Goal: Task Accomplishment & Management: Manage account settings

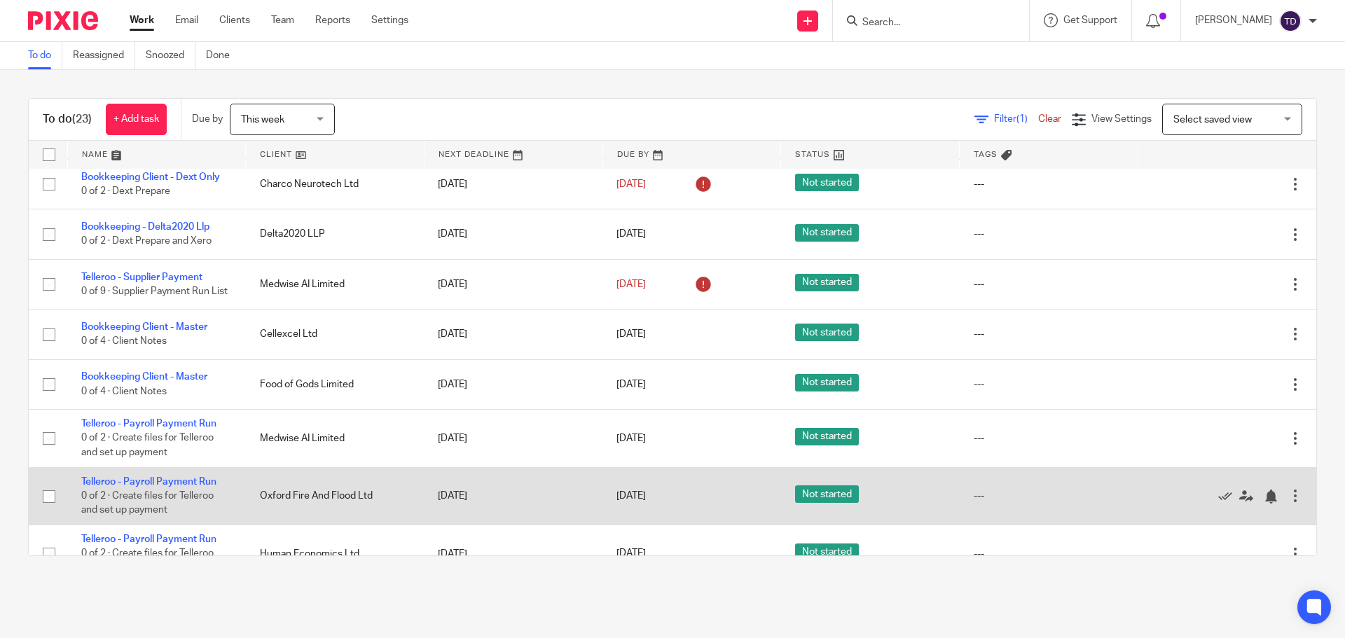
scroll to position [620, 0]
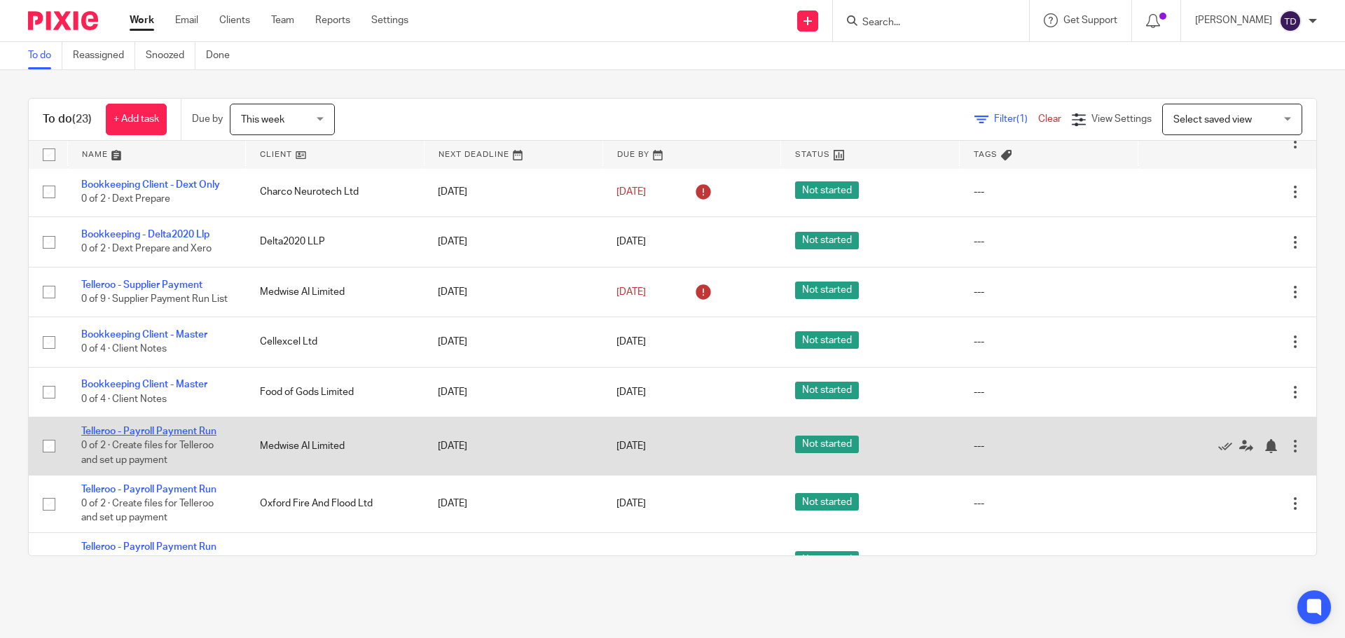
click at [205, 433] on link "Telleroo - Payroll Payment Run" at bounding box center [148, 432] width 135 height 10
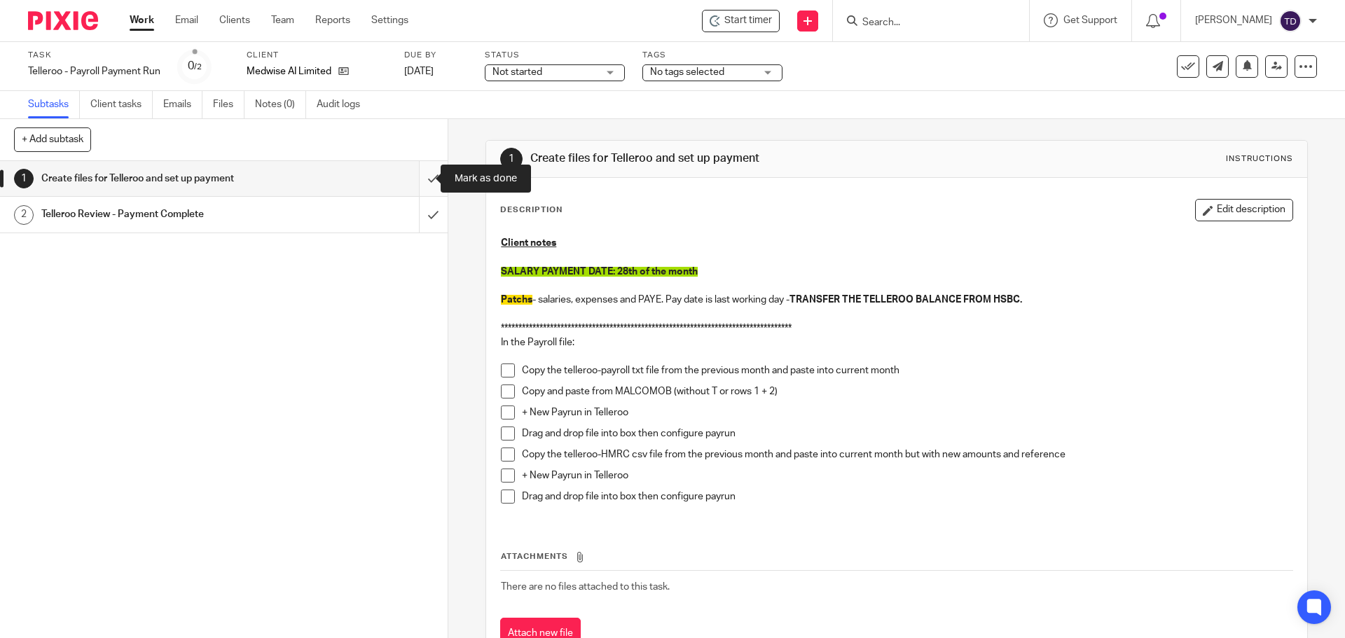
click at [422, 178] on input "submit" at bounding box center [224, 178] width 448 height 35
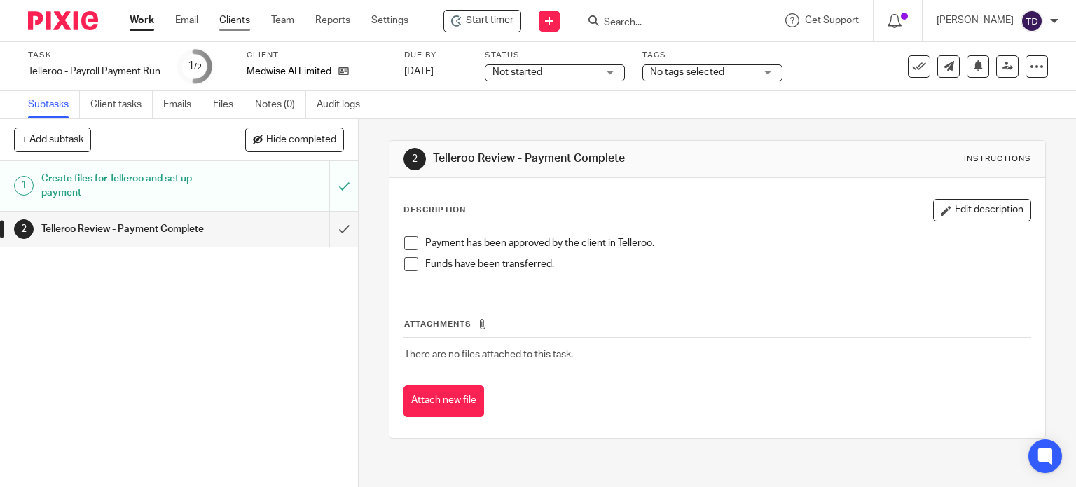
click at [240, 24] on link "Clients" at bounding box center [234, 20] width 31 height 14
click at [647, 20] on input "Search" at bounding box center [665, 23] width 126 height 13
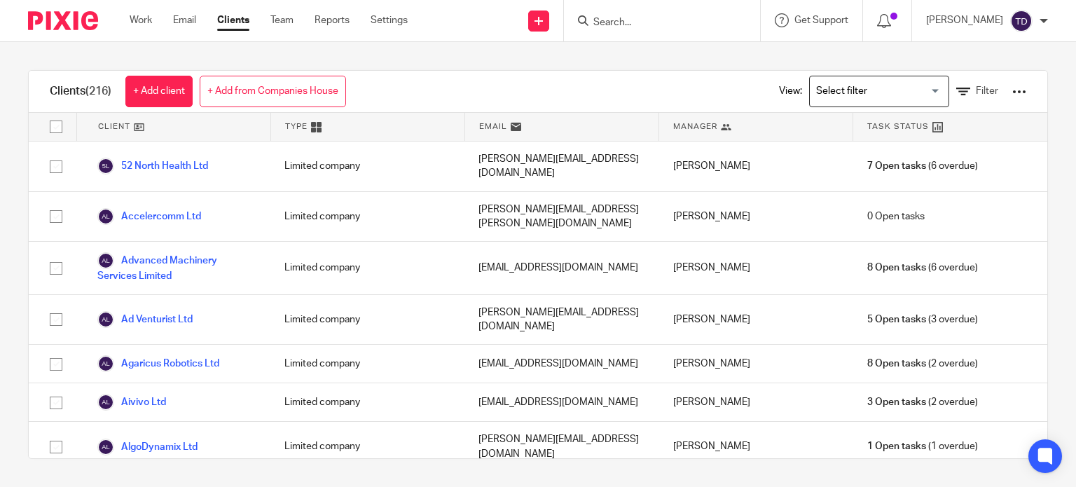
click at [635, 26] on input "Search" at bounding box center [655, 23] width 126 height 13
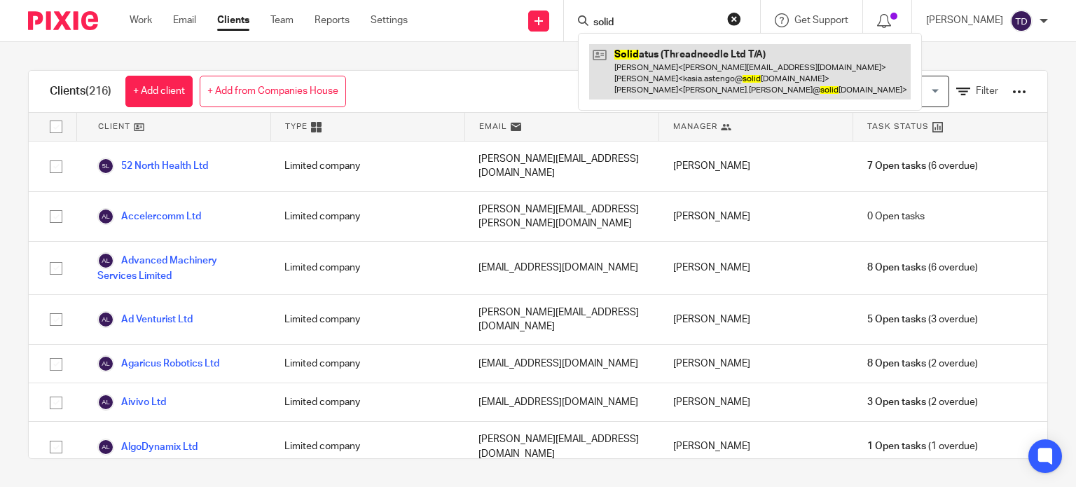
type input "solid"
click at [671, 67] on link at bounding box center [749, 71] width 321 height 55
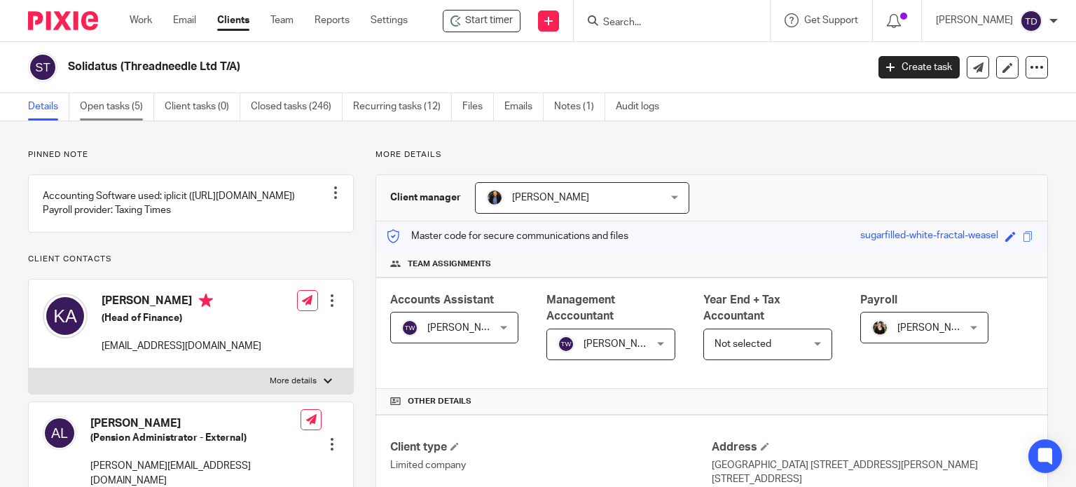
click at [120, 107] on link "Open tasks (5)" at bounding box center [117, 106] width 74 height 27
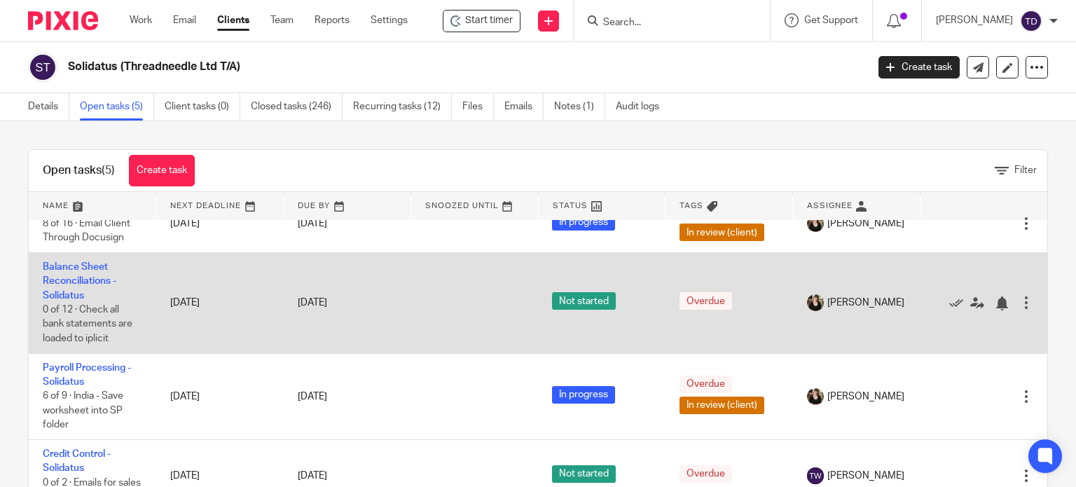
scroll to position [28, 0]
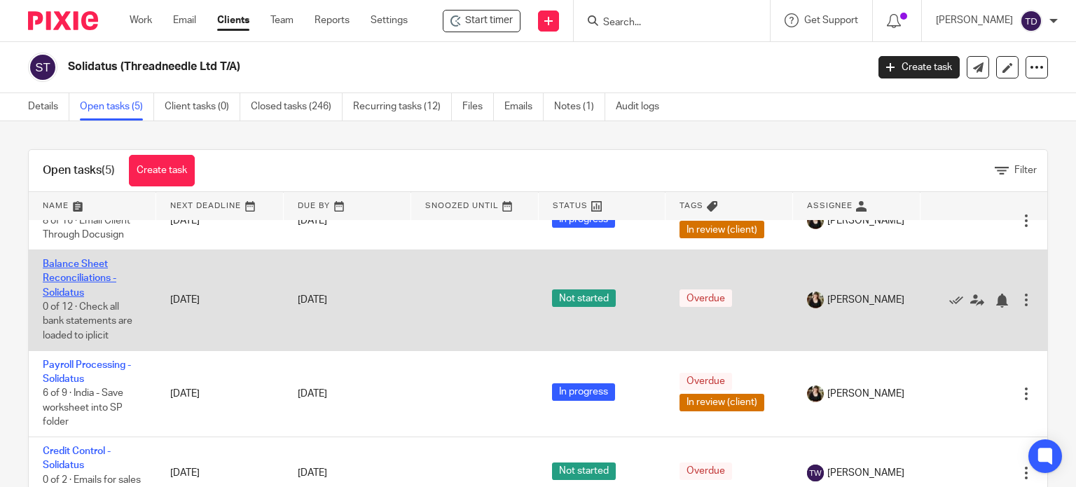
click at [81, 263] on link "Balance Sheet Reconciliations - Solidatus" at bounding box center [80, 278] width 74 height 39
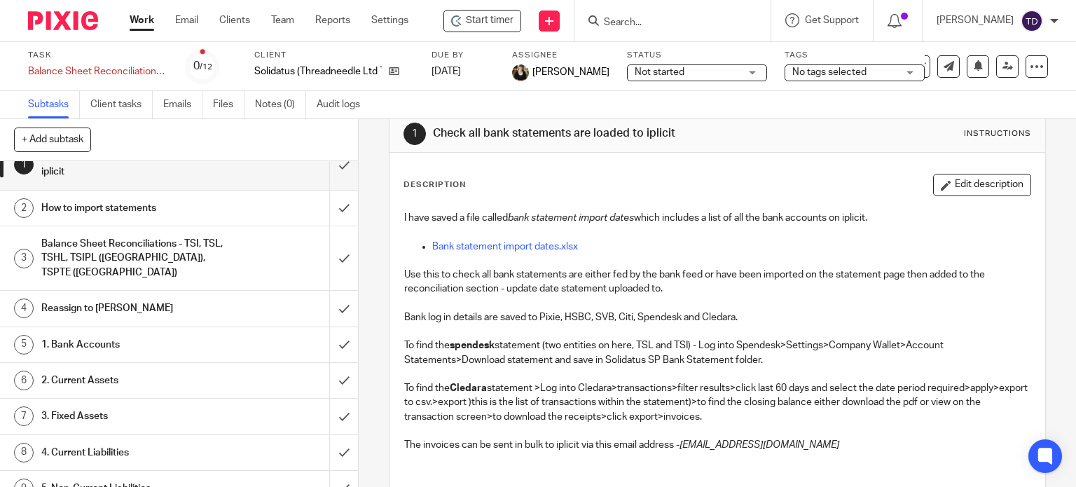
scroll to position [22, 0]
click at [88, 243] on h1 "Balance Sheet Reconciliations - TSI, TSL, TSHL, TSIPL (India), TSPTE (Singapore)" at bounding box center [132, 257] width 183 height 50
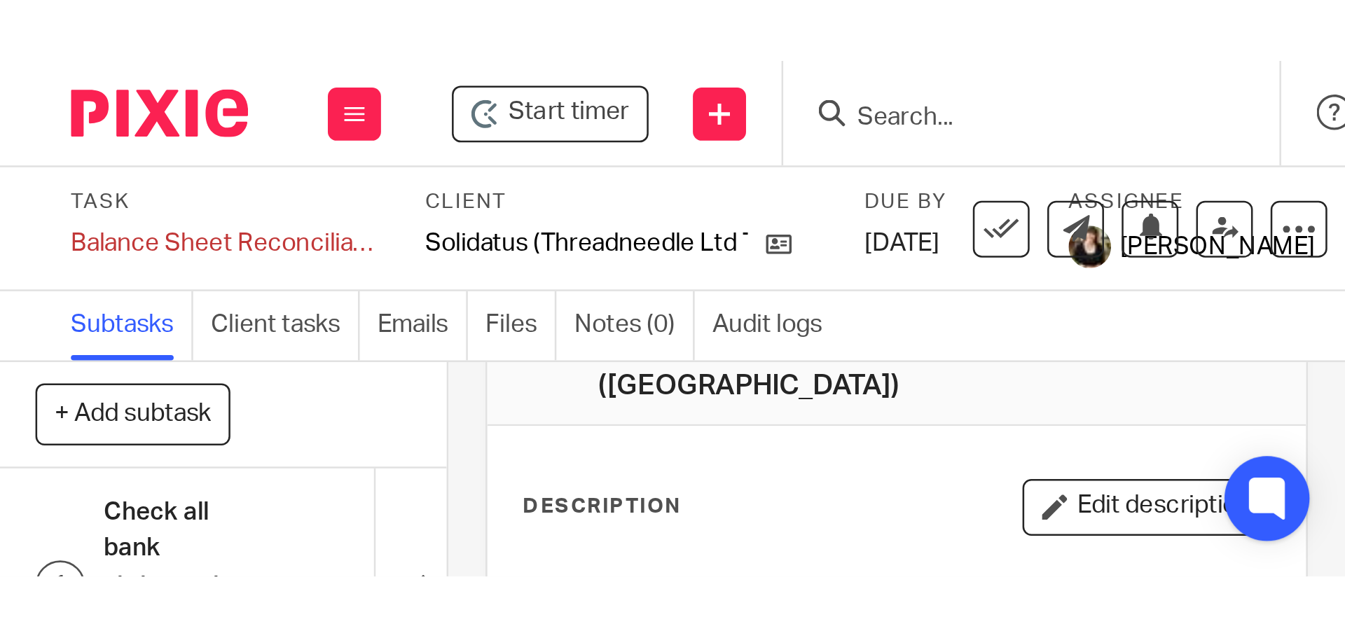
scroll to position [28, 0]
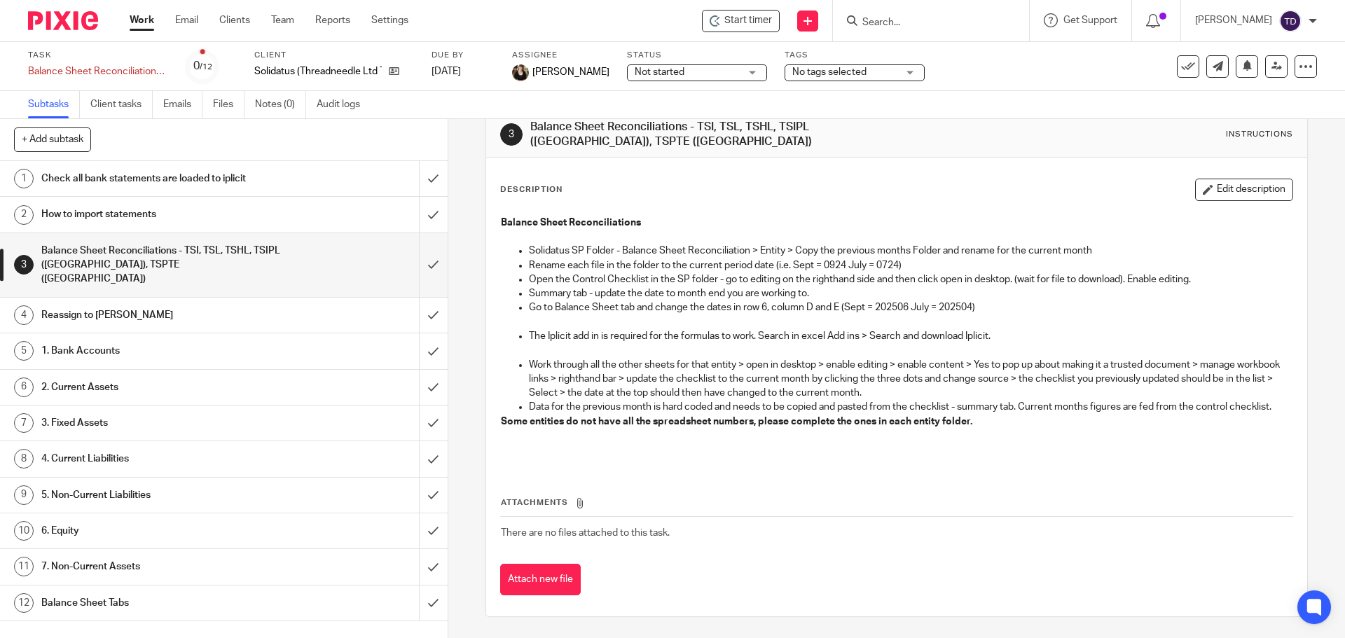
click at [149, 21] on link "Work" at bounding box center [142, 20] width 25 height 14
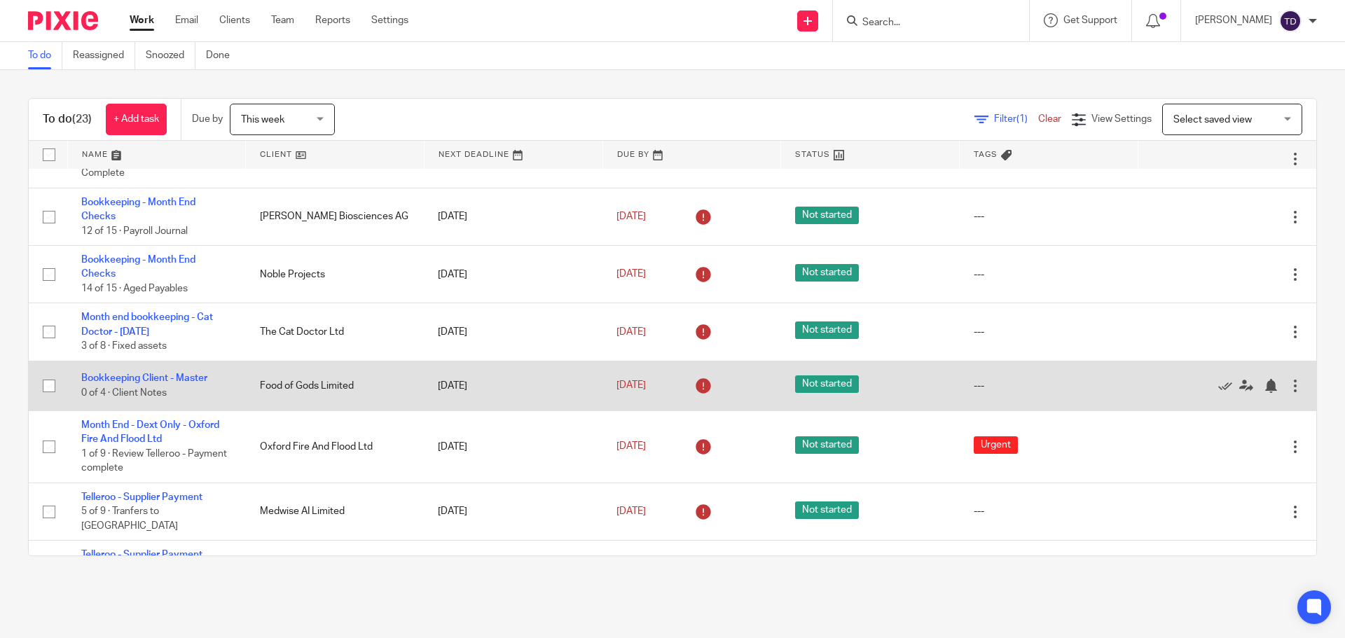
scroll to position [70, 0]
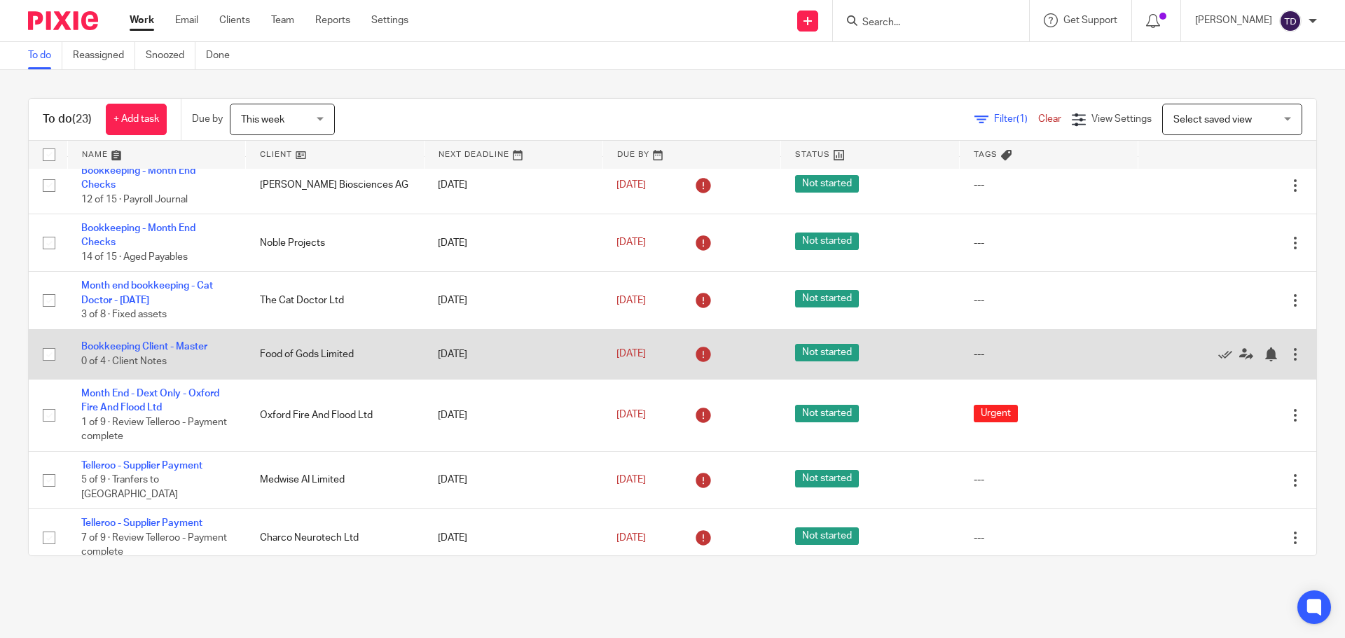
click at [1288, 356] on div at bounding box center [1295, 354] width 14 height 14
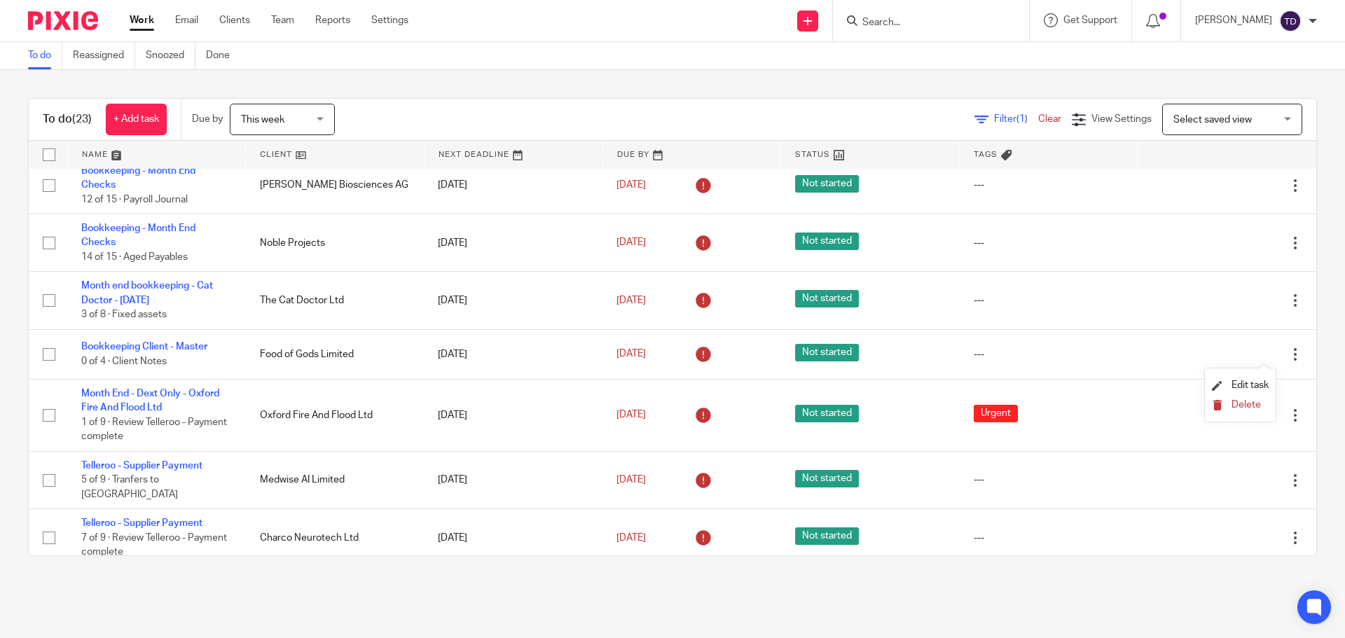
click at [1228, 408] on button "Delete" at bounding box center [1240, 405] width 57 height 11
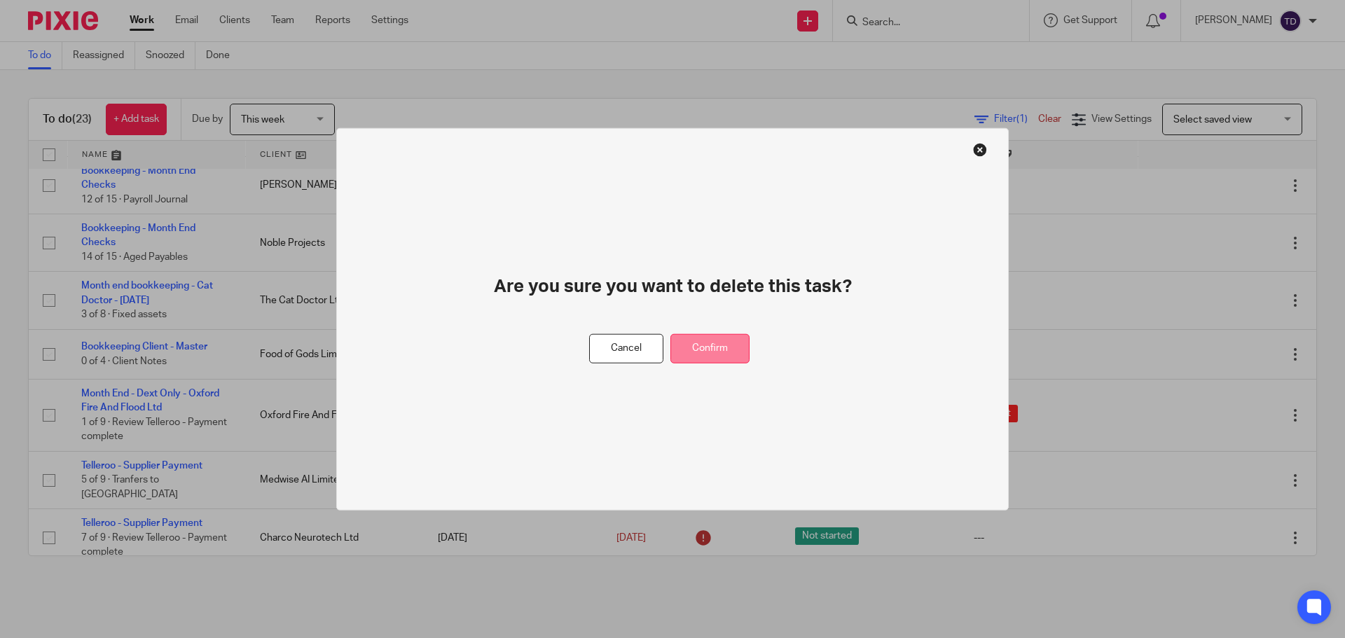
click at [683, 347] on button "Confirm" at bounding box center [709, 348] width 79 height 30
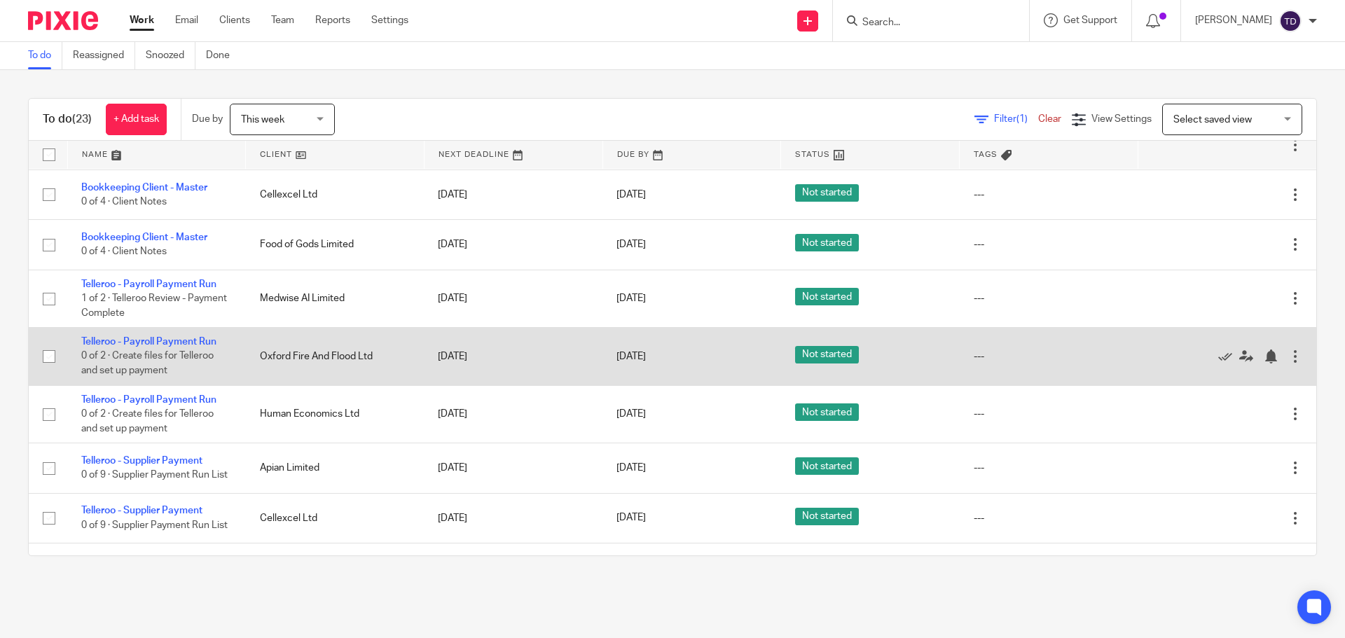
scroll to position [850, 0]
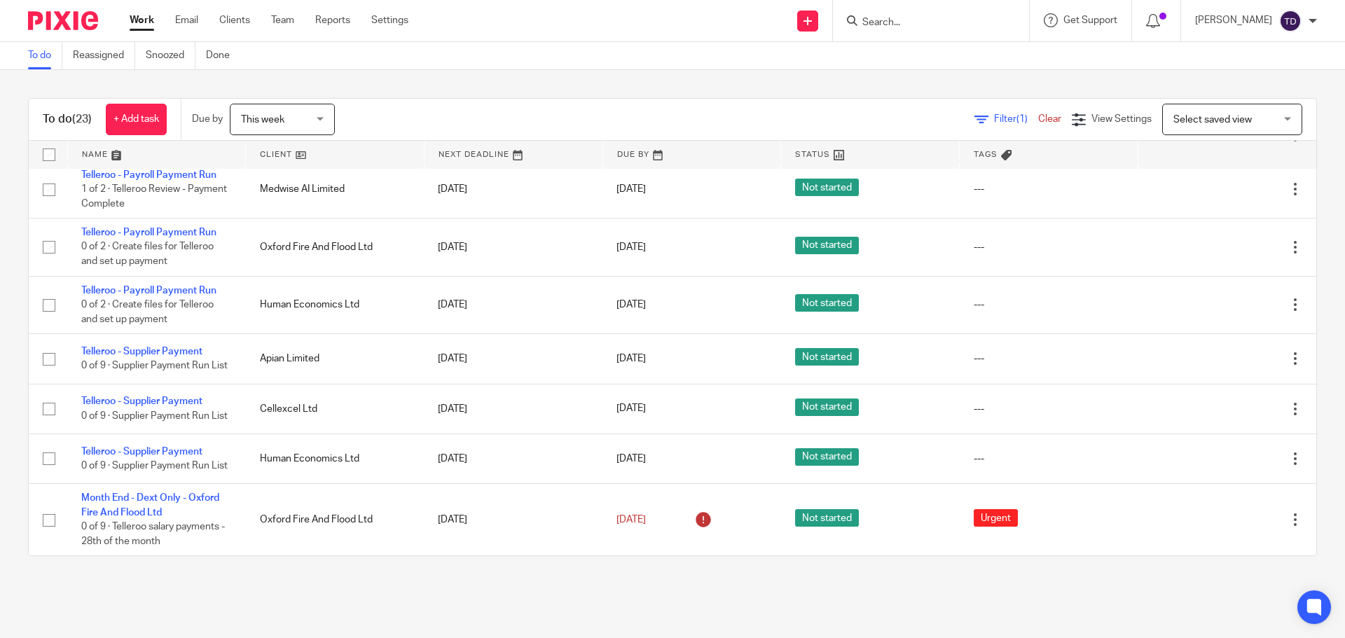
drag, startPoint x: 499, startPoint y: 381, endPoint x: 1161, endPoint y: 571, distance: 687.8
click at [1163, 574] on div "To do (23) + Add task Due by This week This week [DATE] [DATE] This week Next w…" at bounding box center [672, 327] width 1345 height 514
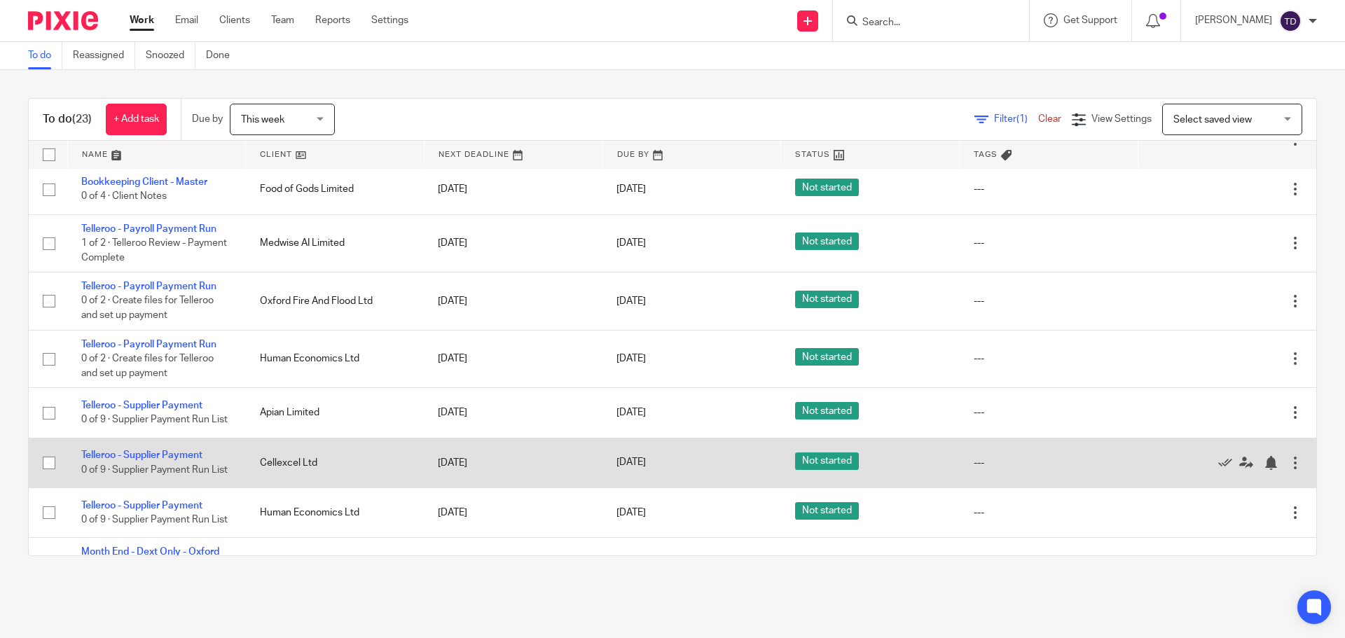
scroll to position [639, 0]
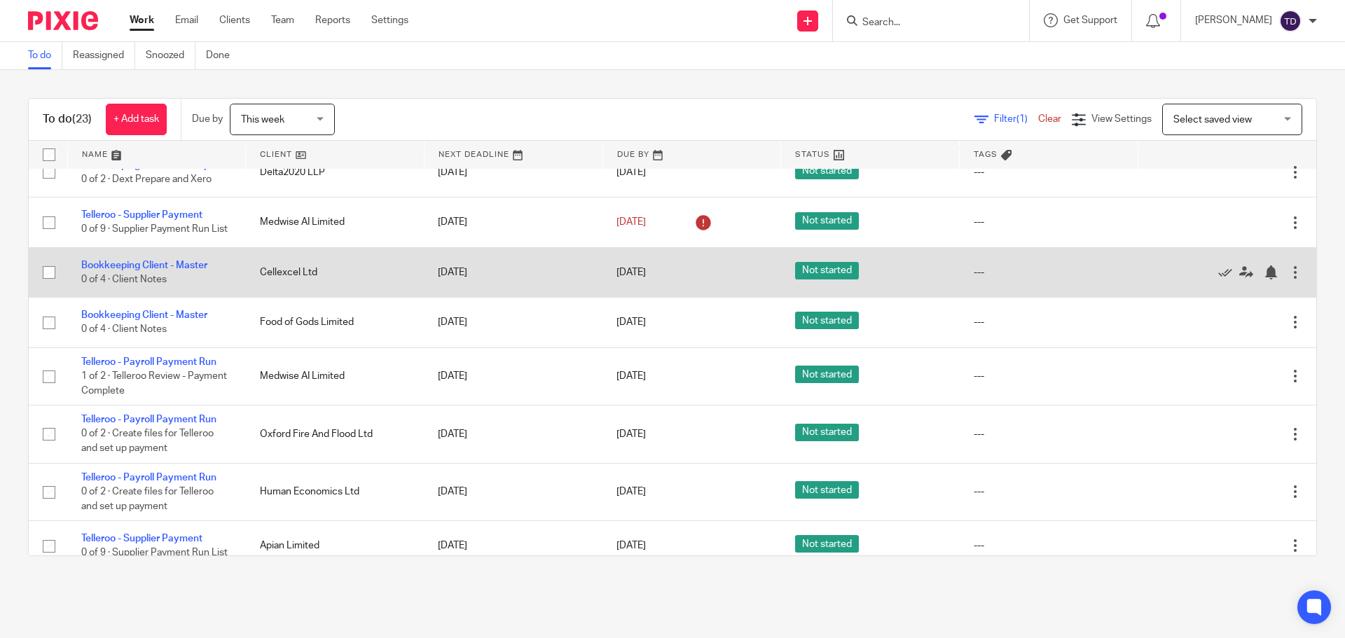
click at [190, 270] on td "Bookkeeping Client - Master 0 of 4 · Client Notes" at bounding box center [156, 272] width 179 height 50
click at [188, 265] on link "Bookkeeping Client - Master" at bounding box center [144, 266] width 126 height 10
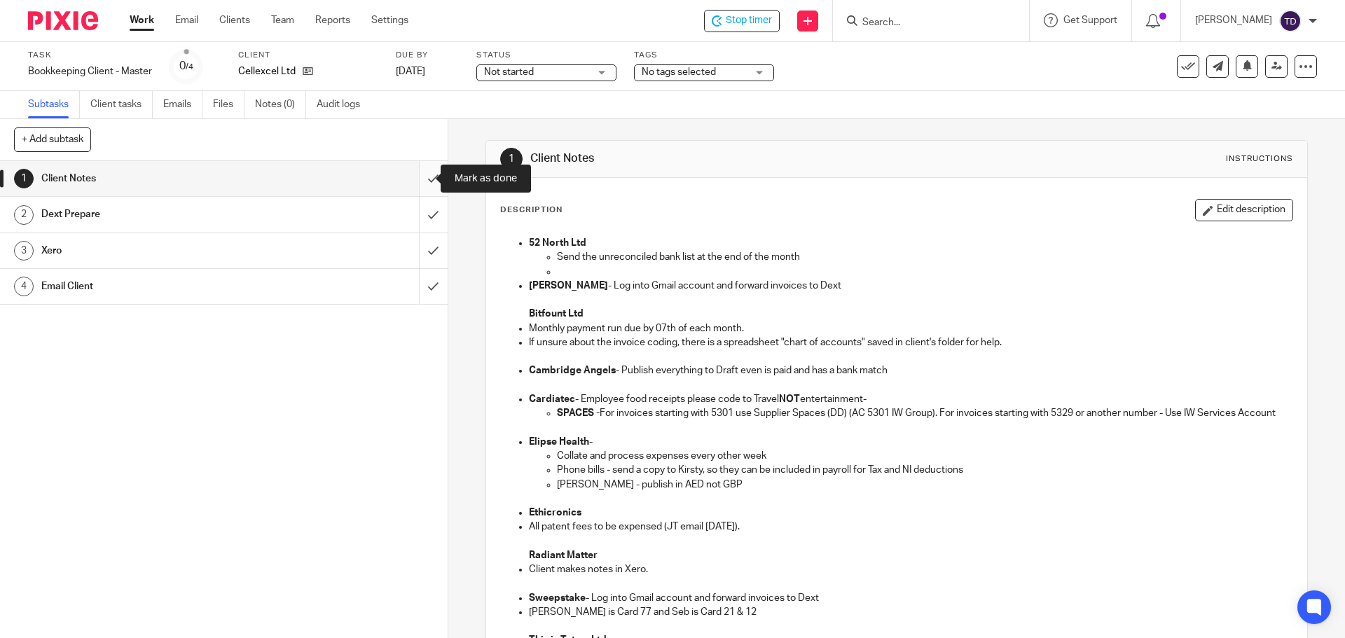
click at [417, 173] on input "submit" at bounding box center [224, 178] width 448 height 35
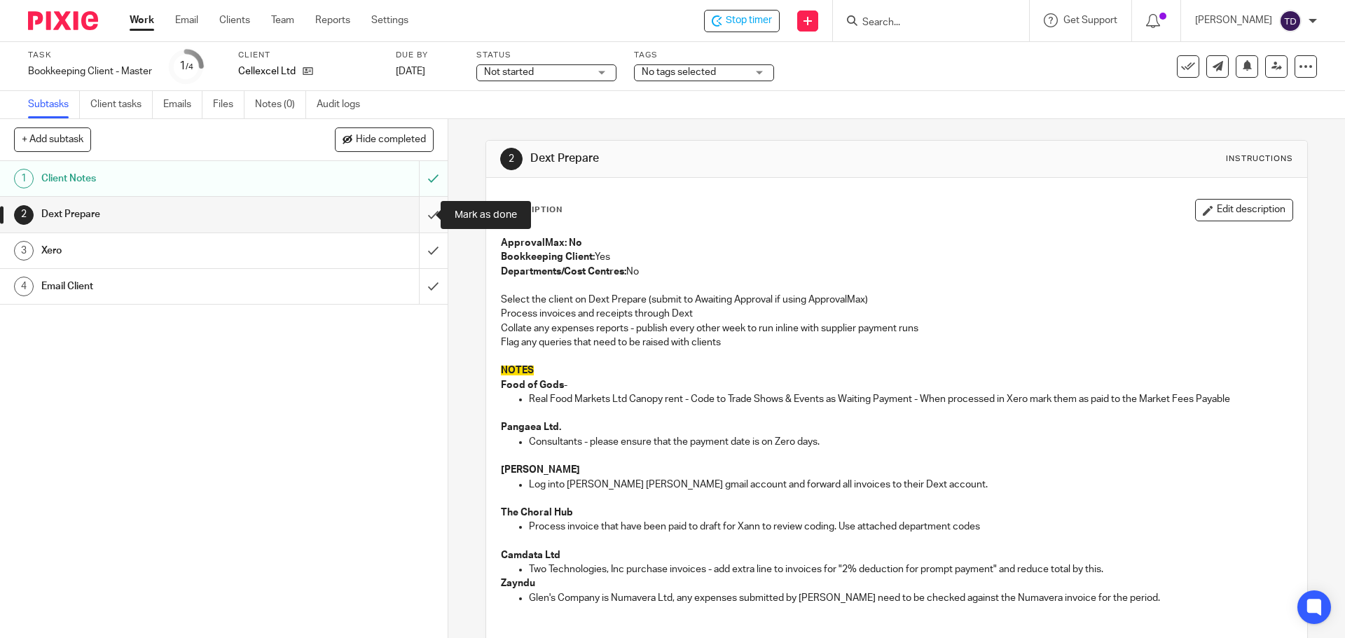
click at [417, 210] on input "submit" at bounding box center [224, 214] width 448 height 35
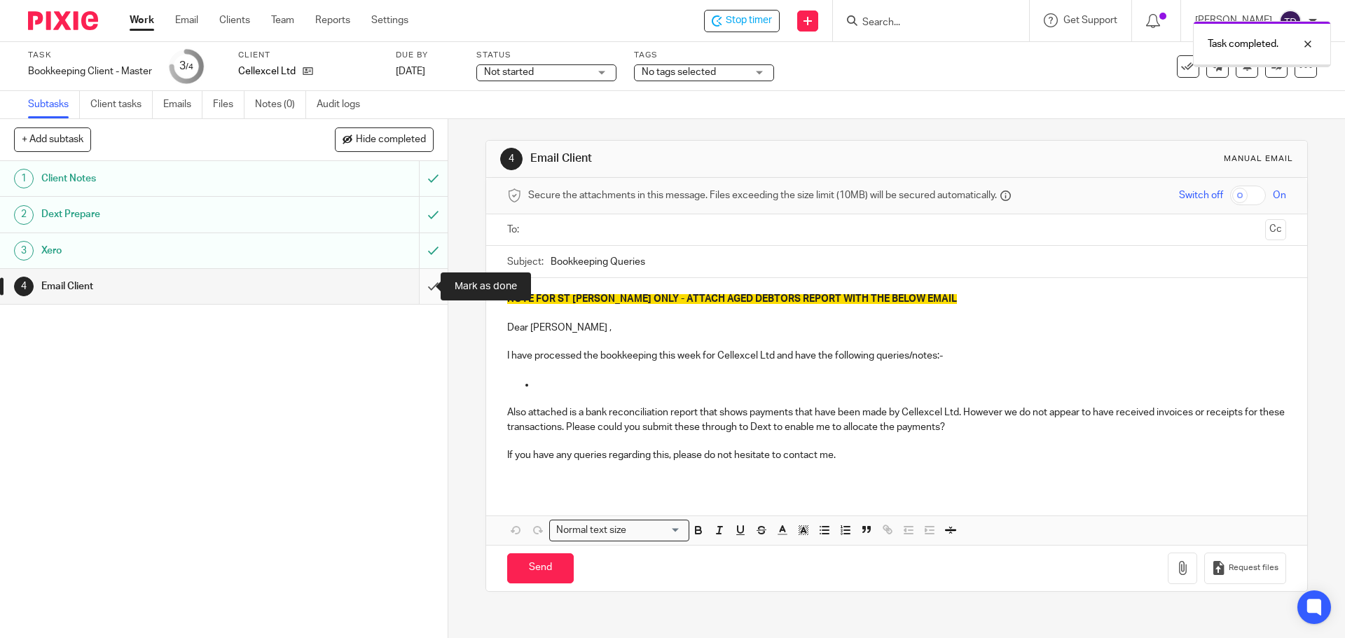
click at [414, 289] on input "submit" at bounding box center [224, 286] width 448 height 35
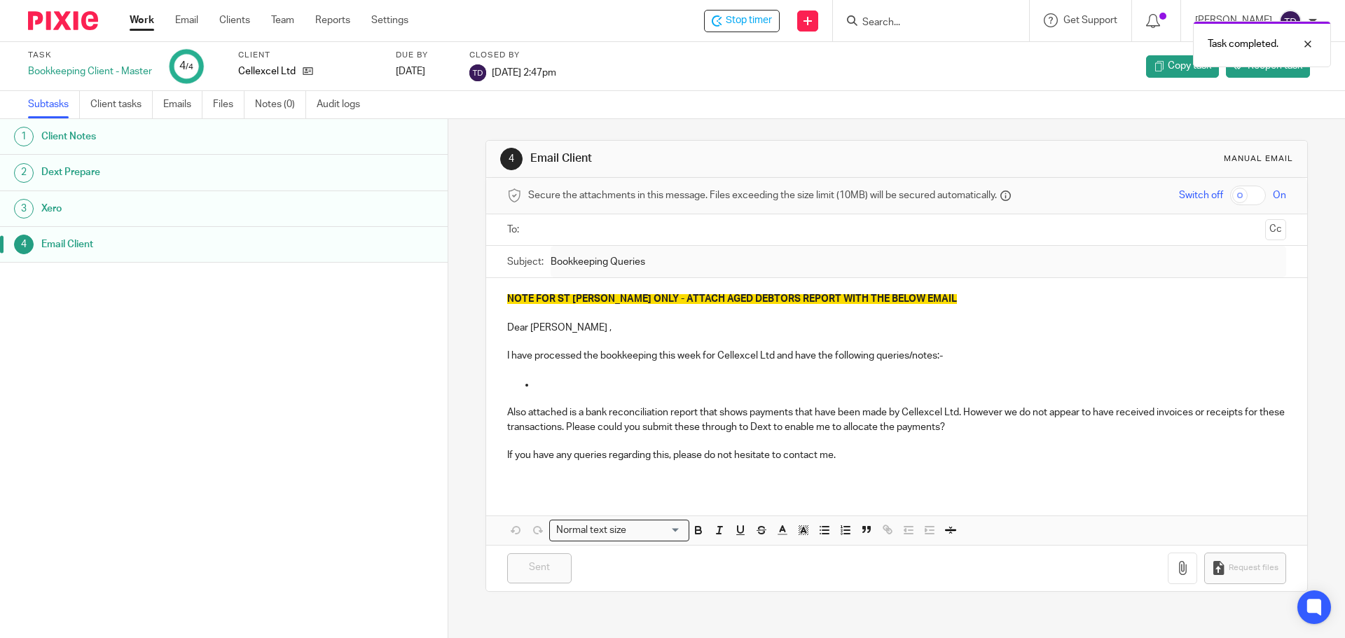
click at [151, 20] on link "Work" at bounding box center [142, 20] width 25 height 14
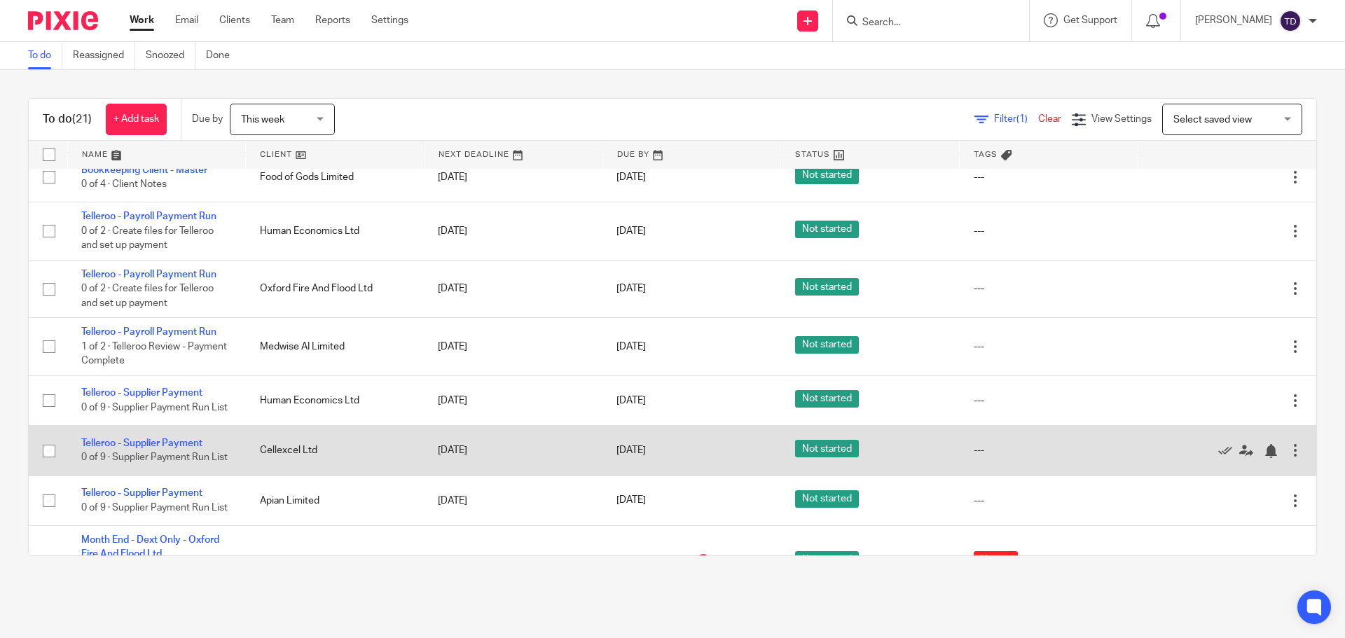
scroll to position [800, 0]
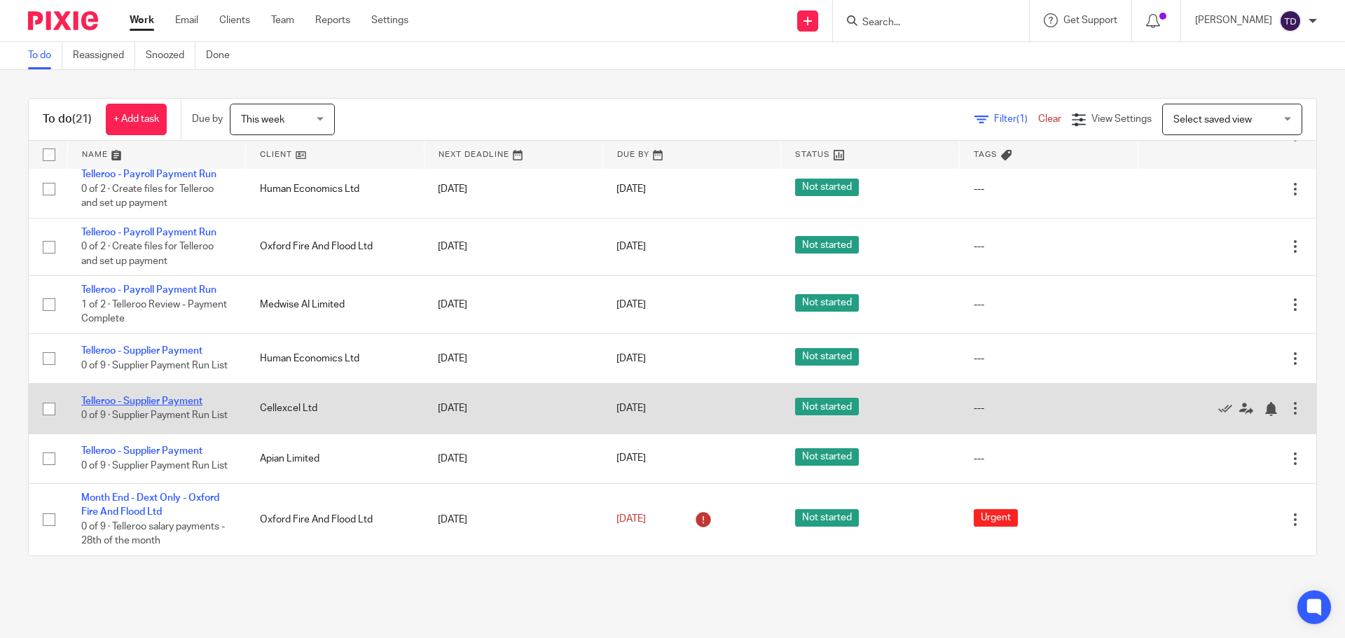
click at [168, 396] on link "Telleroo - Supplier Payment" at bounding box center [141, 401] width 121 height 10
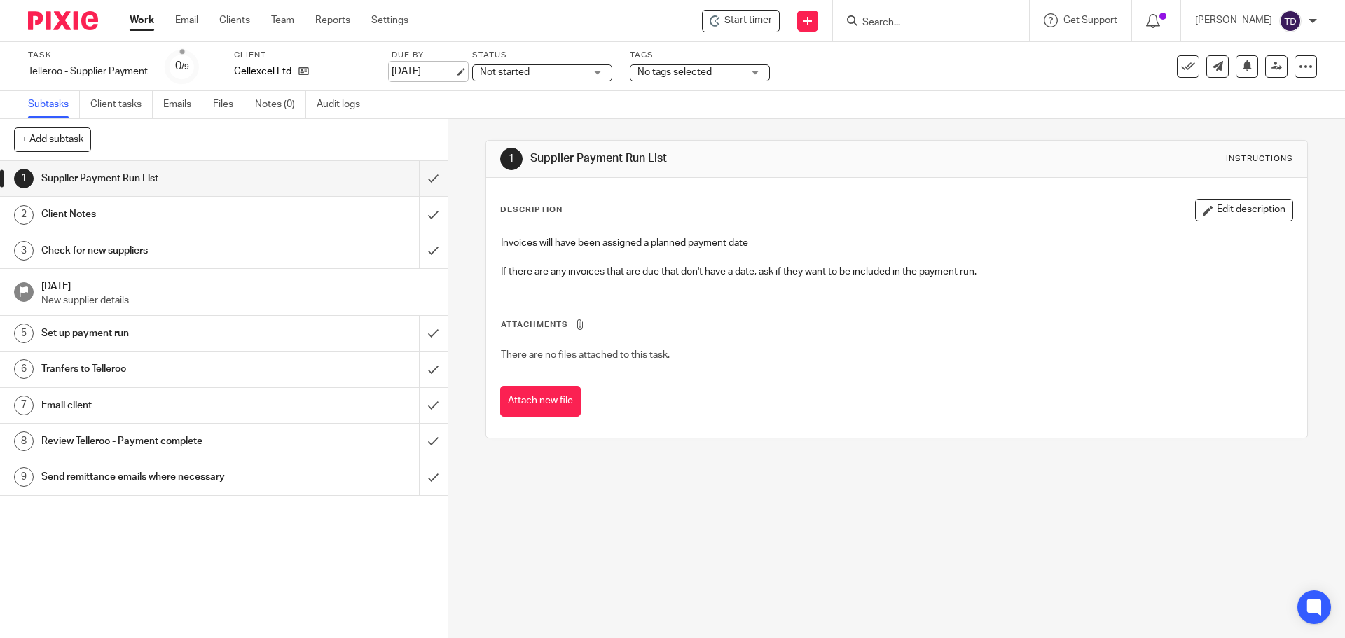
click at [427, 73] on link "[DATE]" at bounding box center [423, 71] width 63 height 15
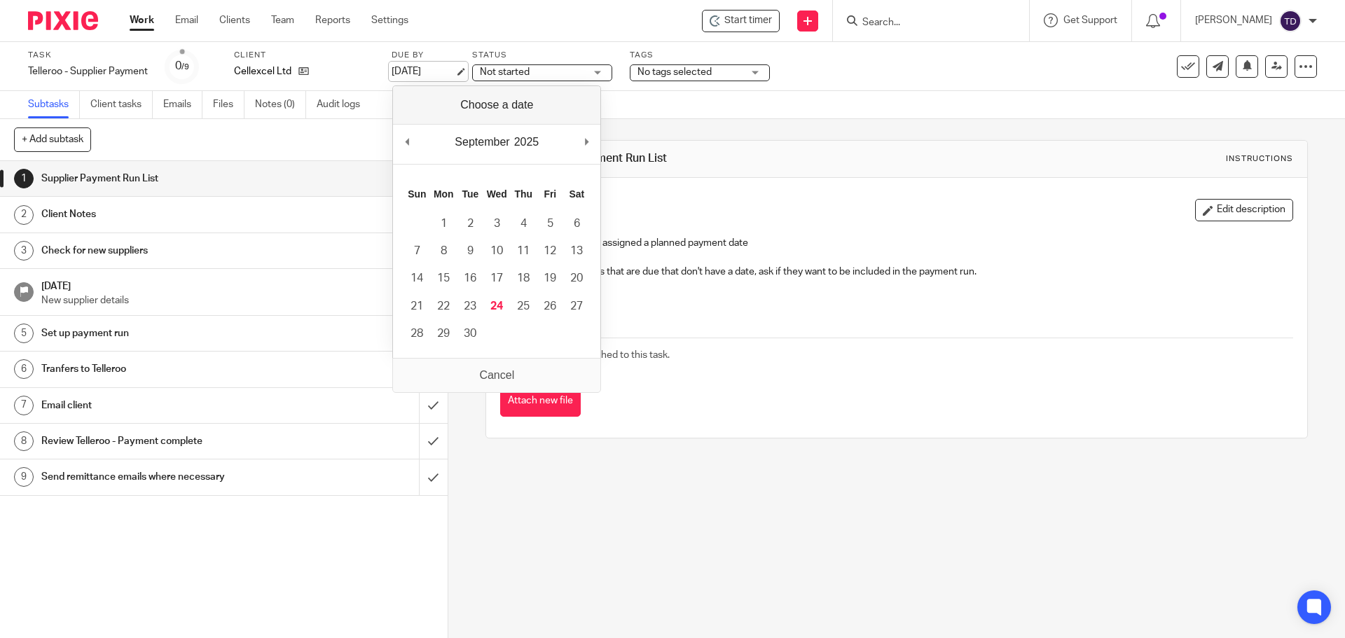
click at [427, 73] on link "[DATE]" at bounding box center [423, 71] width 63 height 15
click at [1298, 67] on icon at bounding box center [1305, 67] width 14 height 14
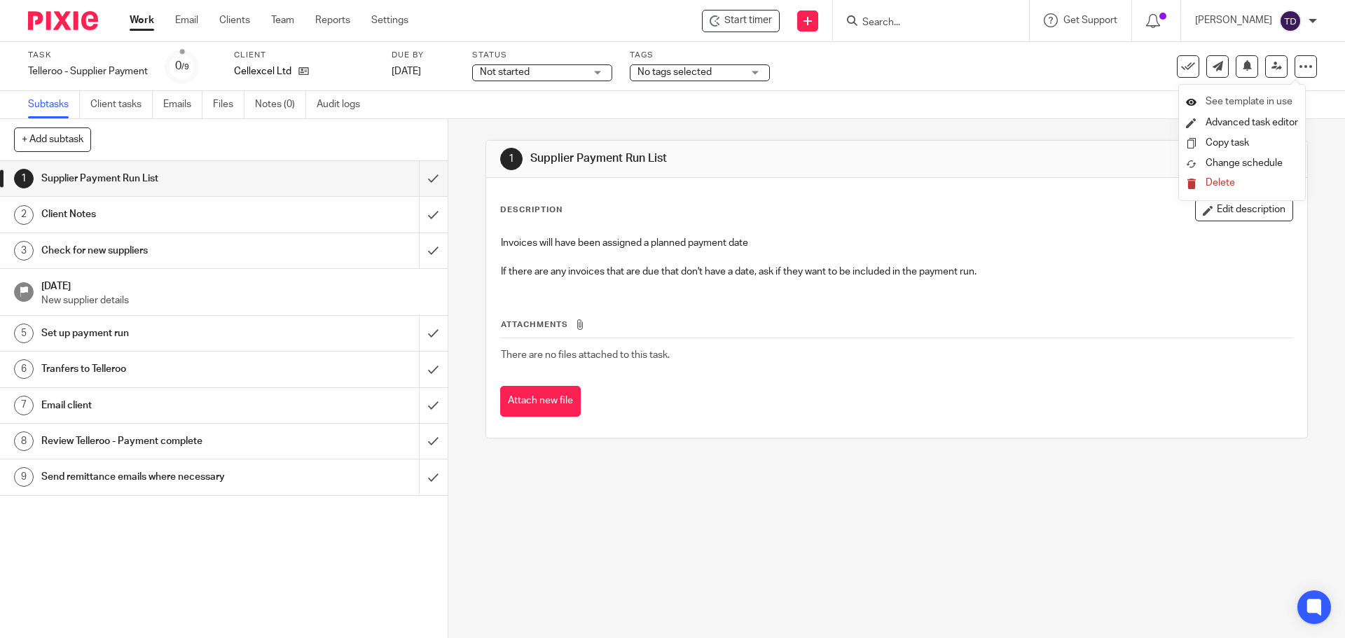
click at [1247, 99] on span "See template in use" at bounding box center [1248, 102] width 87 height 10
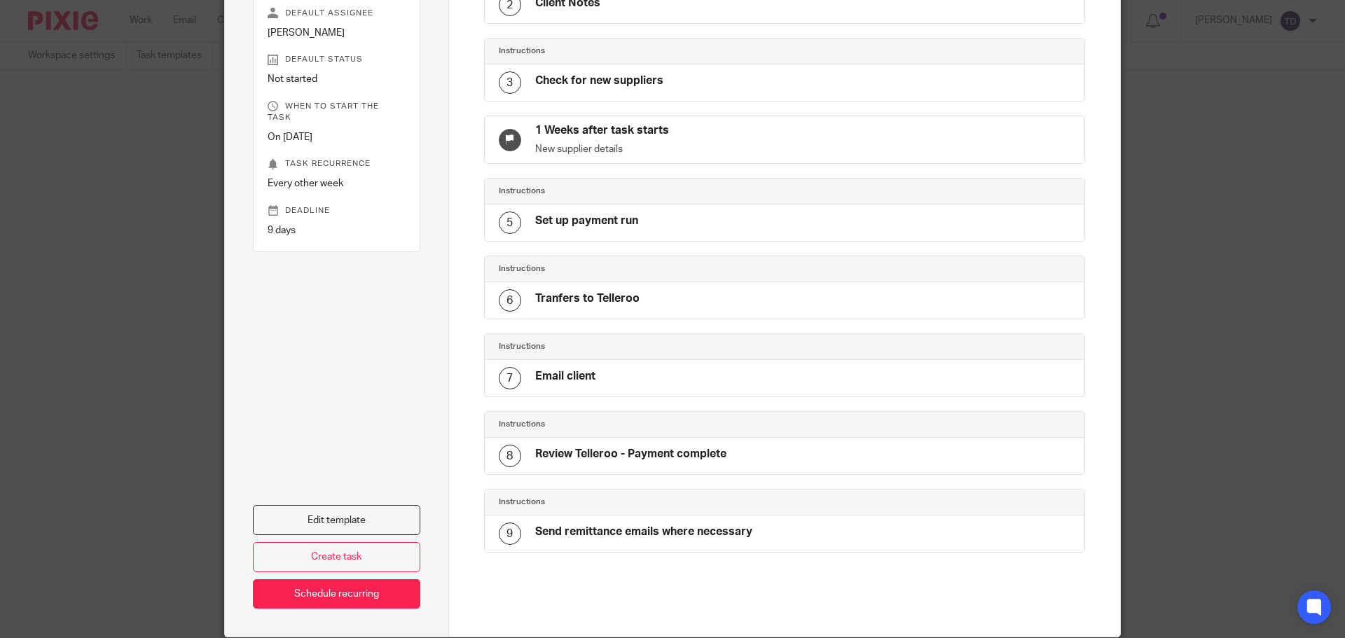
scroll to position [280, 0]
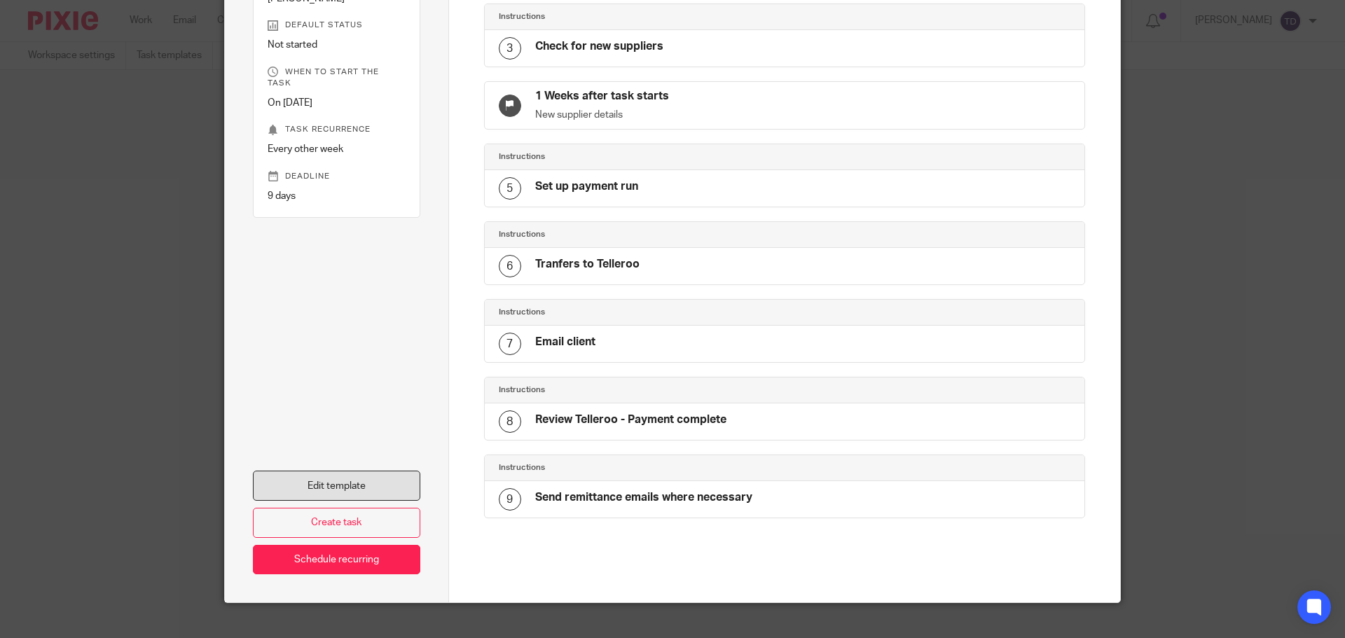
click at [359, 490] on link "Edit template" at bounding box center [336, 486] width 167 height 30
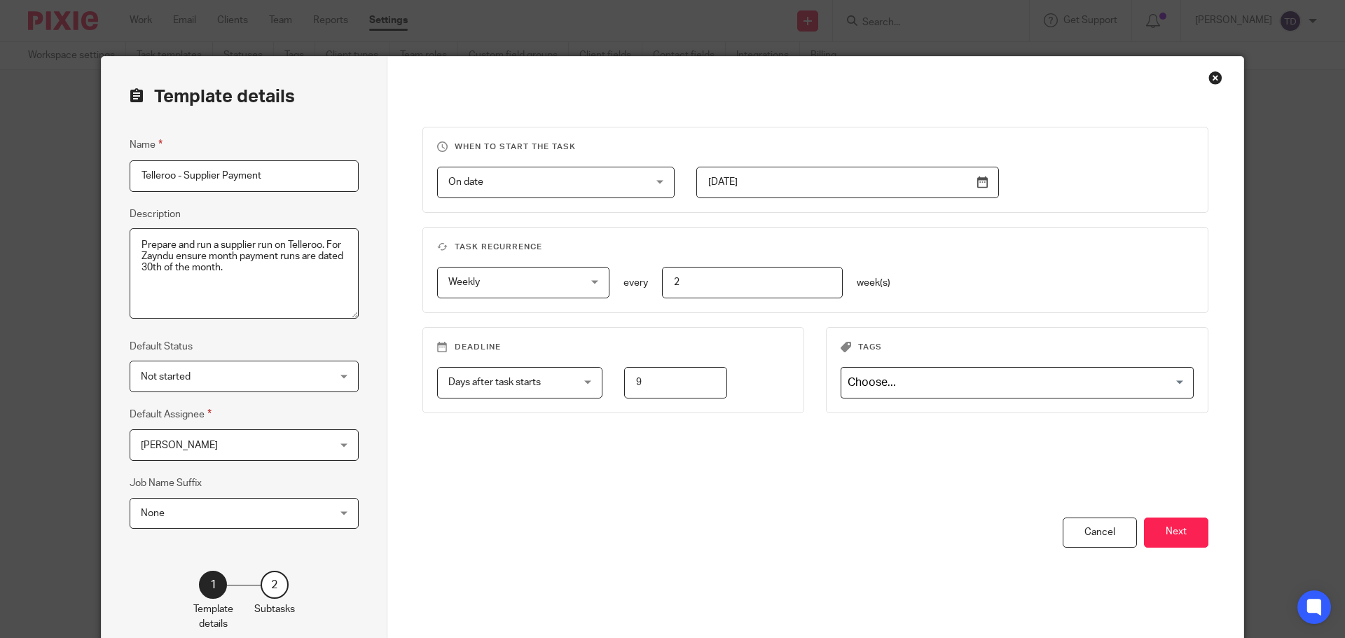
click at [1208, 75] on div "Close this dialog window" at bounding box center [1215, 78] width 14 height 14
click at [1210, 79] on div "Close this dialog window" at bounding box center [1215, 78] width 14 height 14
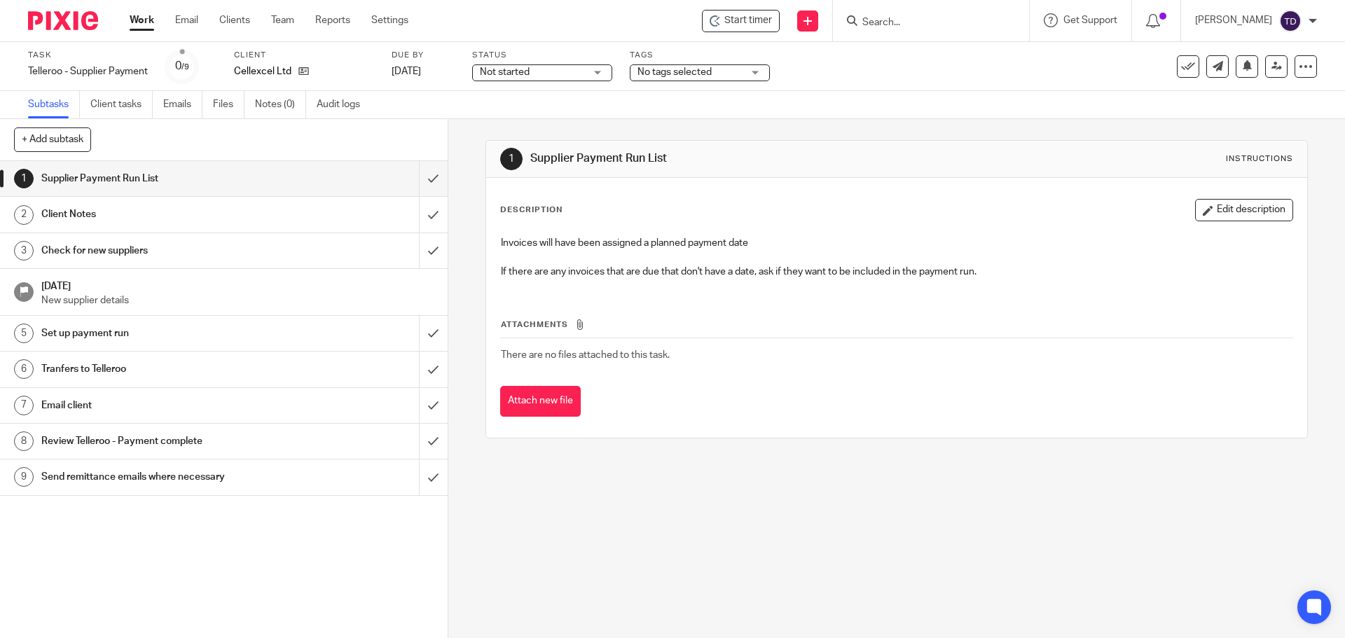
click at [131, 22] on link "Work" at bounding box center [142, 20] width 25 height 14
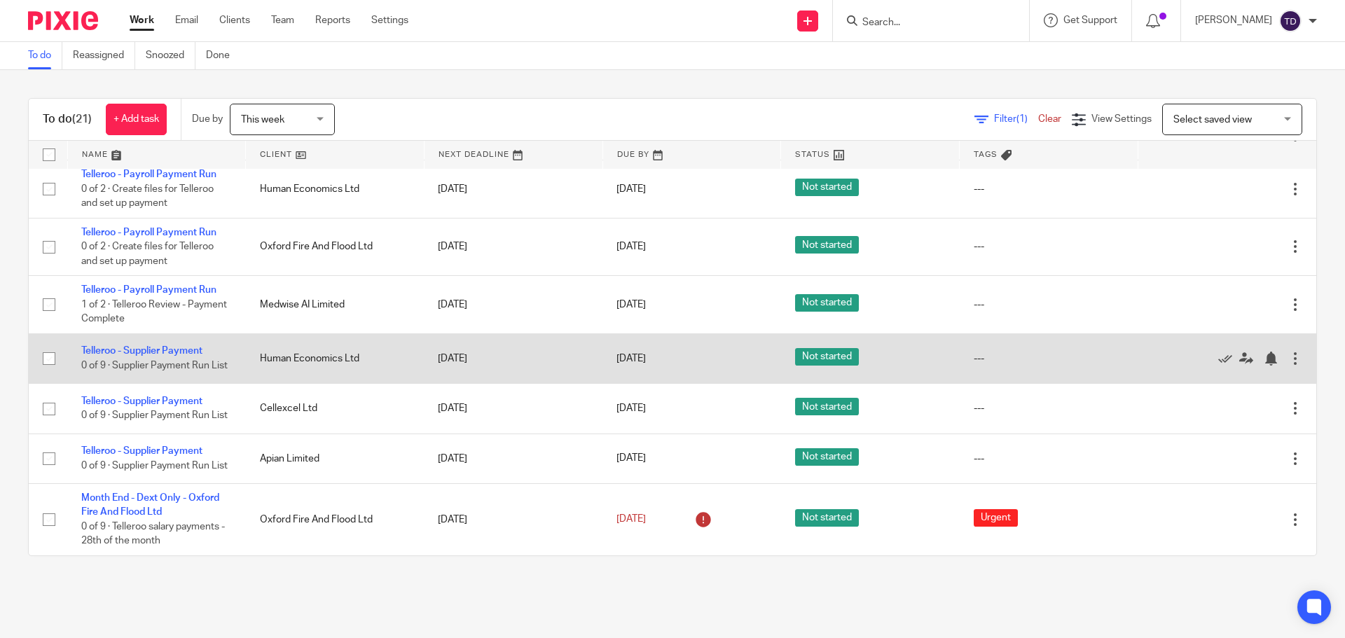
scroll to position [800, 0]
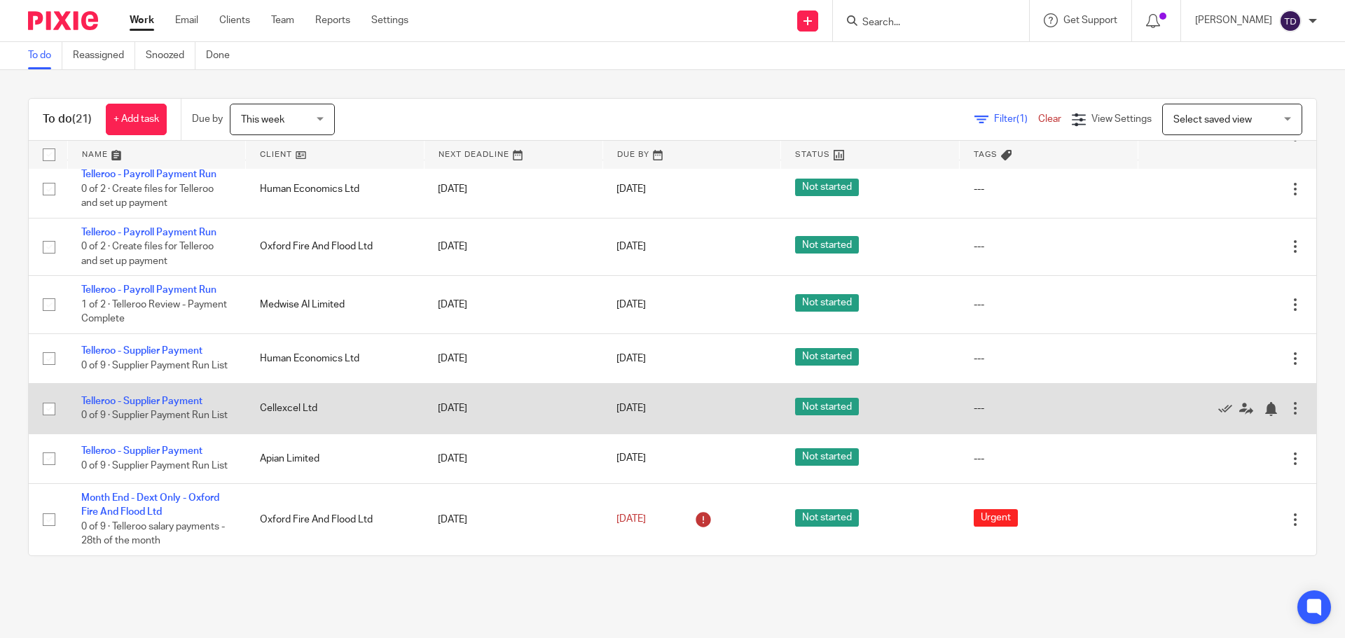
click at [223, 386] on td "Telleroo - Supplier Payment 0 of 9 · Supplier Payment Run List" at bounding box center [156, 409] width 179 height 50
click at [195, 396] on link "Telleroo - Supplier Payment" at bounding box center [141, 401] width 121 height 10
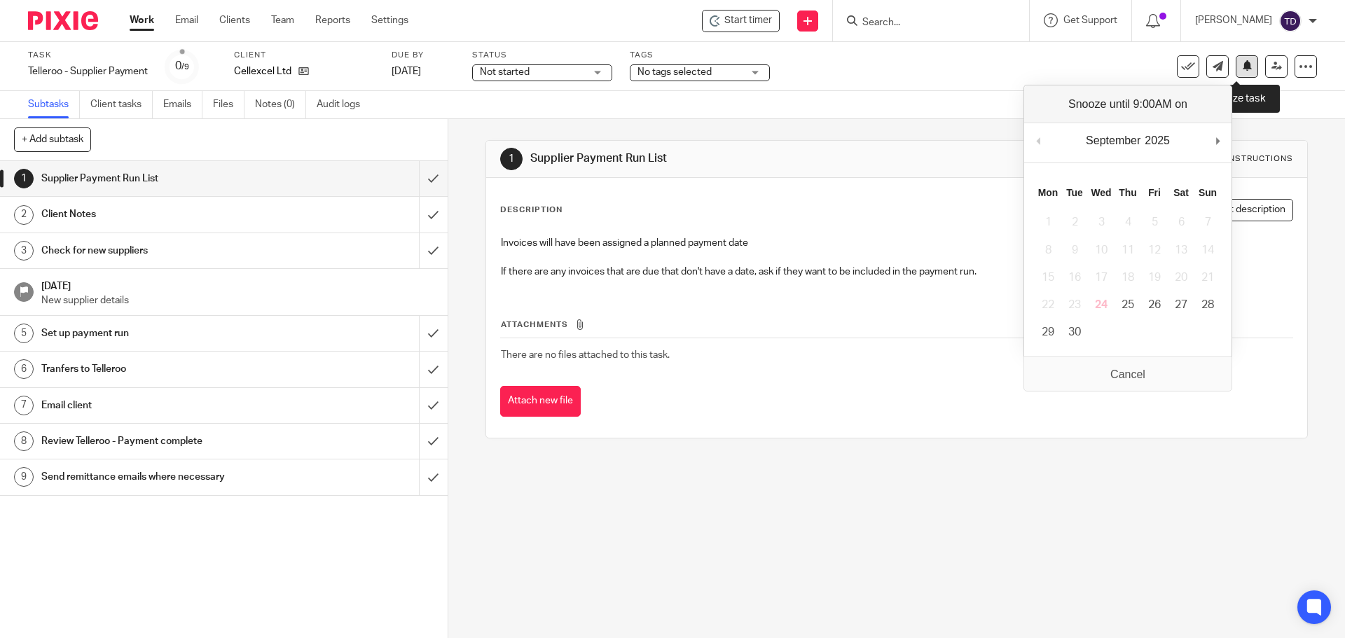
click at [1235, 58] on button at bounding box center [1246, 66] width 22 height 22
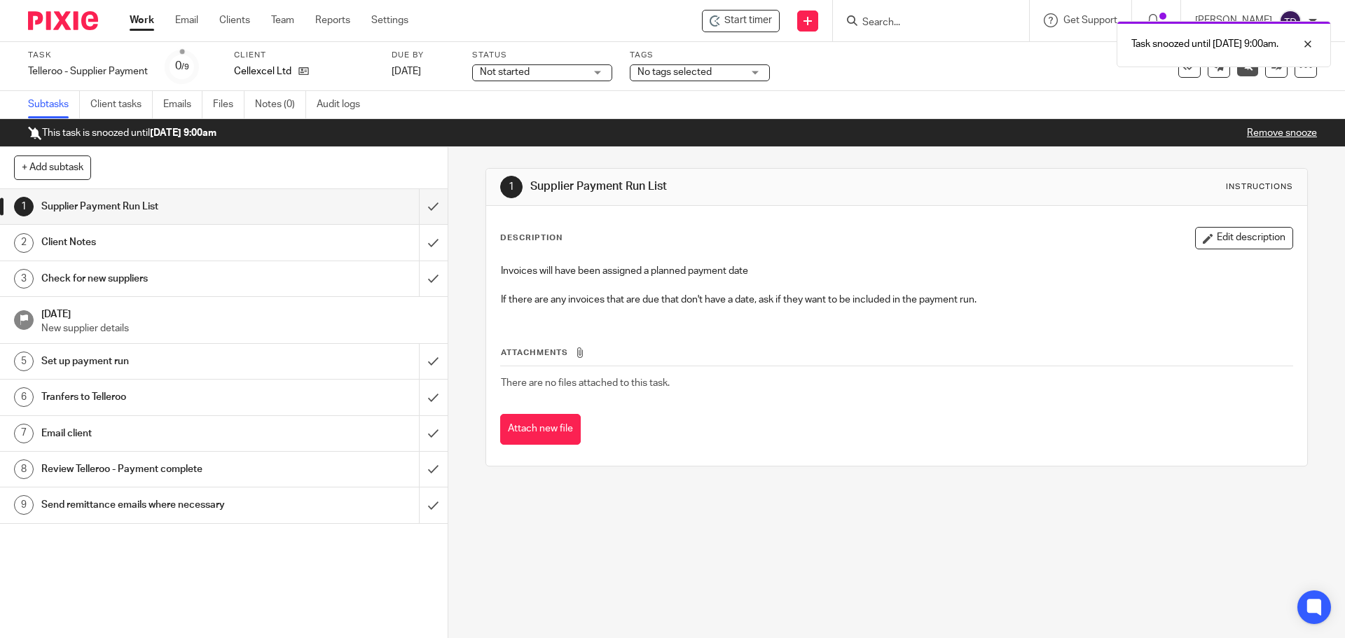
click at [141, 20] on link "Work" at bounding box center [142, 20] width 25 height 14
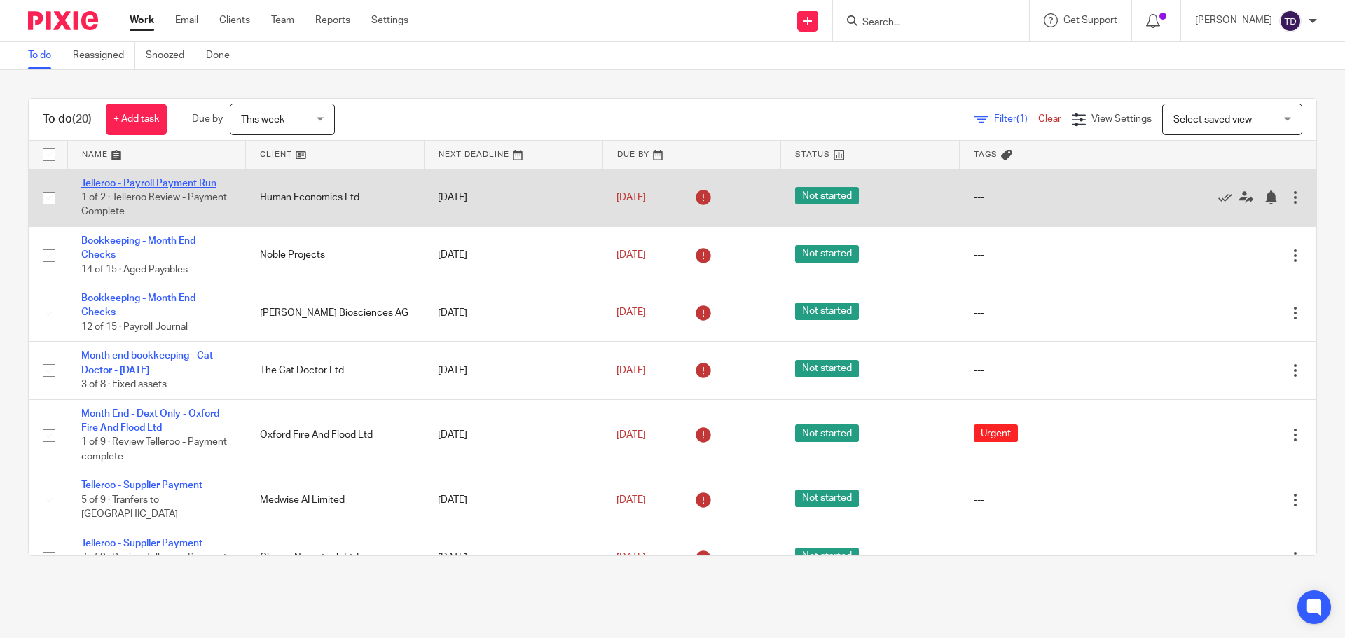
click at [191, 182] on link "Telleroo - Payroll Payment Run" at bounding box center [148, 184] width 135 height 10
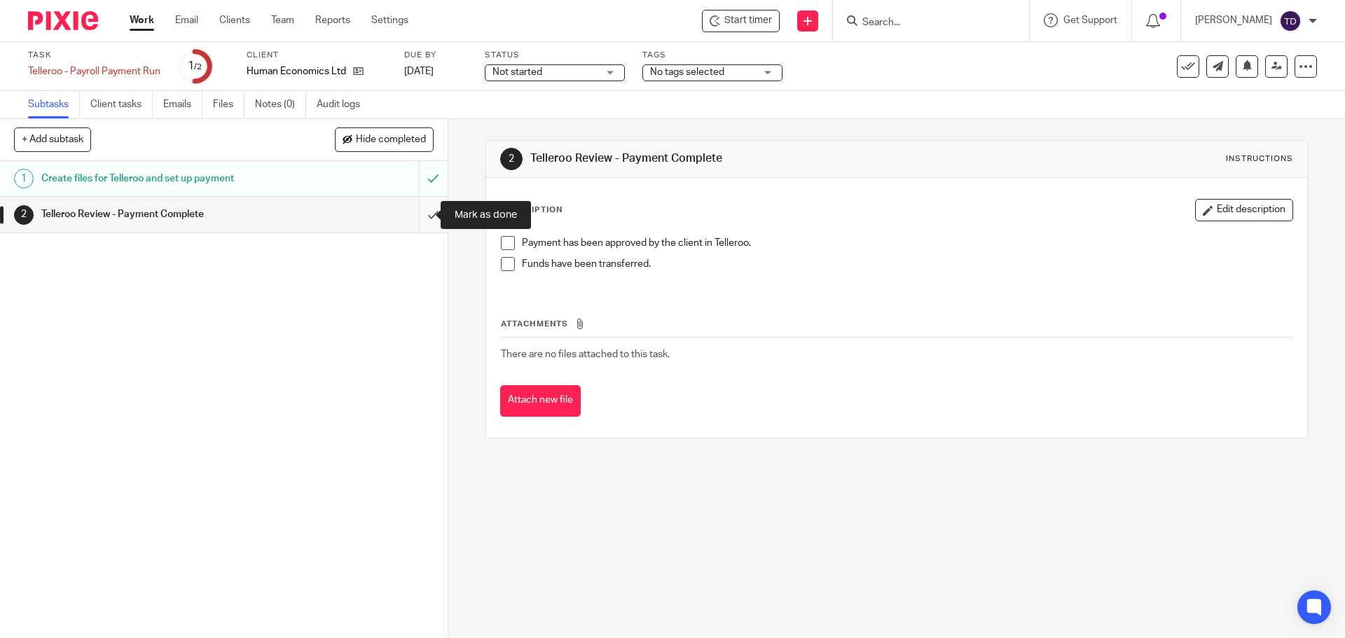
click at [420, 209] on input "submit" at bounding box center [224, 214] width 448 height 35
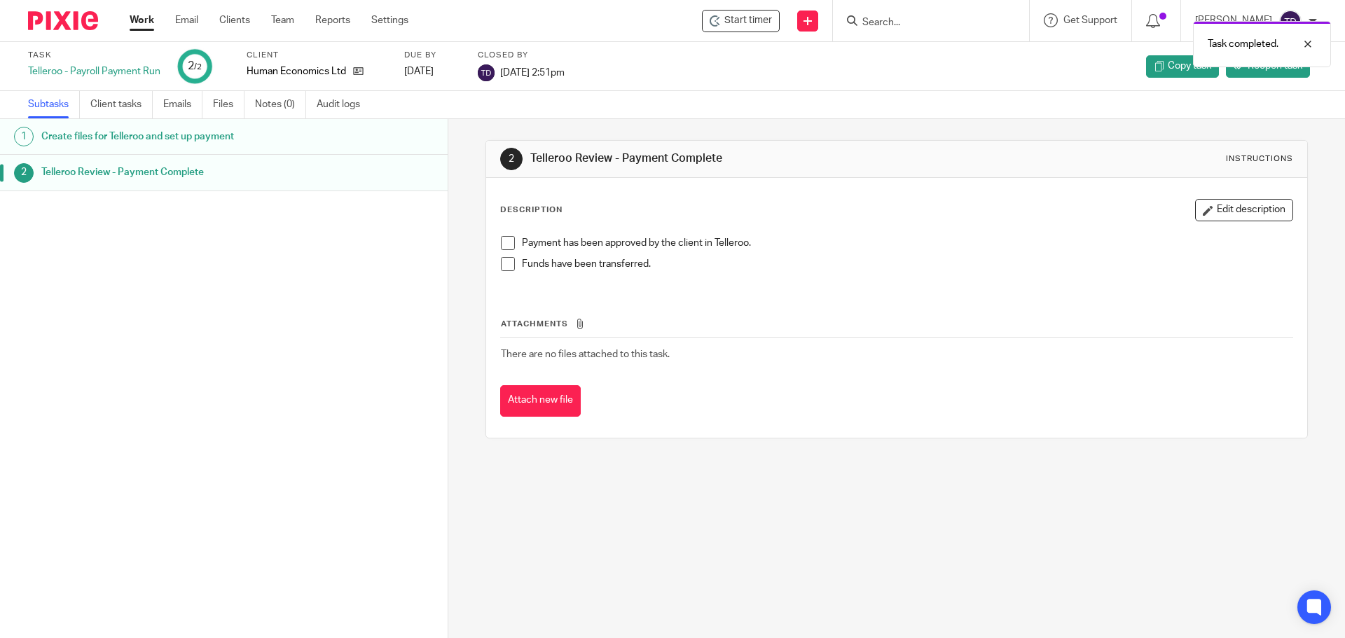
click at [153, 16] on link "Work" at bounding box center [142, 20] width 25 height 14
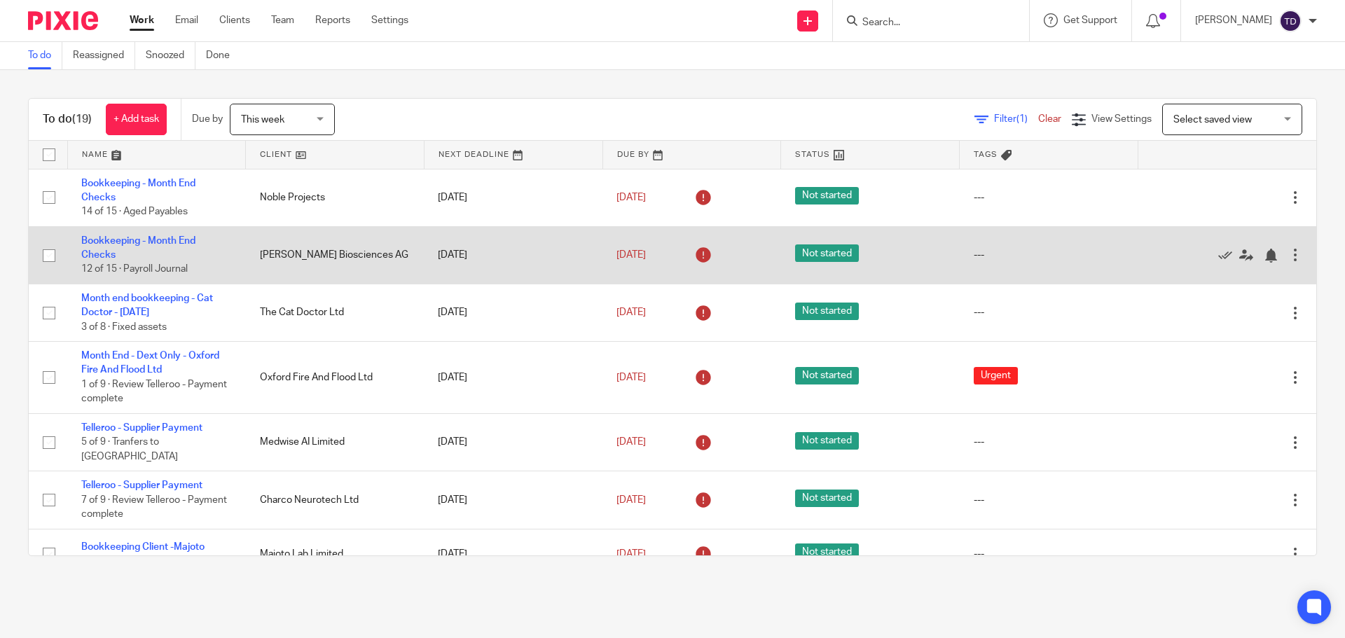
click at [126, 235] on td "Bookkeeping - Month End Checks 12 of 15 · Payroll Journal" at bounding box center [156, 254] width 179 height 57
click at [126, 236] on link "Bookkeeping - Month End Checks" at bounding box center [138, 248] width 114 height 24
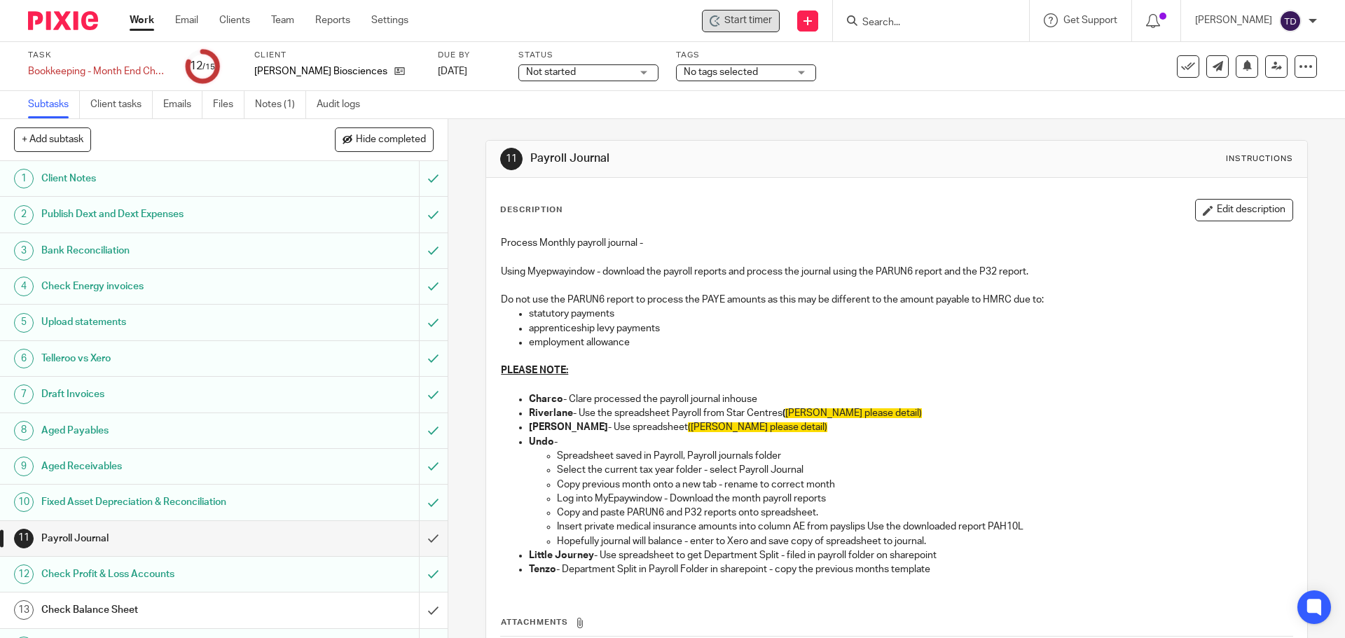
click at [772, 18] on span "Start timer" at bounding box center [748, 20] width 48 height 15
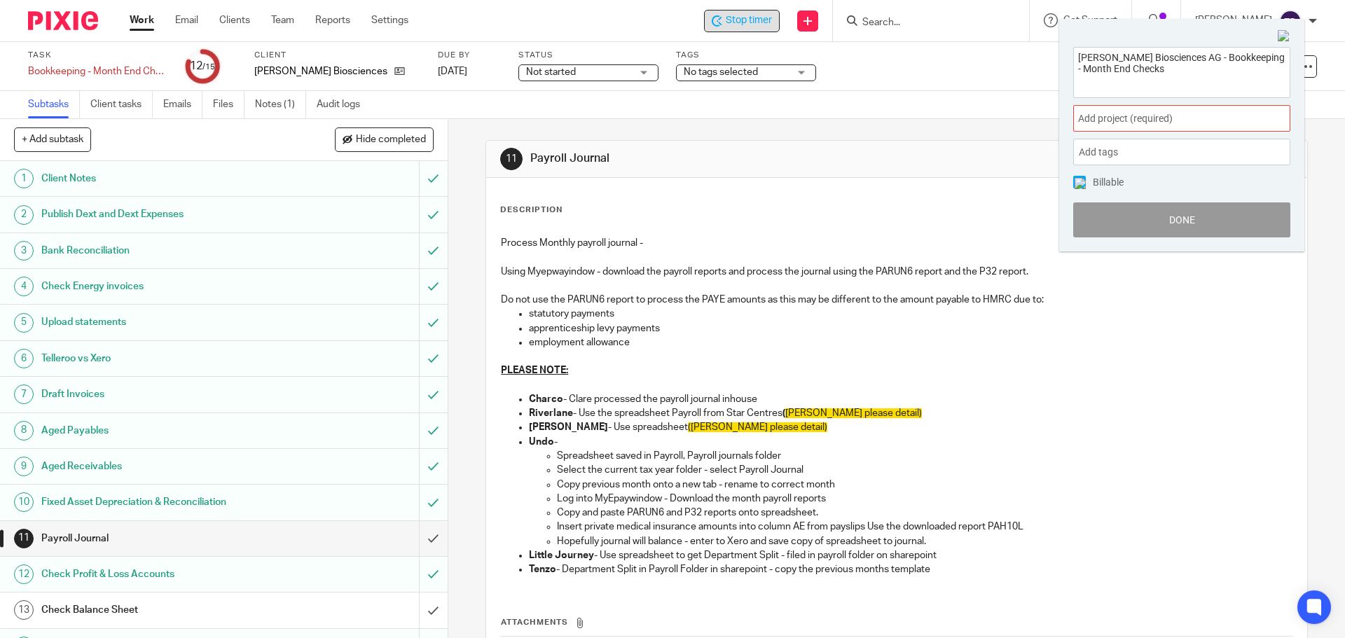
click at [1080, 110] on div "Add project (required) :" at bounding box center [1181, 118] width 217 height 27
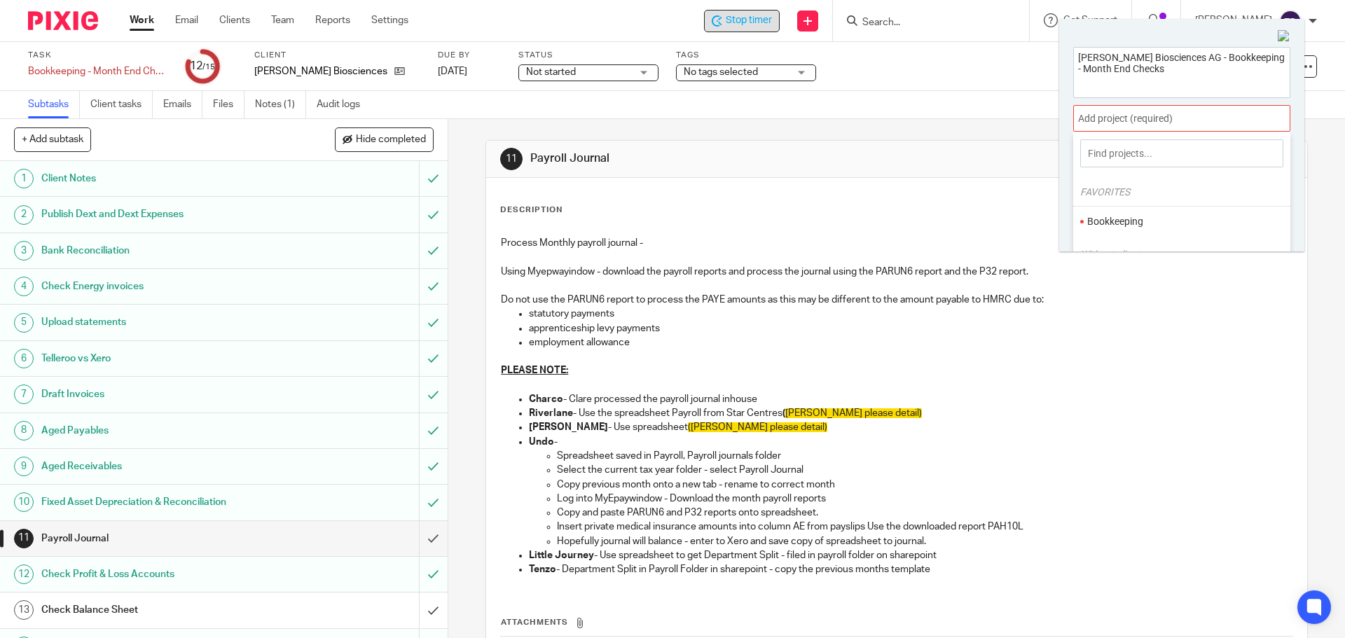
click at [1107, 219] on li "Bookkeeping" at bounding box center [1178, 221] width 183 height 15
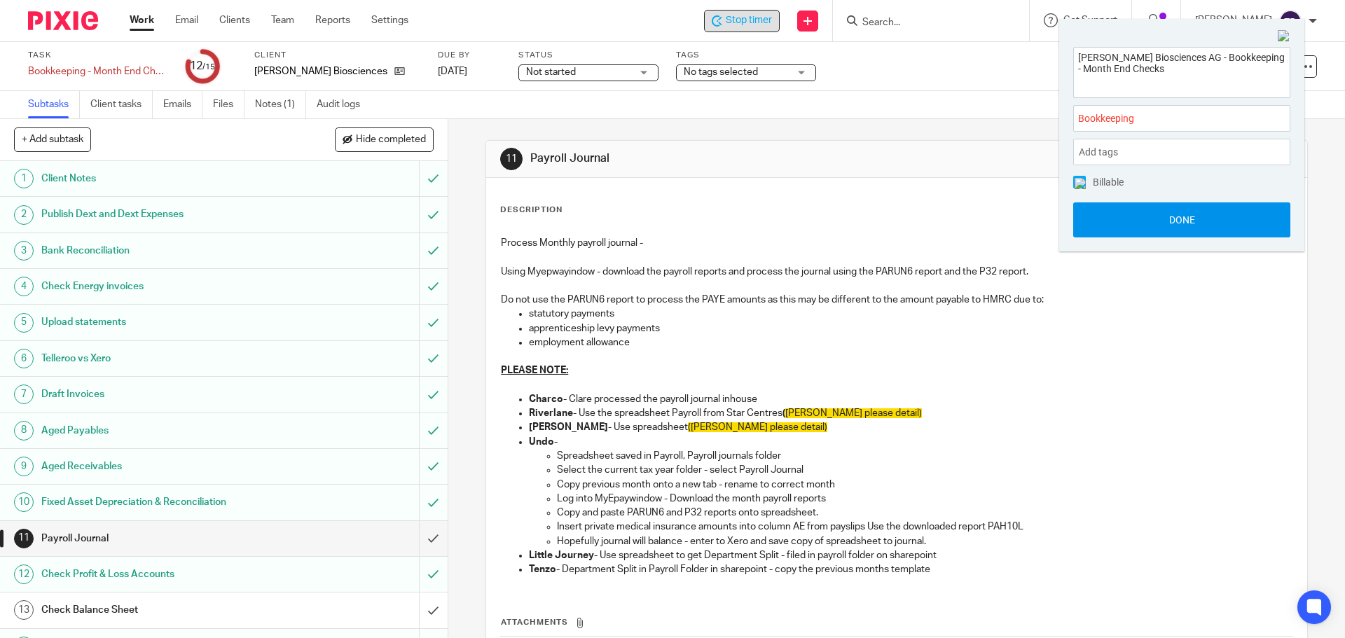
click at [1116, 209] on button "Done" at bounding box center [1181, 219] width 217 height 35
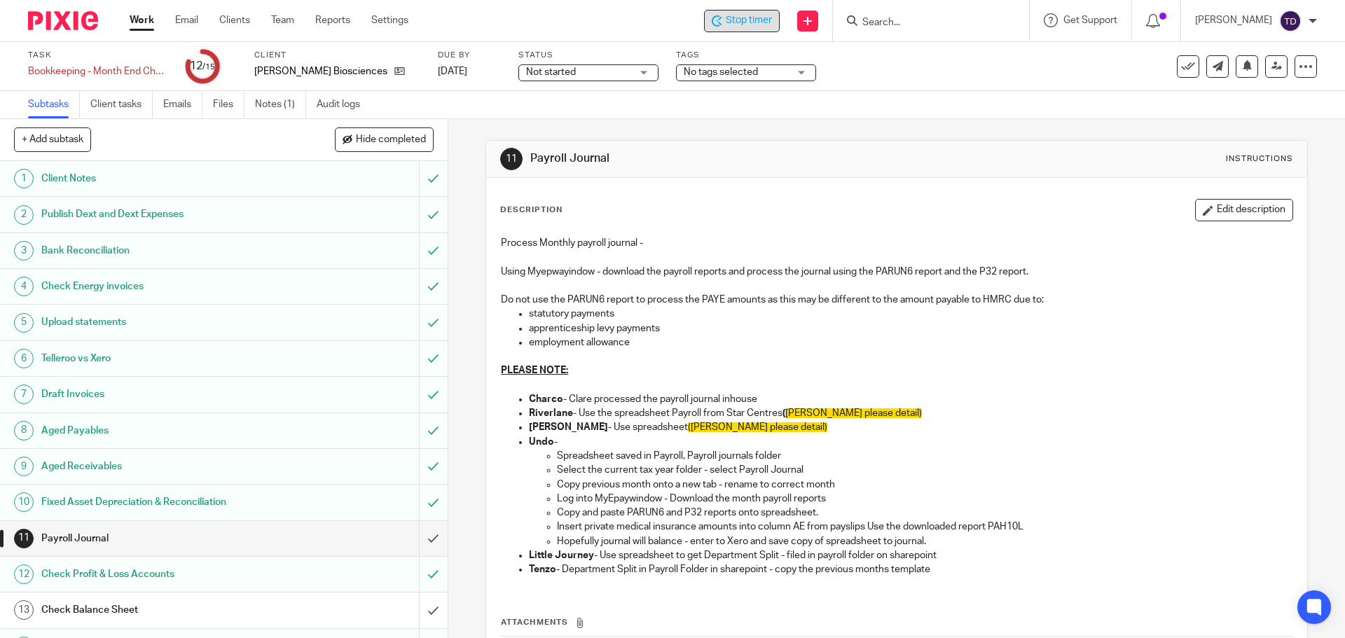
click at [141, 20] on link "Work" at bounding box center [142, 20] width 25 height 14
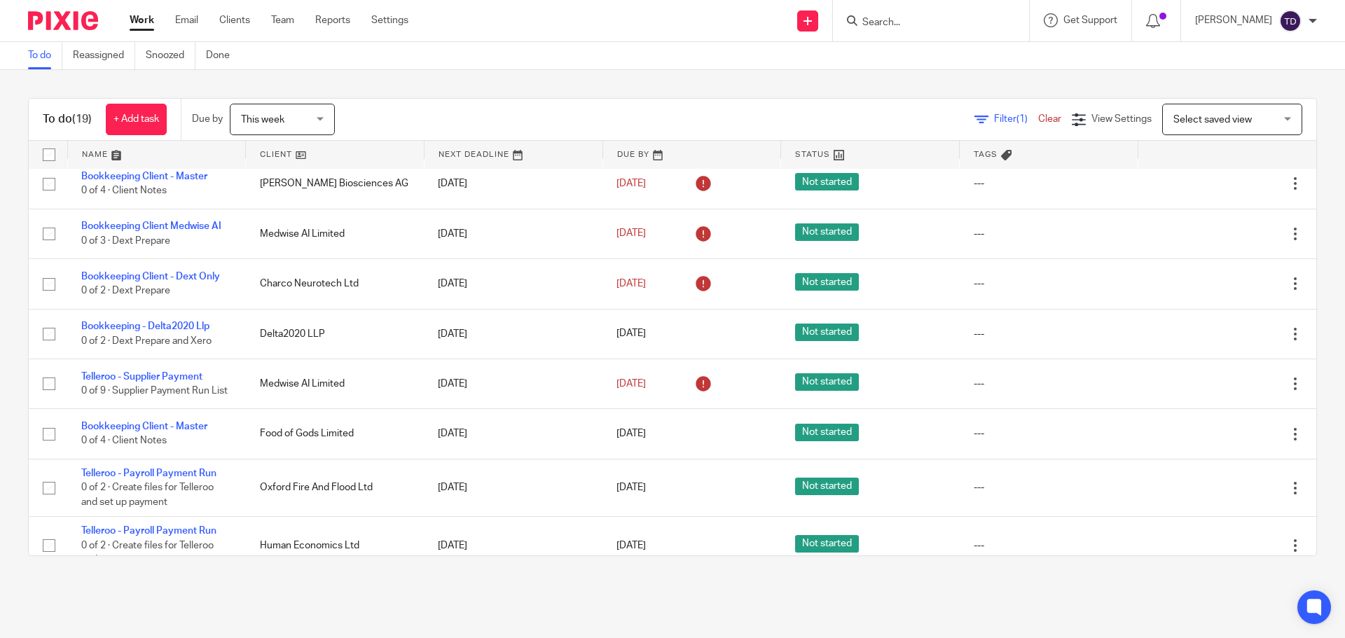
scroll to position [560, 0]
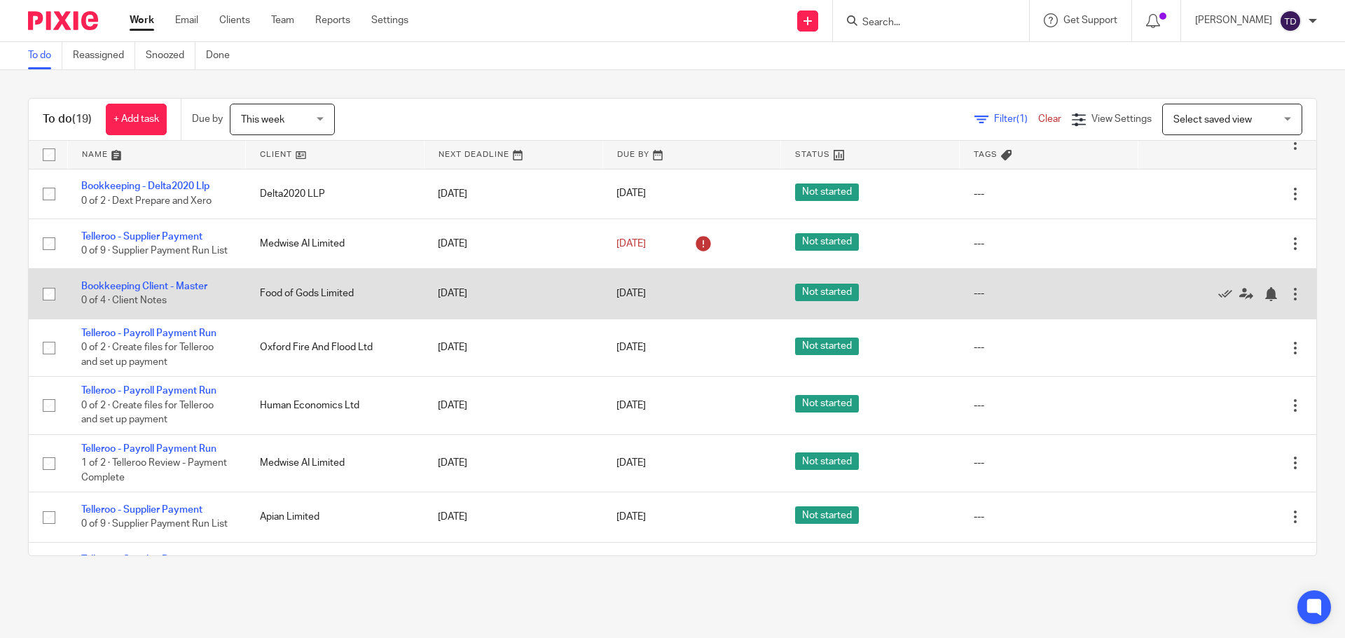
click at [1288, 298] on div at bounding box center [1295, 294] width 14 height 14
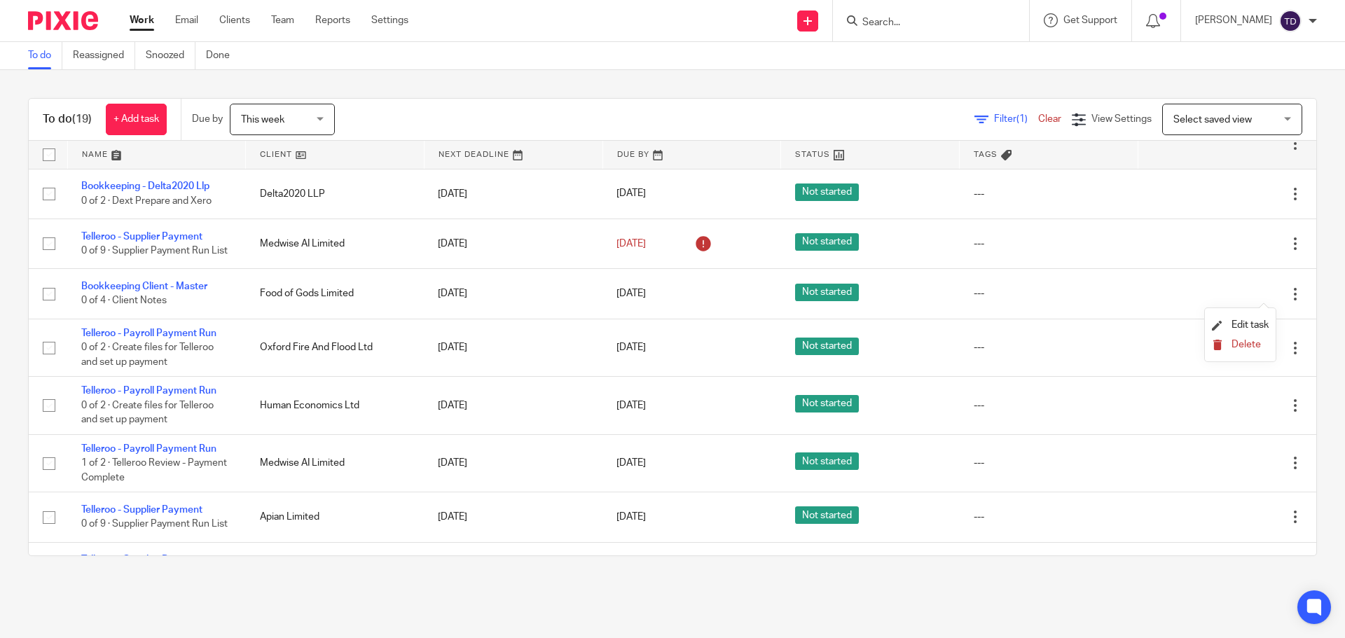
click at [1261, 346] on button "Delete" at bounding box center [1240, 345] width 57 height 11
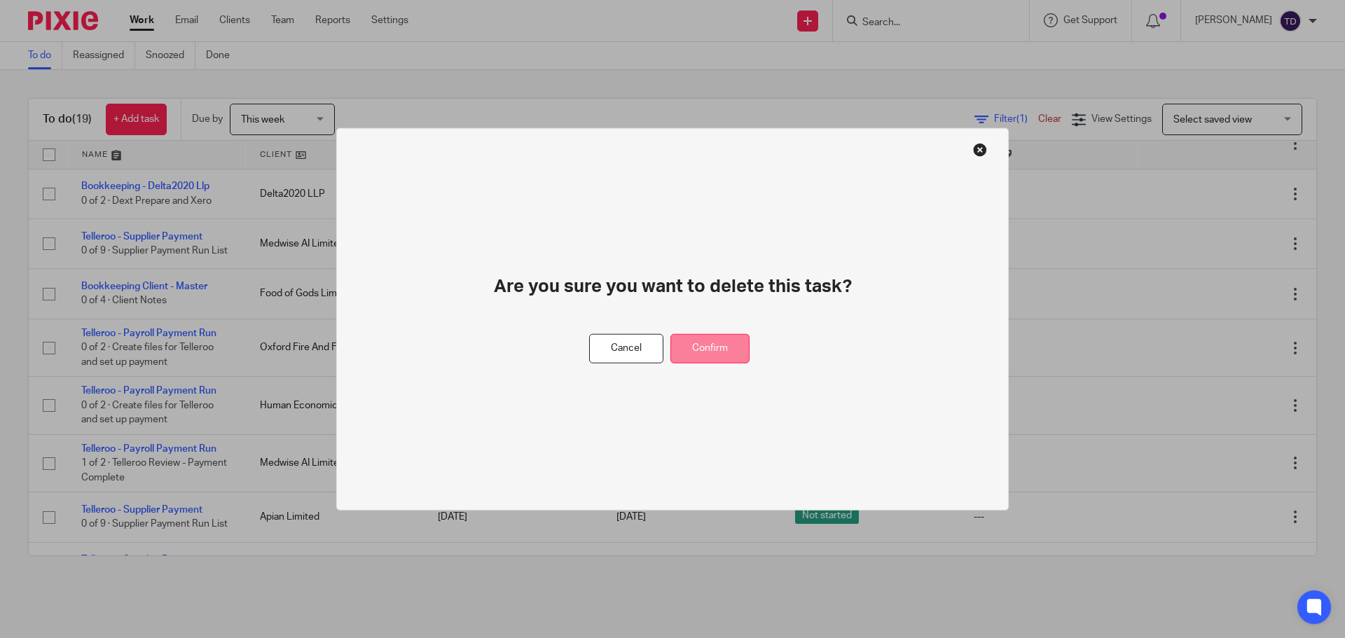
click at [733, 333] on div "Are you sure you want to delete this task?" at bounding box center [673, 304] width 470 height 59
click at [721, 345] on button "Confirm" at bounding box center [709, 348] width 79 height 30
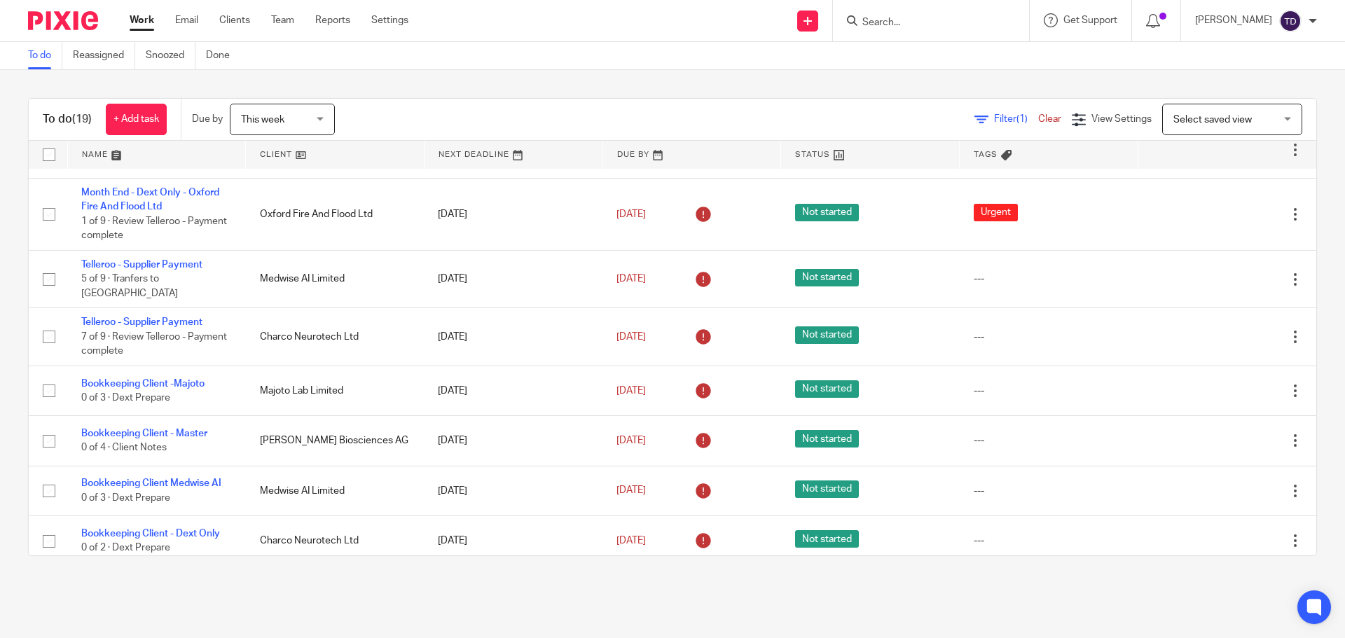
scroll to position [140, 0]
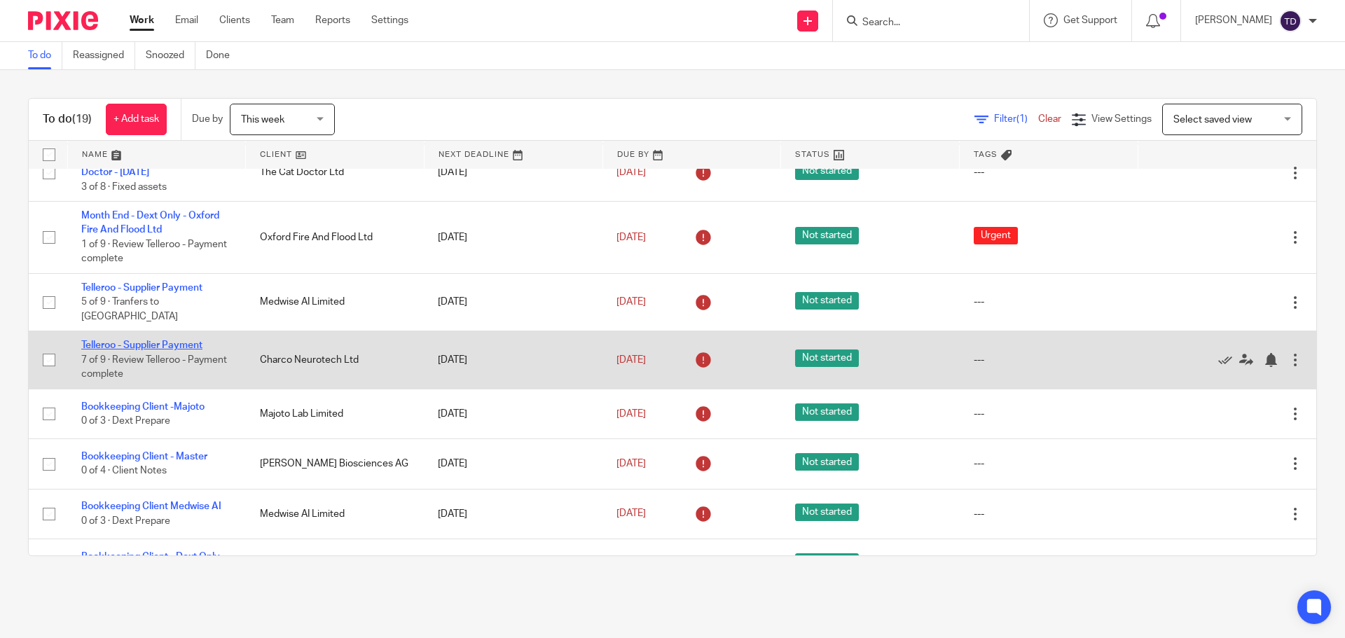
click at [160, 340] on link "Telleroo - Supplier Payment" at bounding box center [141, 345] width 121 height 10
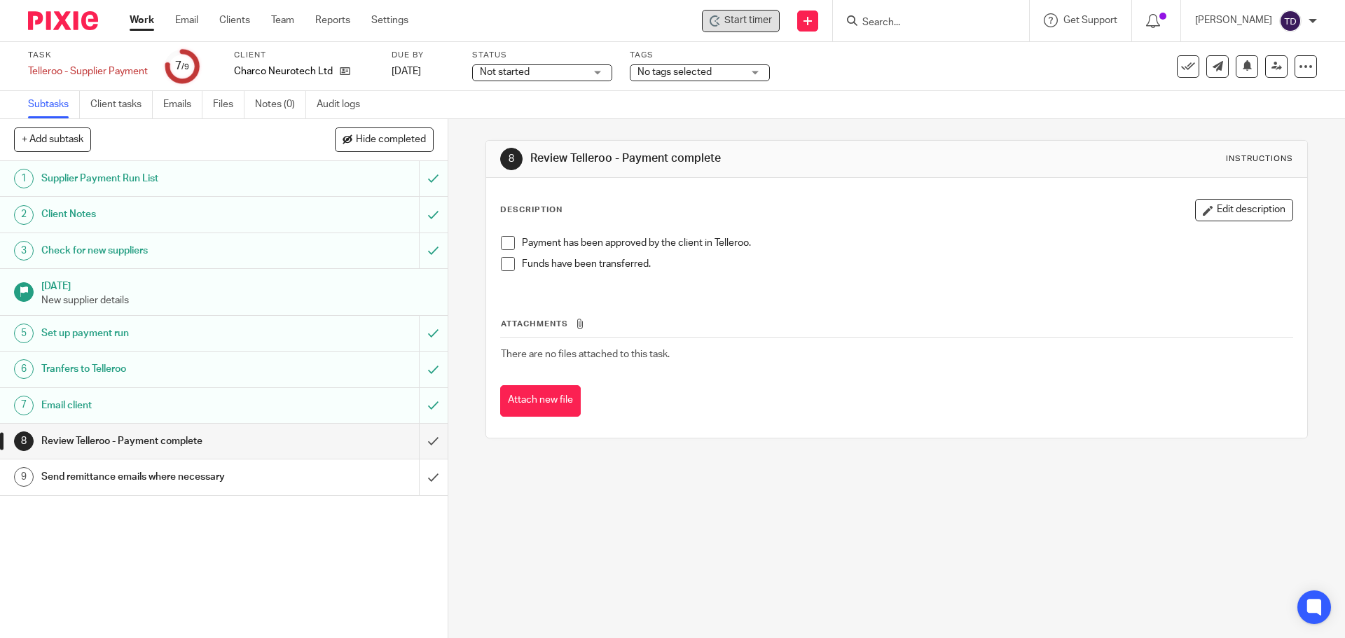
click at [743, 18] on div "Start timer" at bounding box center [740, 20] width 62 height 15
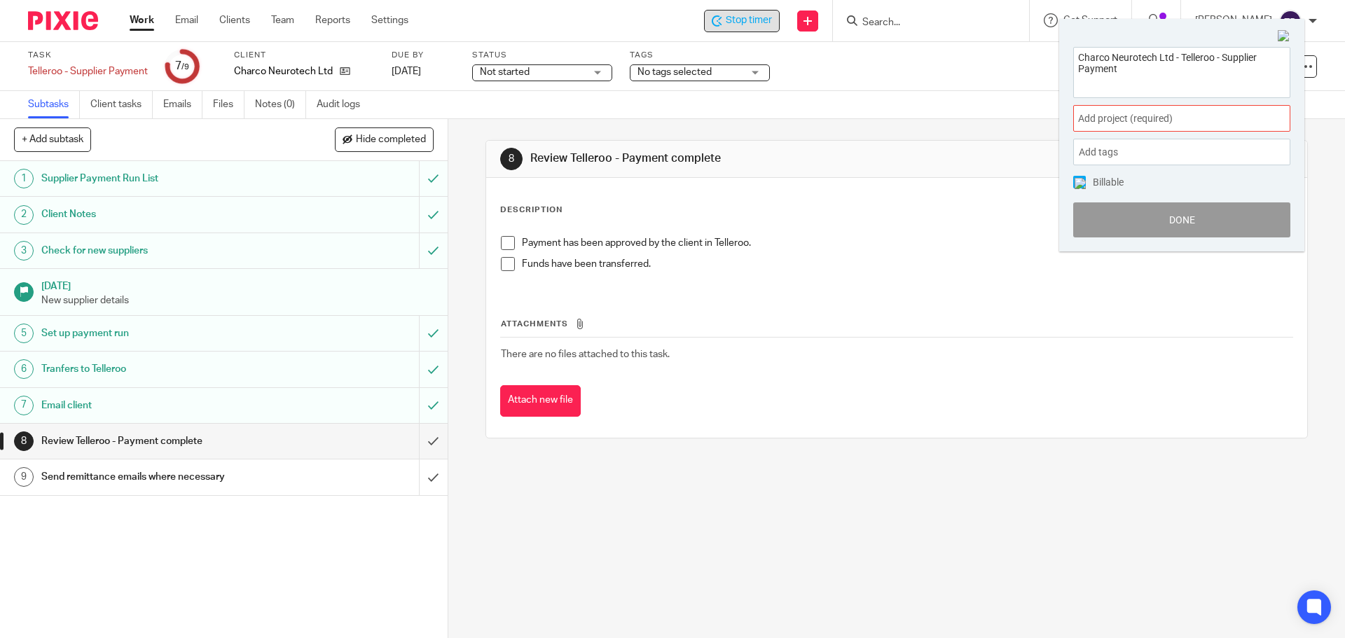
click at [1196, 111] on div "Add project (required) :" at bounding box center [1181, 118] width 217 height 27
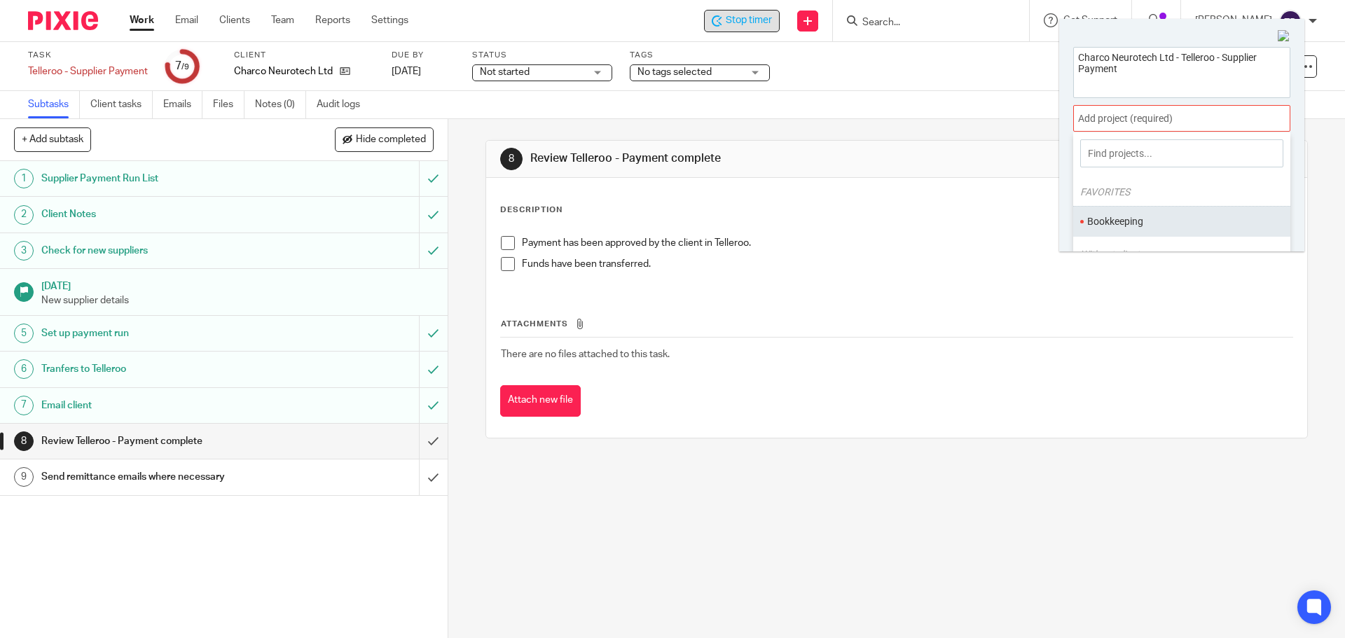
click at [1178, 224] on li "Bookkeeping" at bounding box center [1178, 221] width 183 height 15
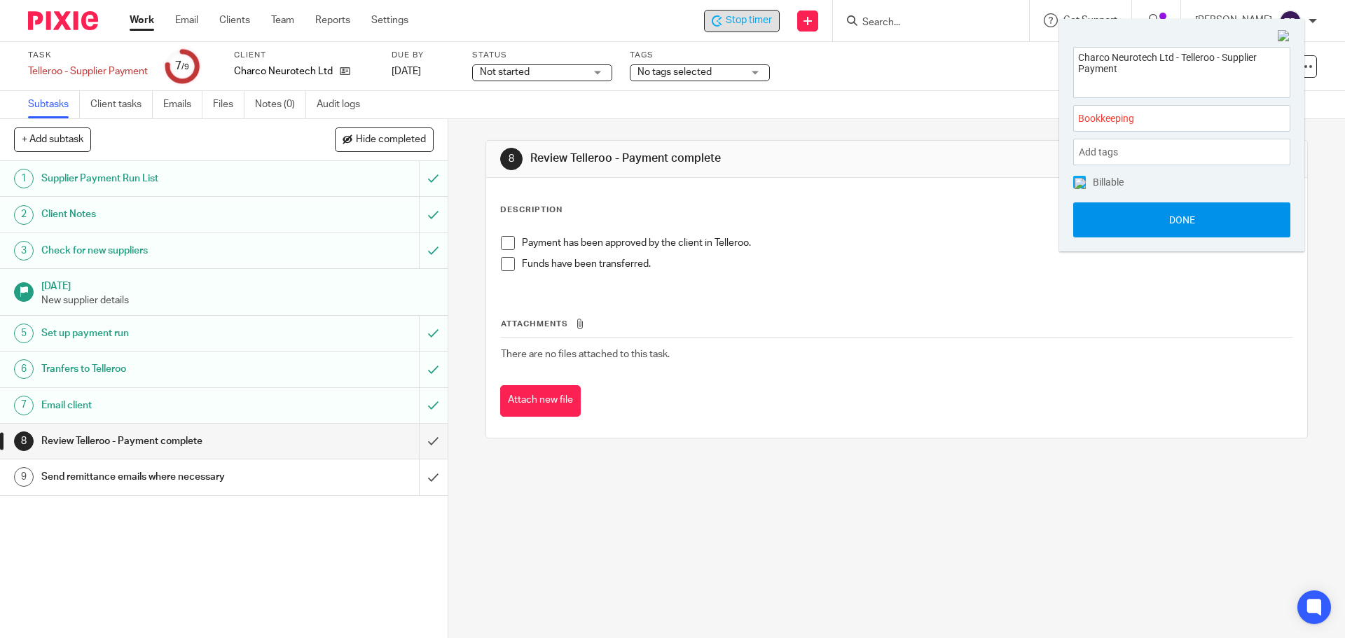
click at [1165, 216] on button "Done" at bounding box center [1181, 219] width 217 height 35
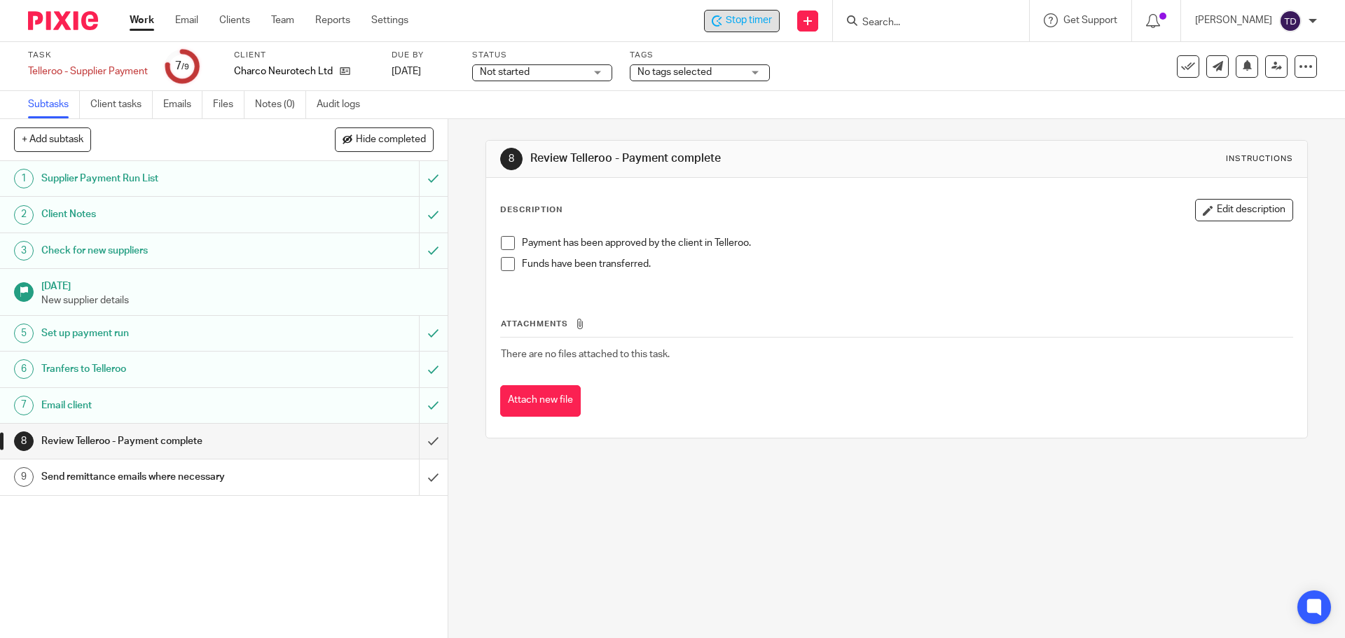
click at [141, 22] on link "Work" at bounding box center [142, 20] width 25 height 14
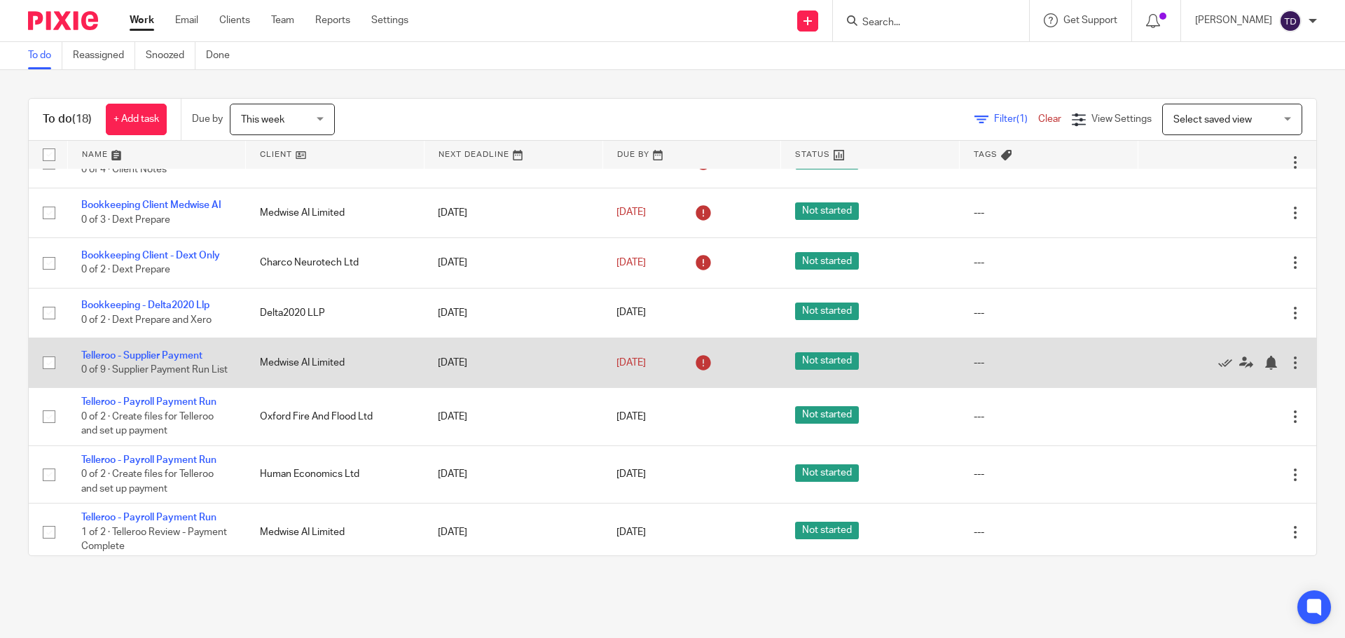
scroll to position [420, 0]
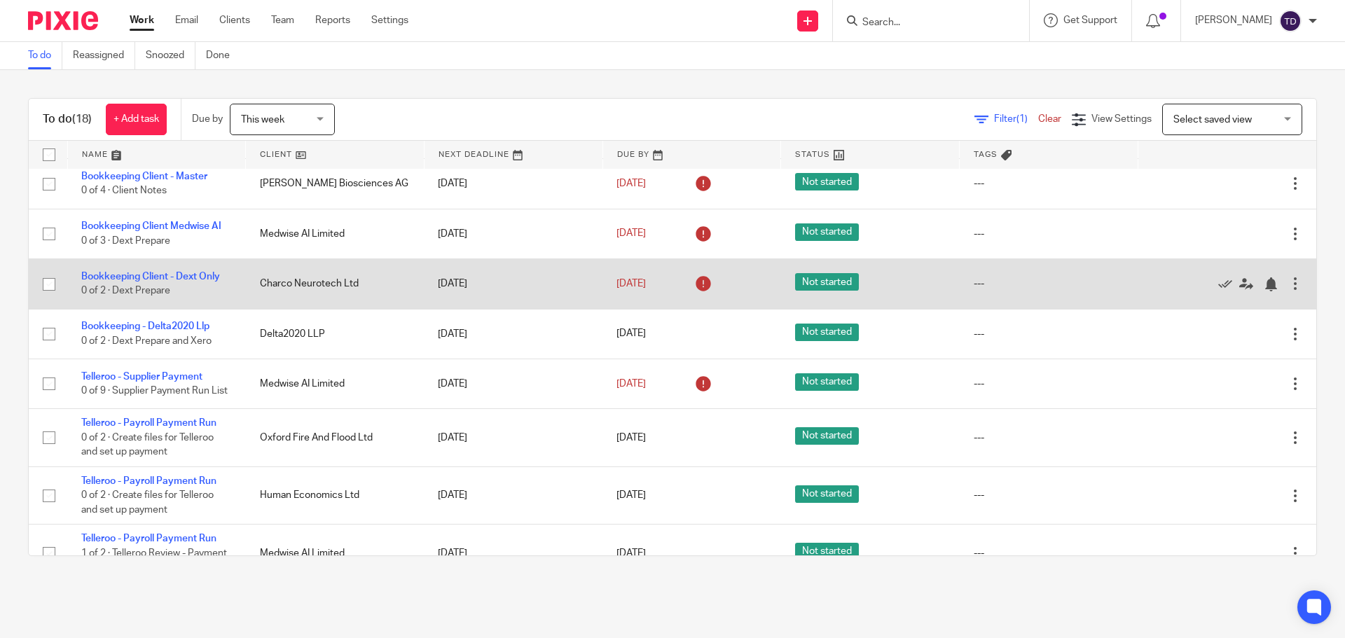
click at [206, 261] on td "Bookkeeping Client - Dext Only 0 of 2 · Dext Prepare" at bounding box center [156, 284] width 179 height 50
click at [195, 272] on link "Bookkeeping Client - Dext Only" at bounding box center [150, 277] width 139 height 10
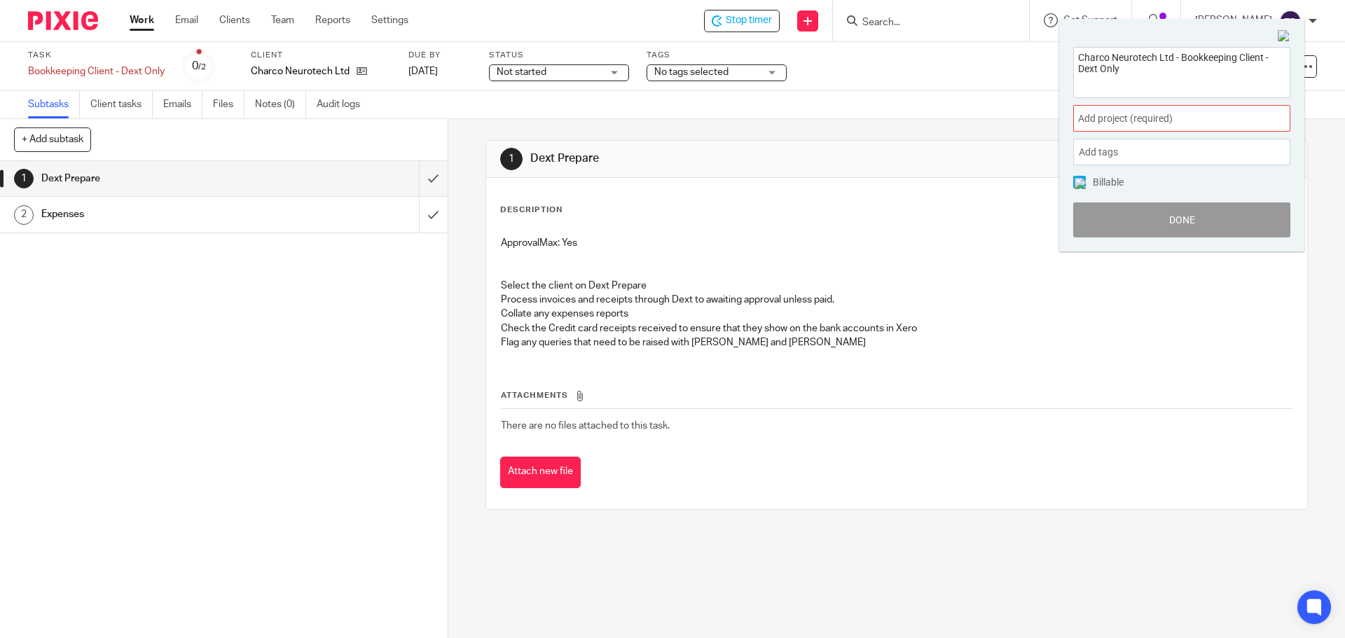
click at [1100, 106] on div "Add project (required) :" at bounding box center [1181, 118] width 217 height 27
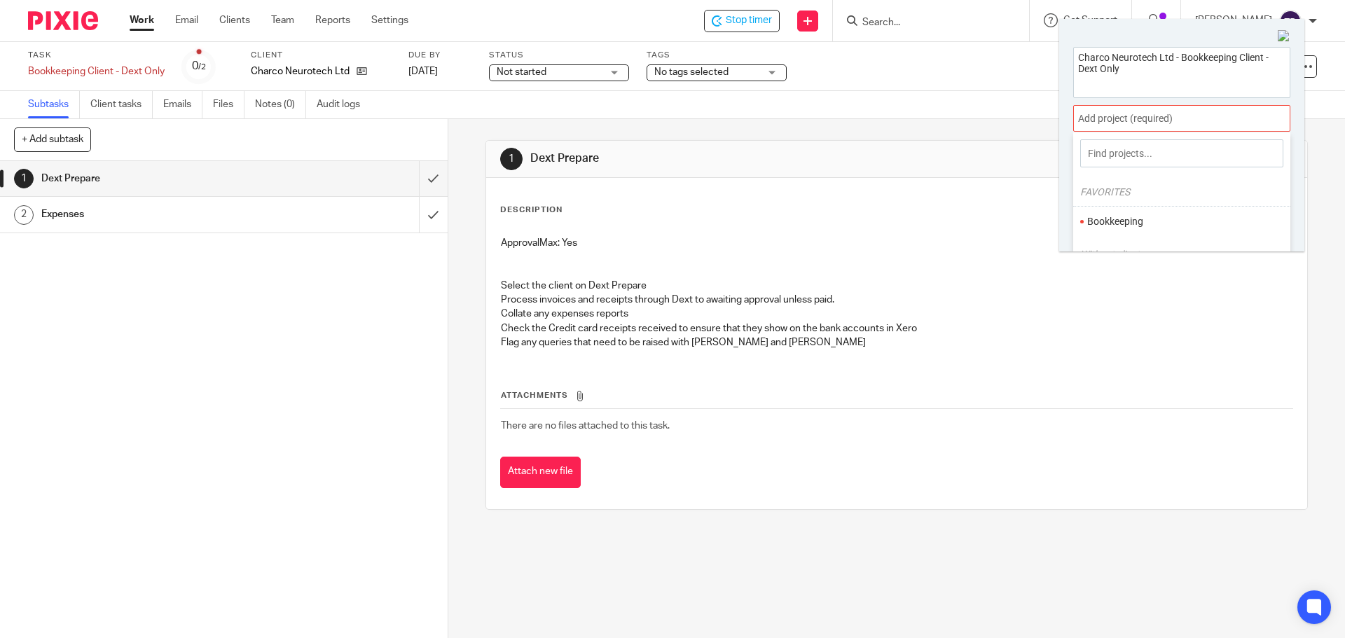
click at [1119, 218] on li "Bookkeeping" at bounding box center [1178, 221] width 183 height 15
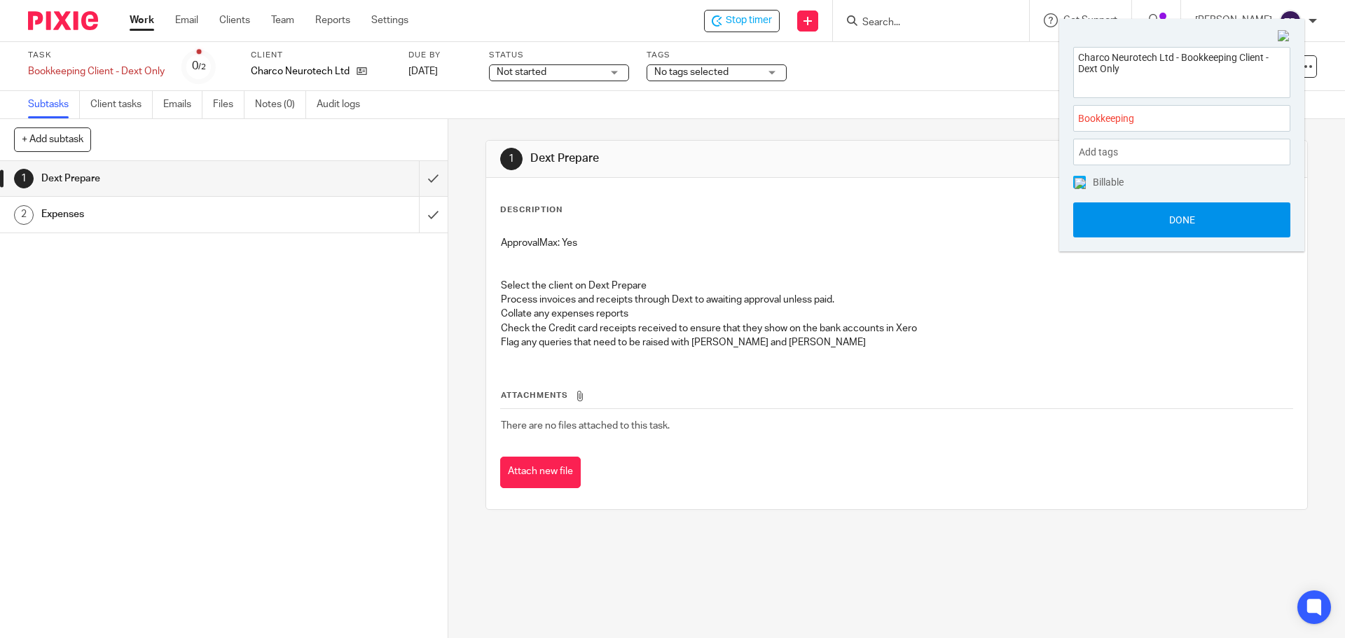
click at [1130, 214] on button "Done" at bounding box center [1181, 219] width 217 height 35
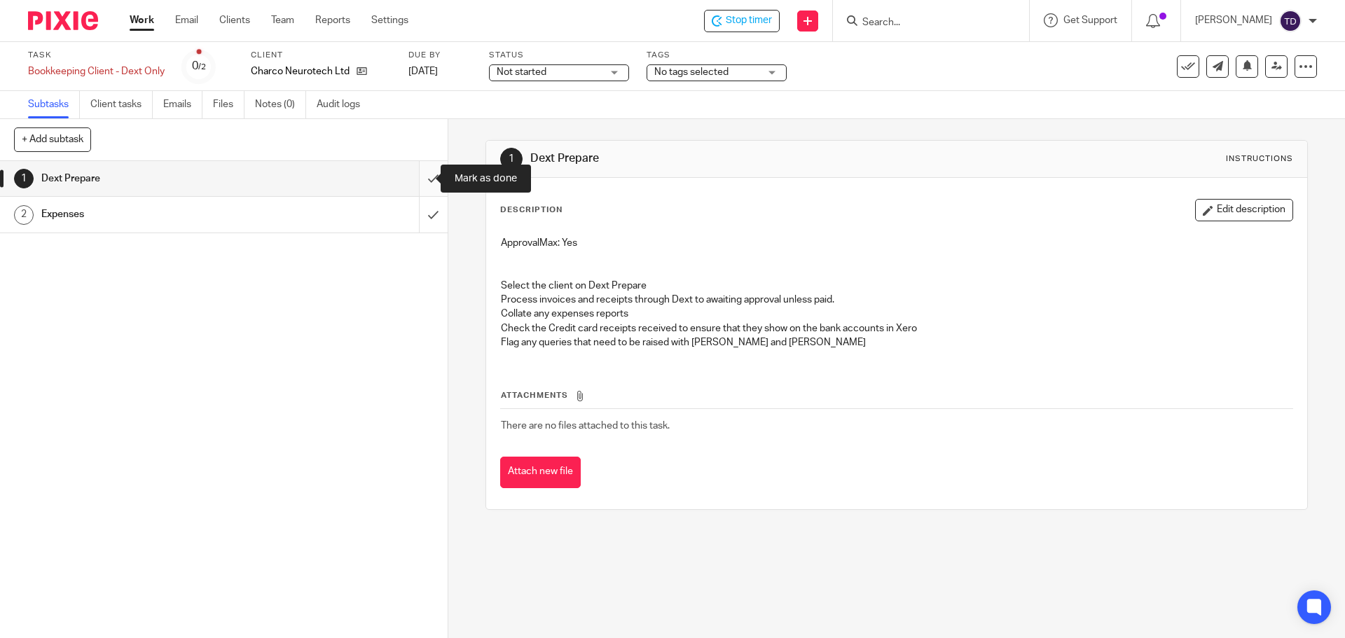
click at [423, 179] on input "submit" at bounding box center [224, 178] width 448 height 35
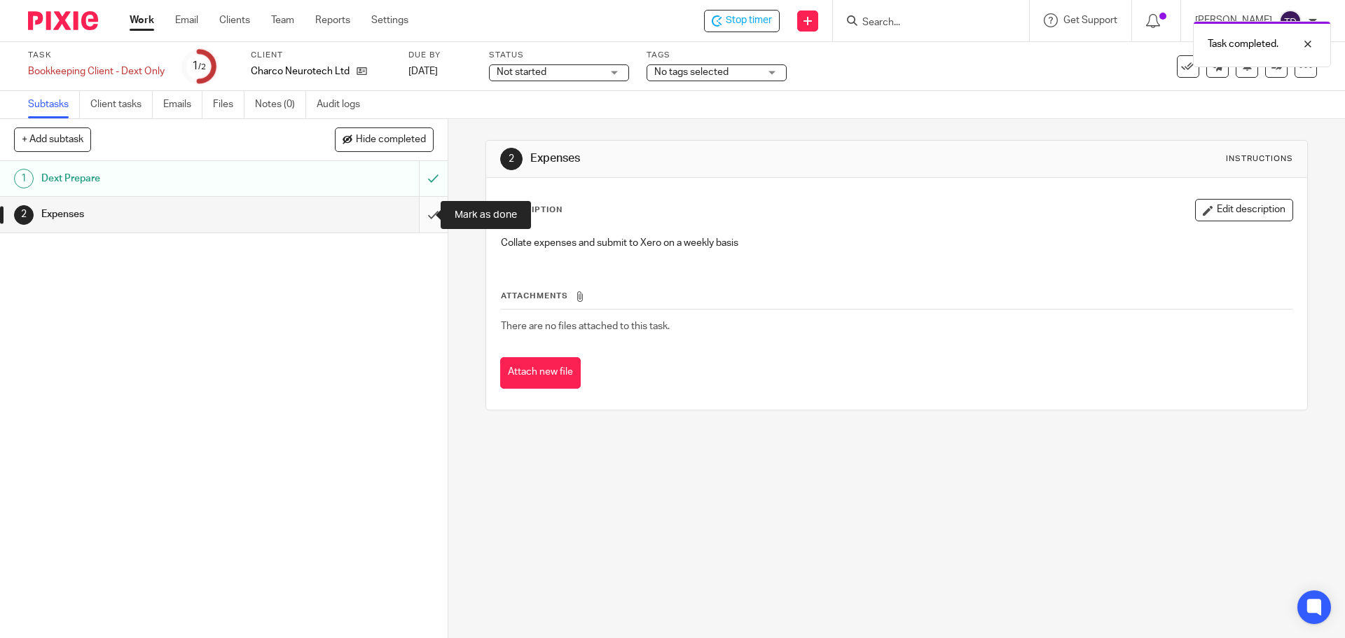
click at [419, 214] on input "submit" at bounding box center [224, 214] width 448 height 35
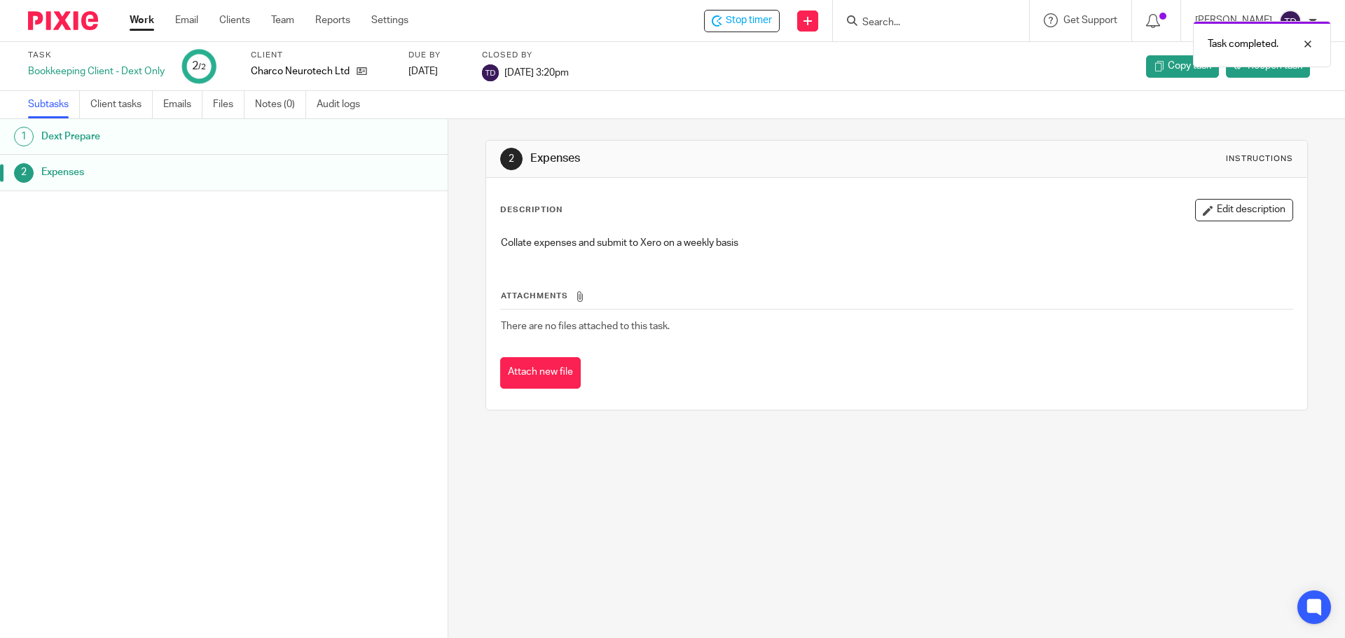
click at [135, 16] on link "Work" at bounding box center [142, 20] width 25 height 14
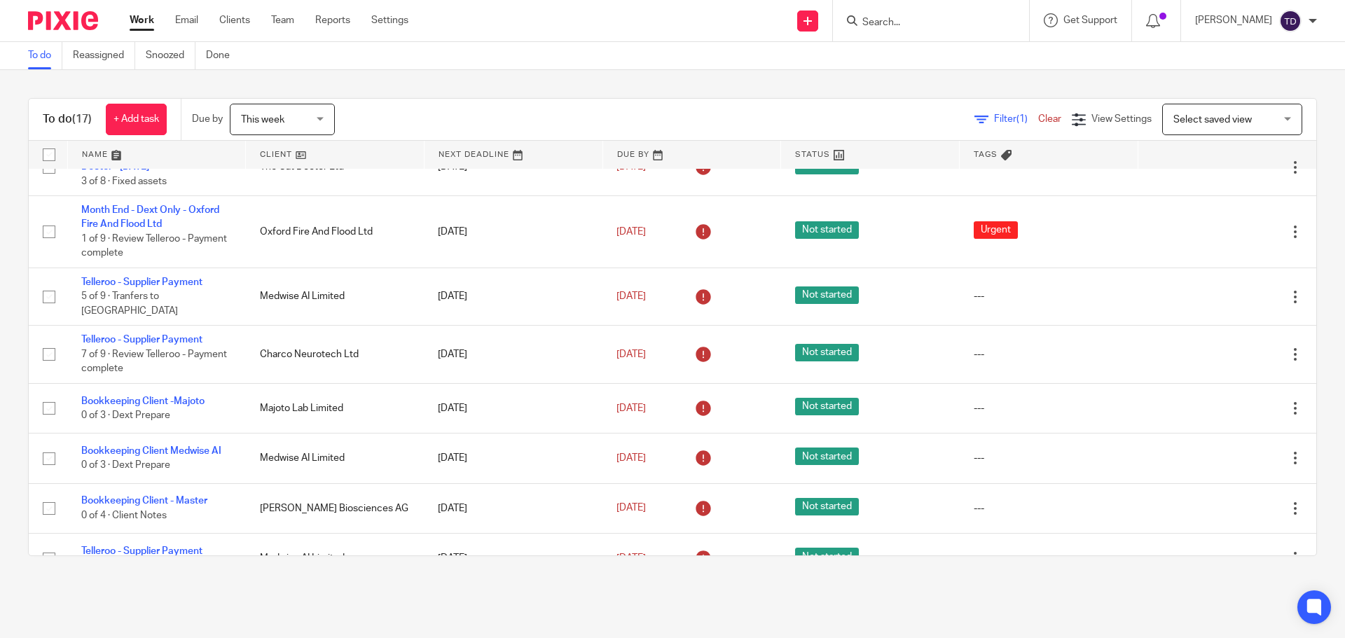
scroll to position [94, 0]
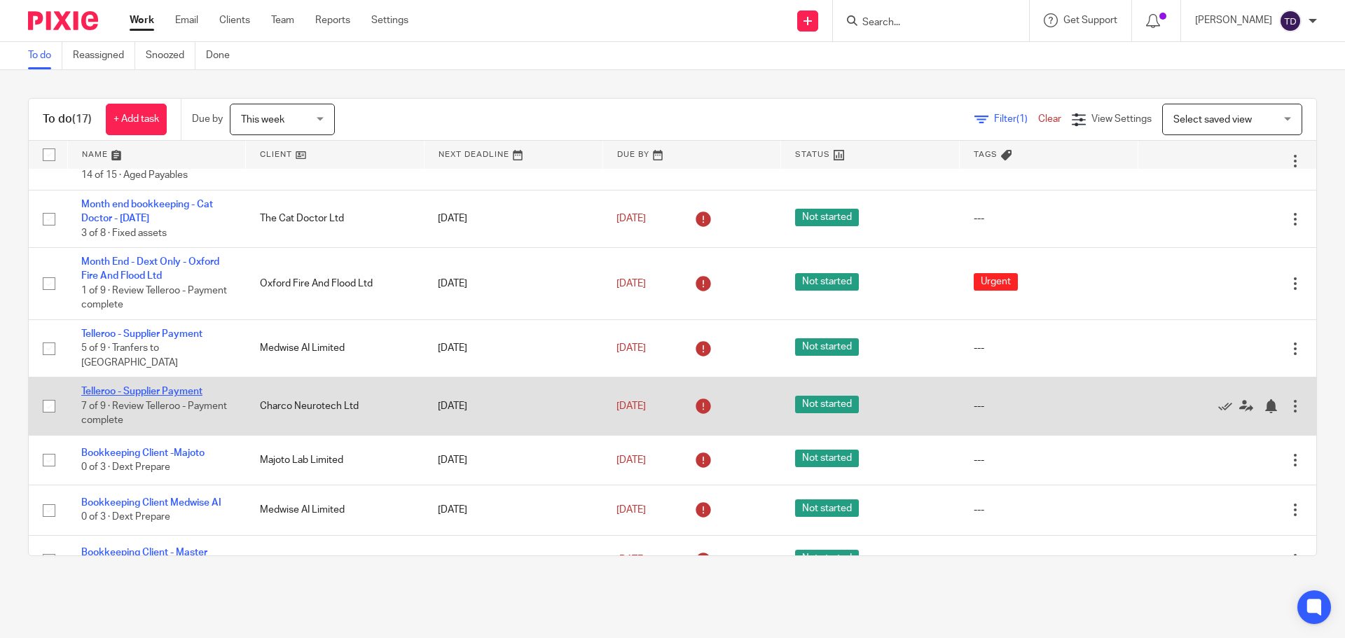
click at [167, 387] on link "Telleroo - Supplier Payment" at bounding box center [141, 392] width 121 height 10
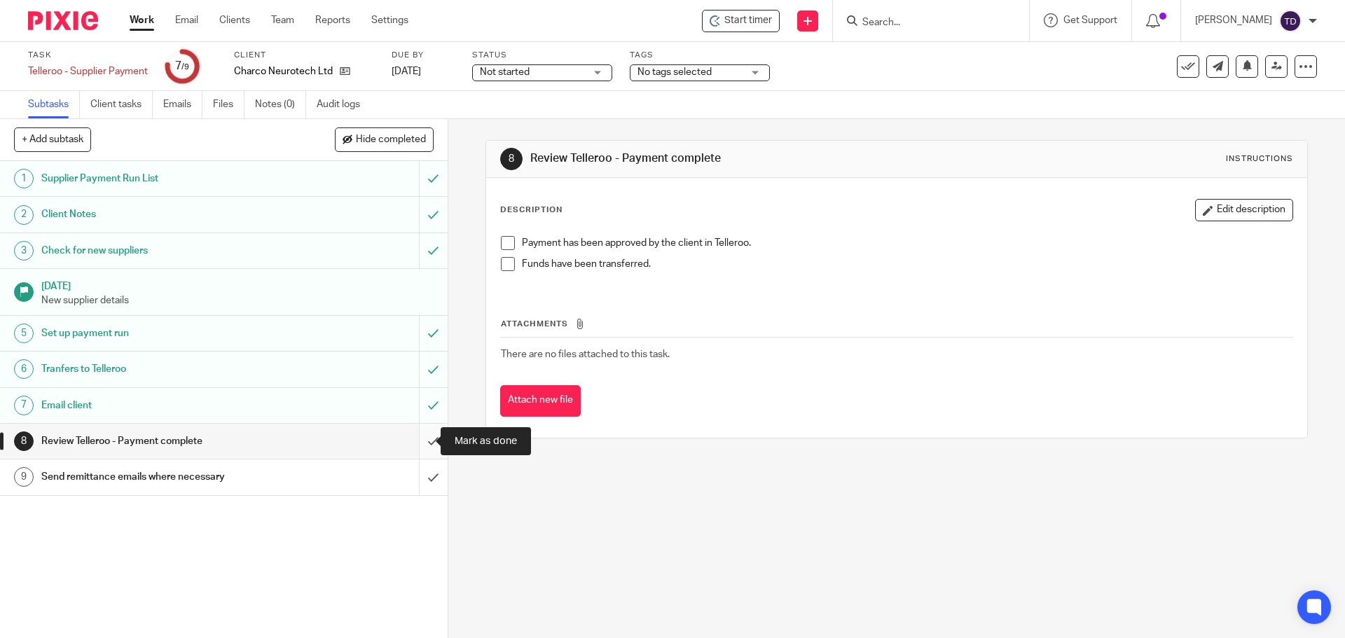
click at [417, 437] on input "submit" at bounding box center [224, 441] width 448 height 35
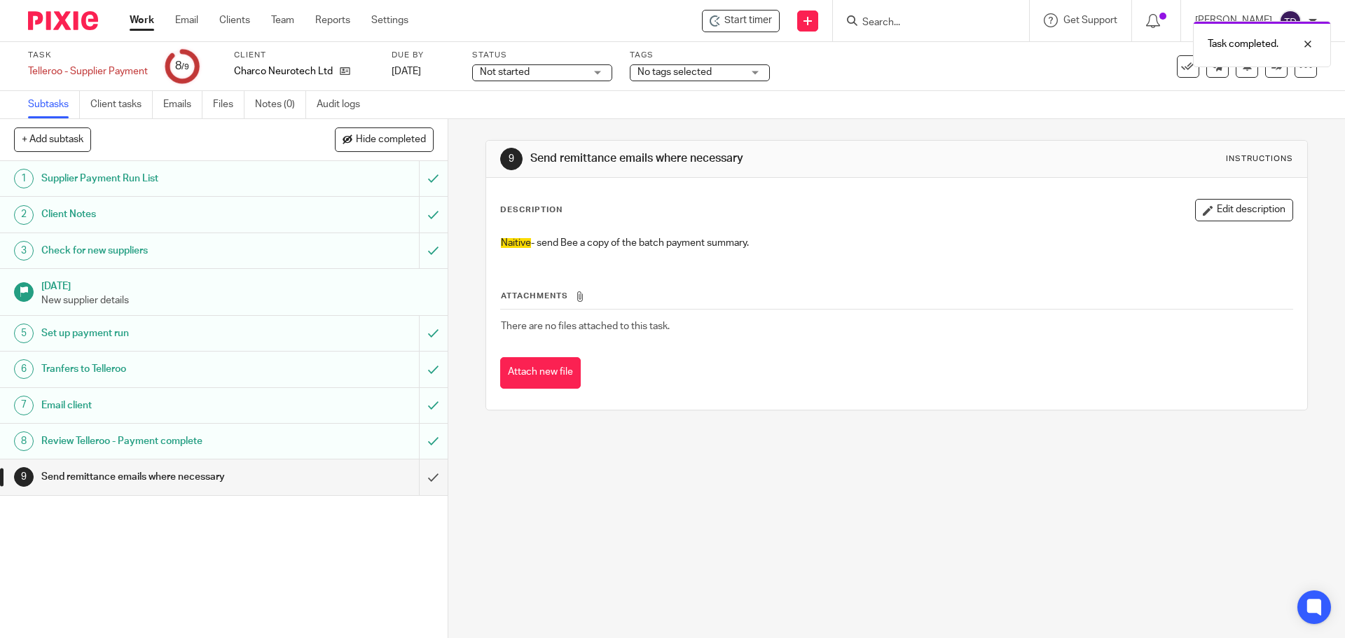
click at [339, 434] on div "Review Telleroo - Payment complete" at bounding box center [222, 441] width 363 height 21
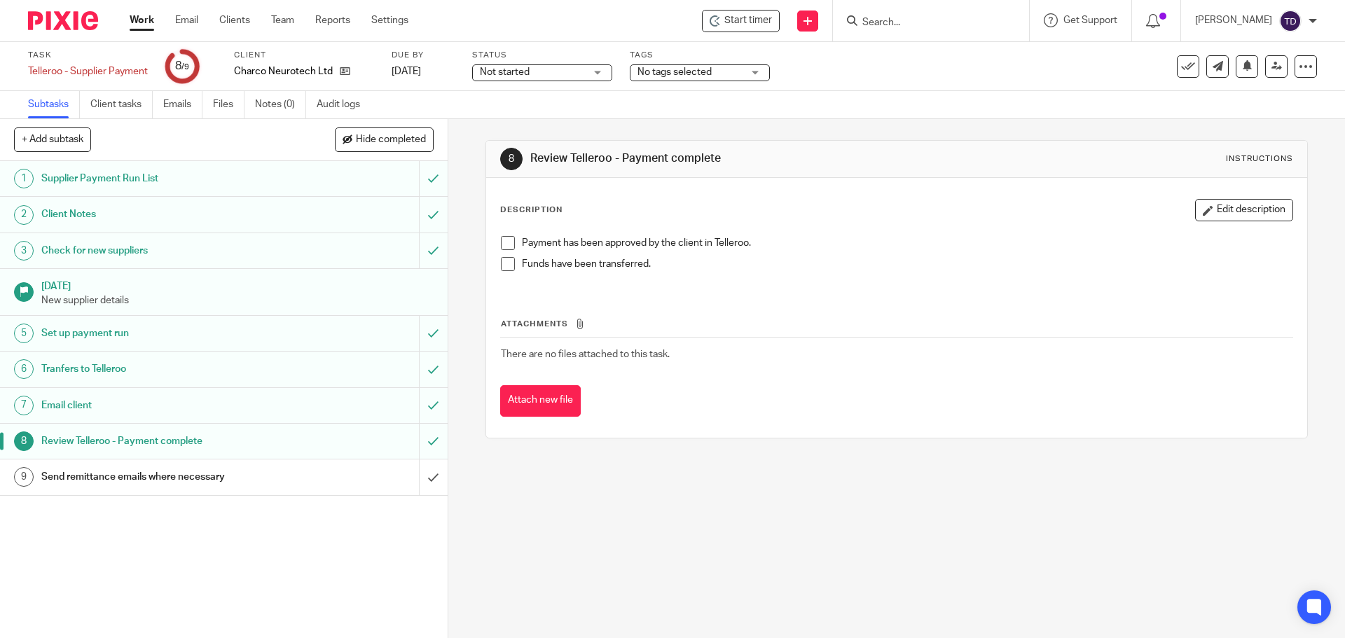
click at [504, 266] on span at bounding box center [508, 264] width 14 height 14
click at [505, 243] on span at bounding box center [508, 243] width 14 height 14
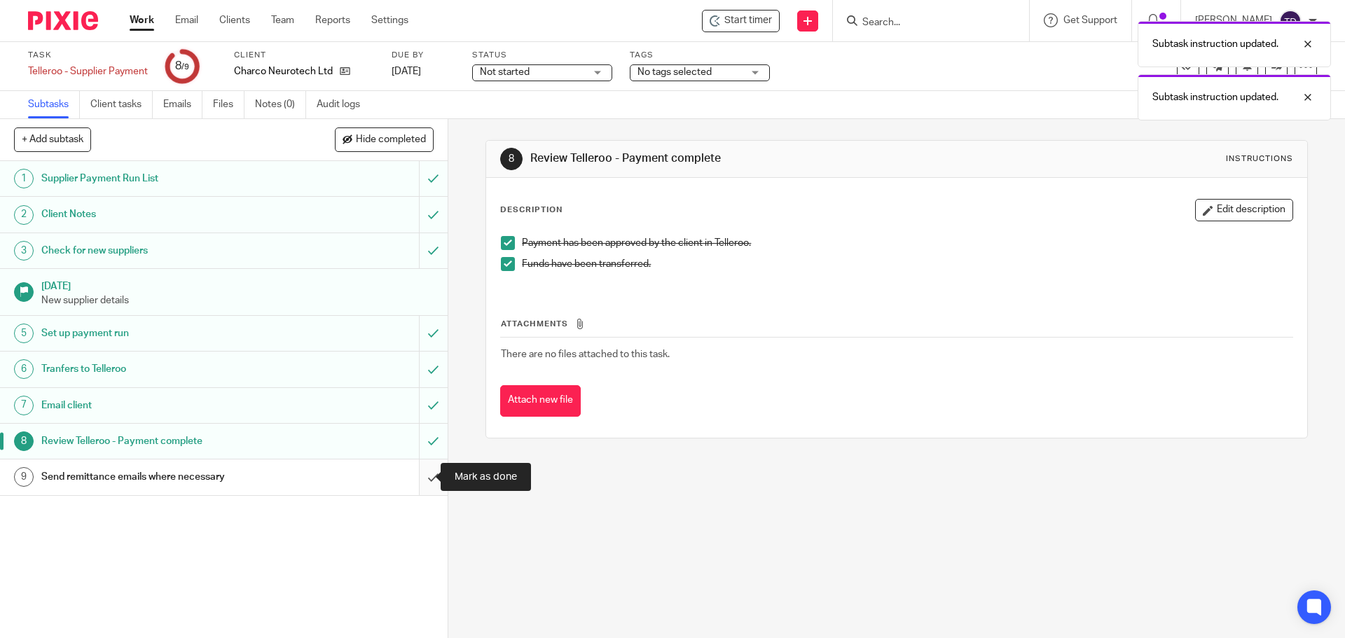
click at [415, 474] on input "submit" at bounding box center [224, 476] width 448 height 35
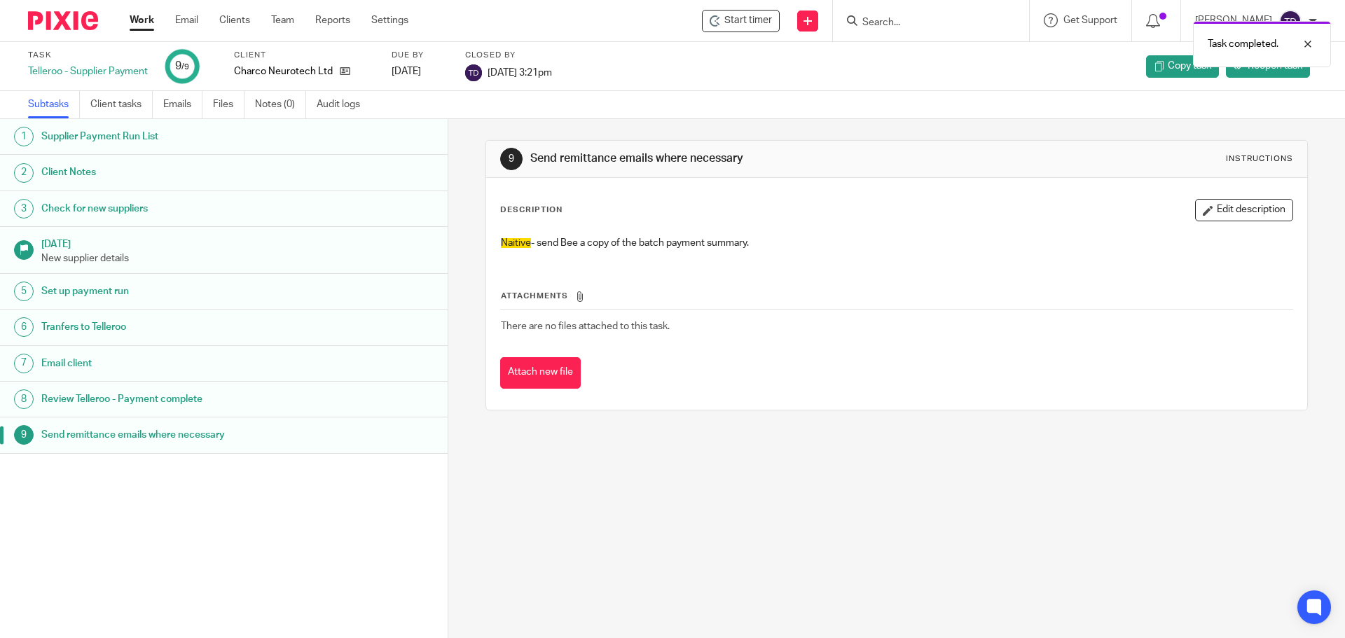
click at [146, 20] on link "Work" at bounding box center [142, 20] width 25 height 14
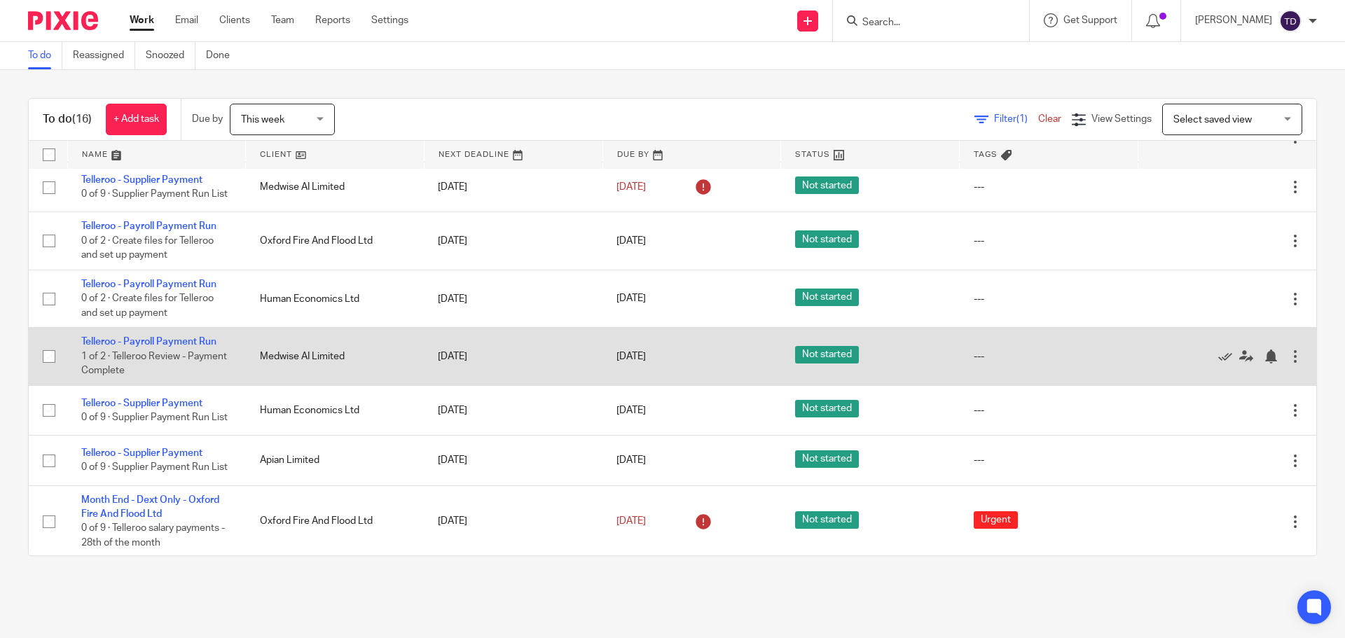
scroll to position [527, 0]
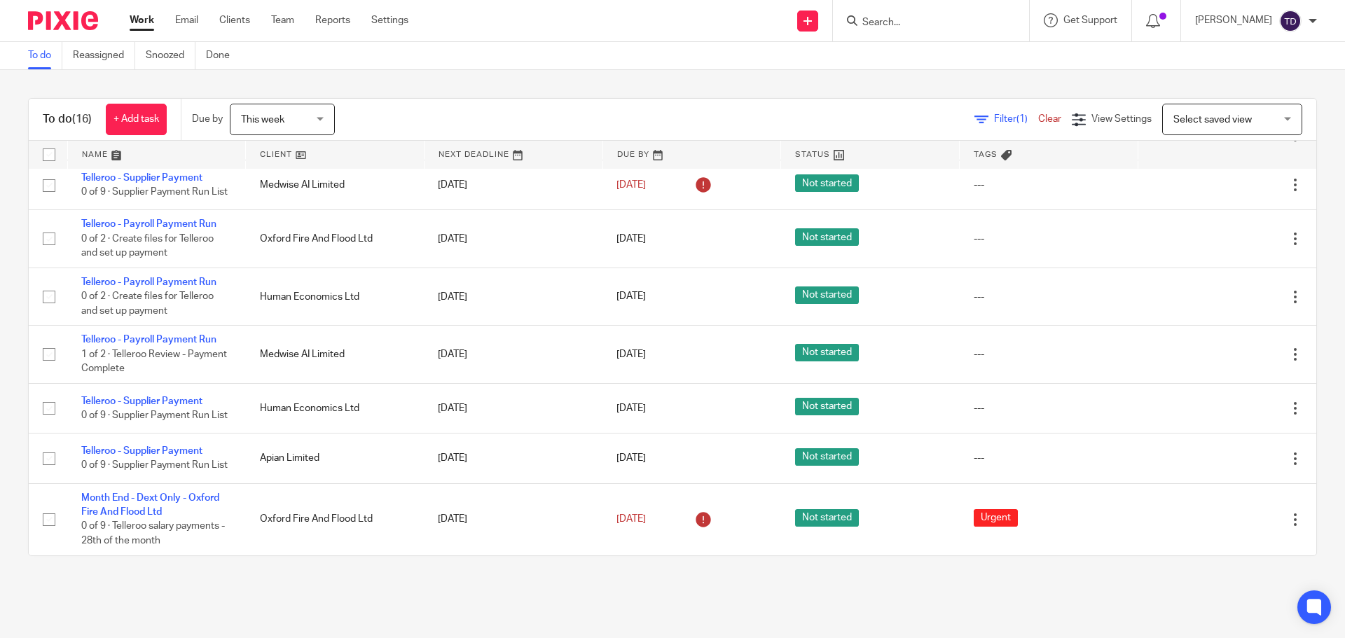
drag, startPoint x: 200, startPoint y: 356, endPoint x: 18, endPoint y: 361, distance: 182.9
click at [18, 361] on div "To do (16) + Add task Due by This week This week Today Tomorrow This week Next …" at bounding box center [672, 327] width 1345 height 514
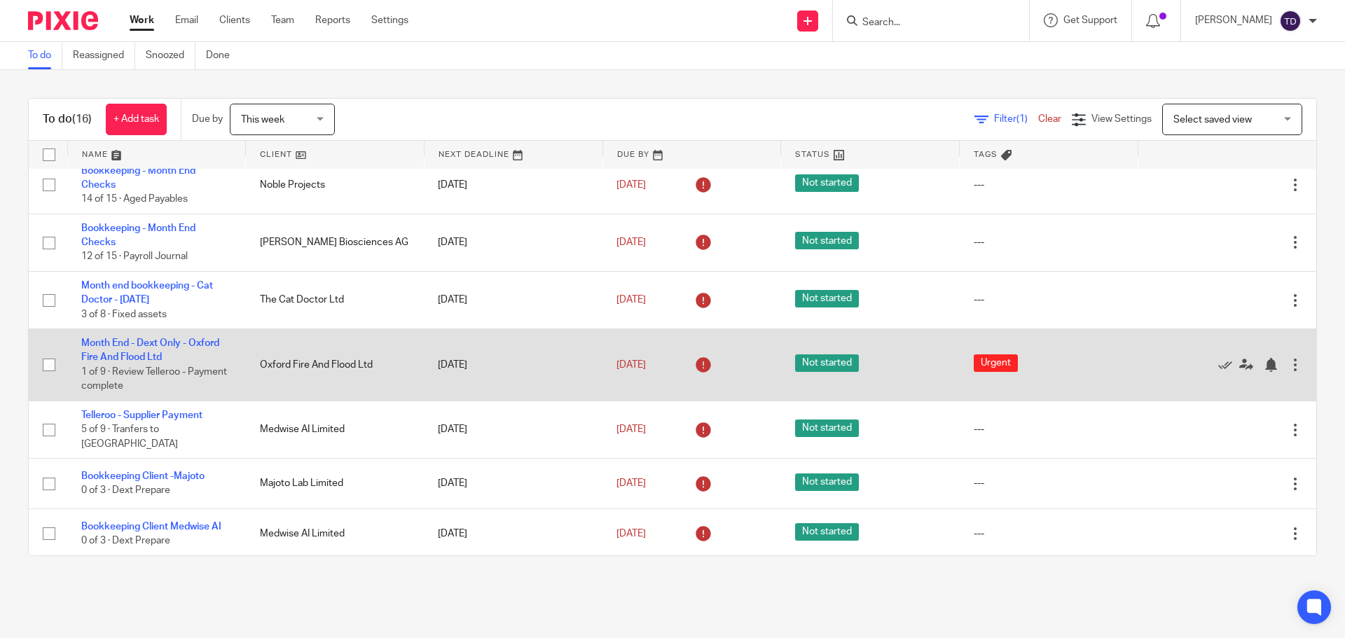
scroll to position [0, 0]
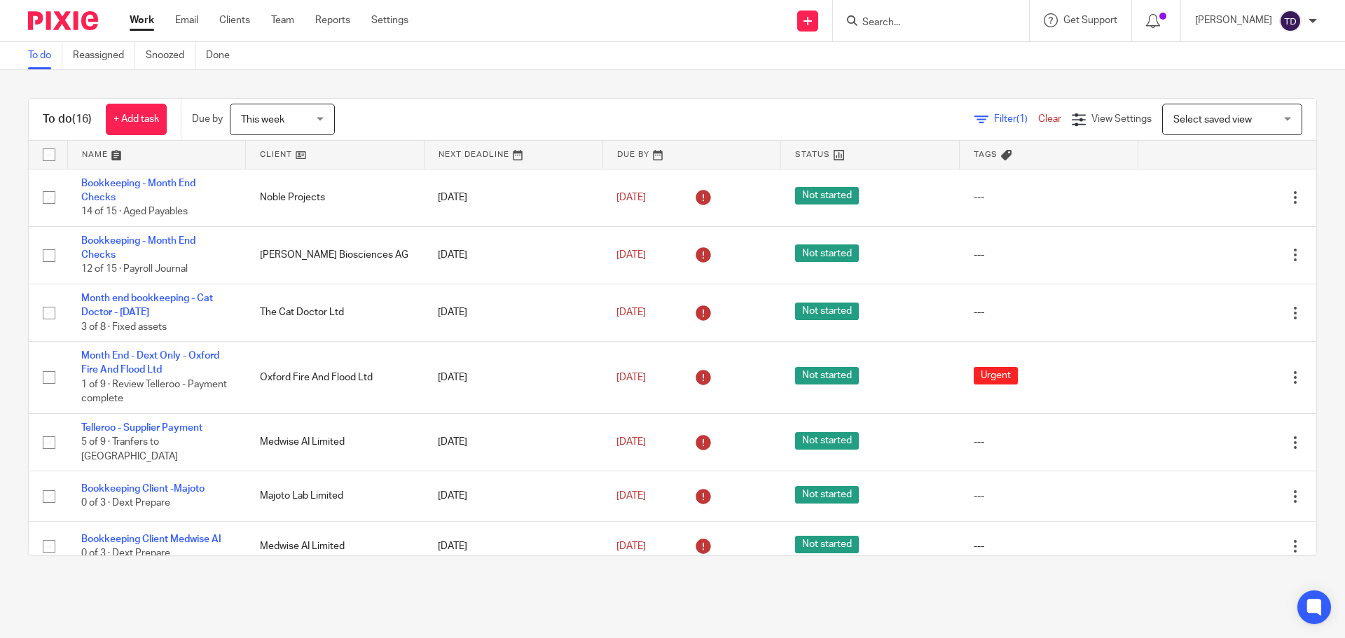
click at [848, 91] on div "To do (16) + Add task Due by This week This week Today Tomorrow This week Next …" at bounding box center [672, 327] width 1345 height 514
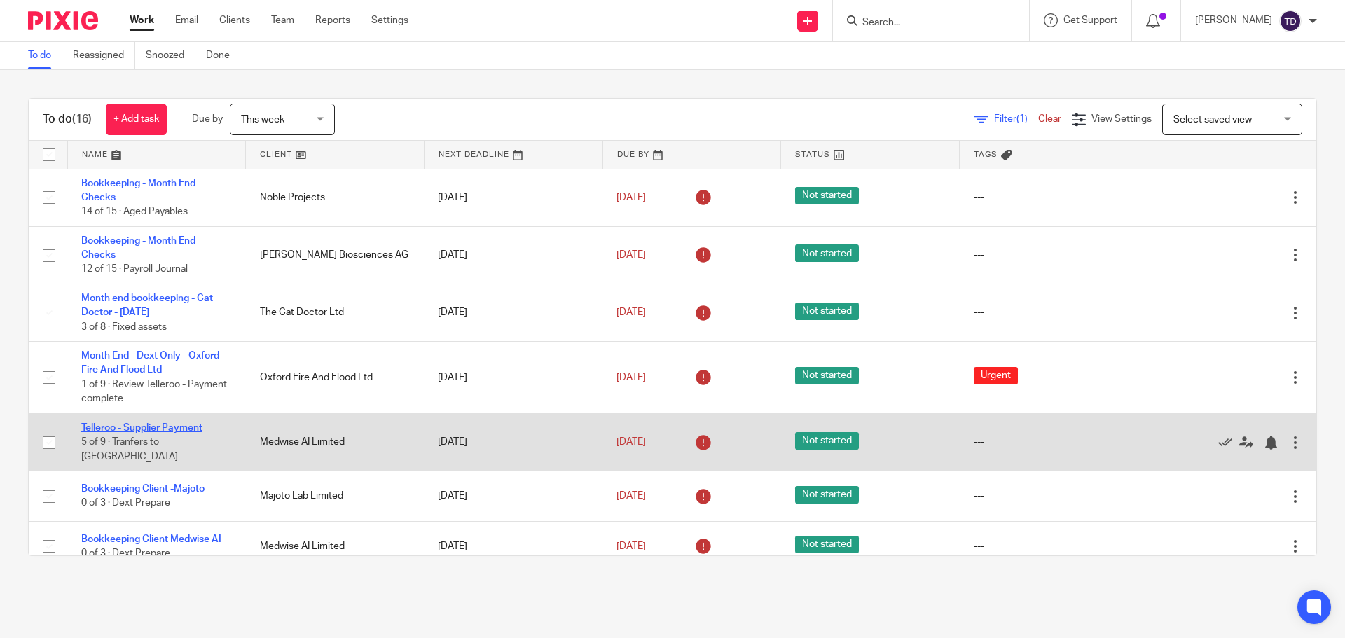
click at [179, 429] on link "Telleroo - Supplier Payment" at bounding box center [141, 428] width 121 height 10
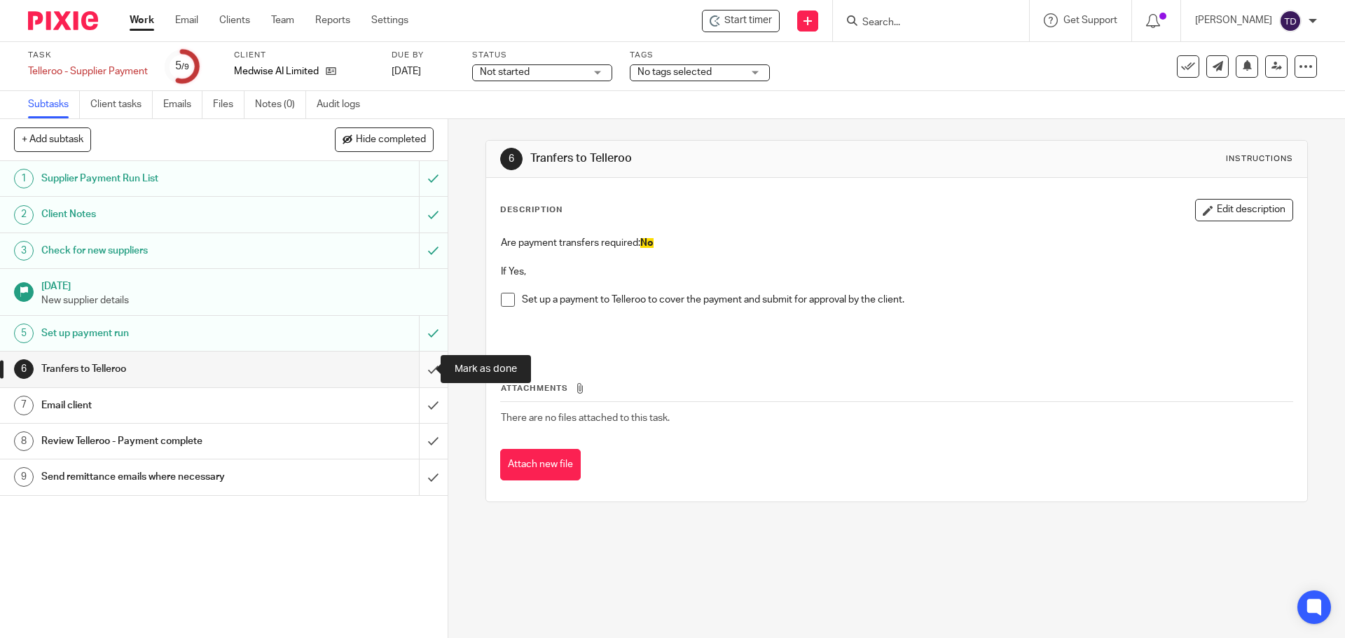
click at [427, 366] on input "submit" at bounding box center [224, 369] width 448 height 35
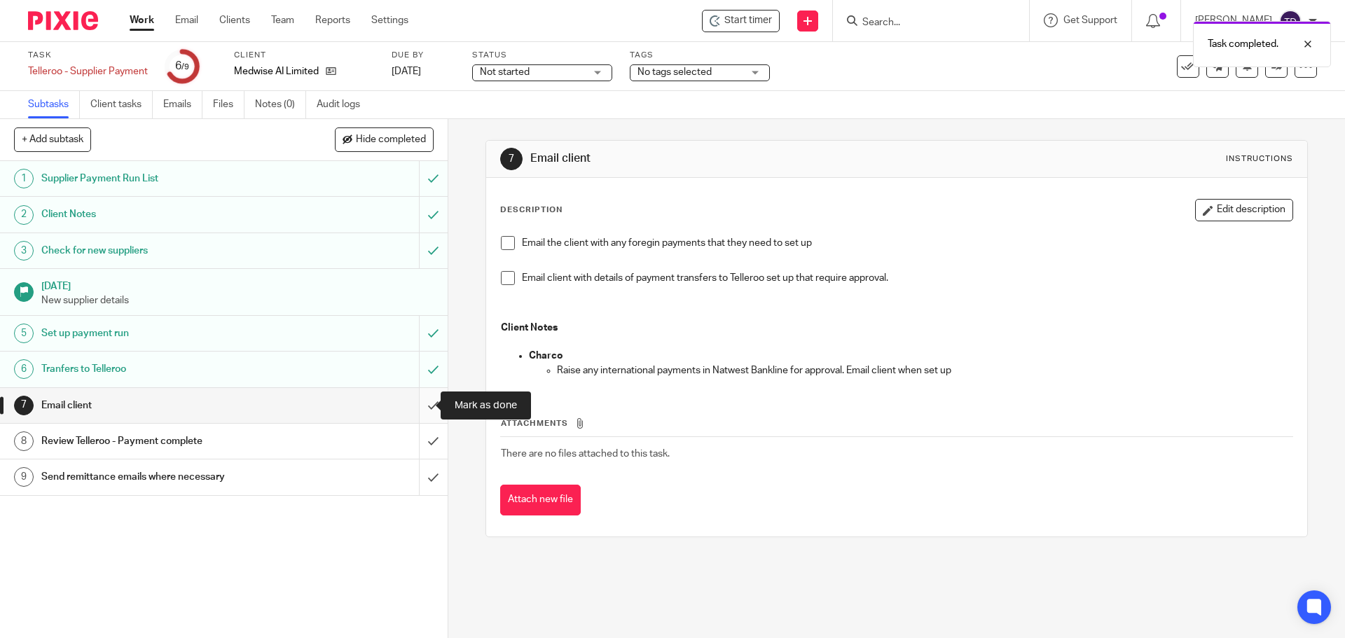
click at [411, 404] on input "submit" at bounding box center [224, 405] width 448 height 35
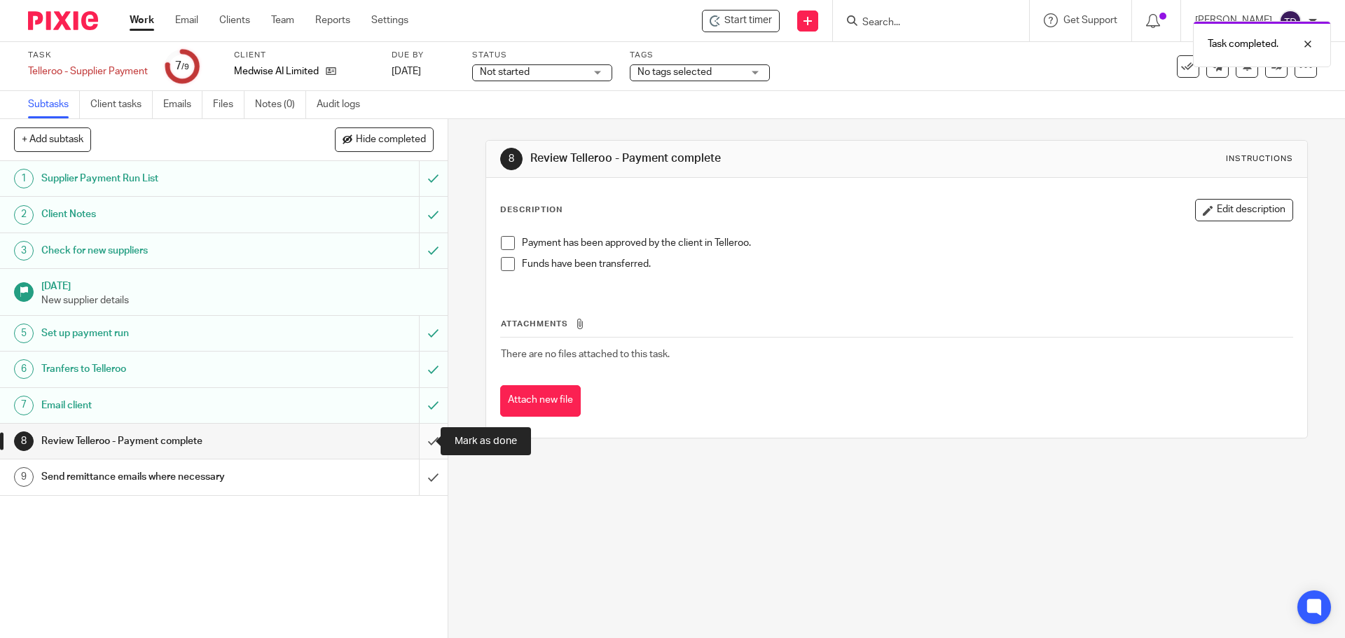
click at [418, 436] on input "submit" at bounding box center [224, 441] width 448 height 35
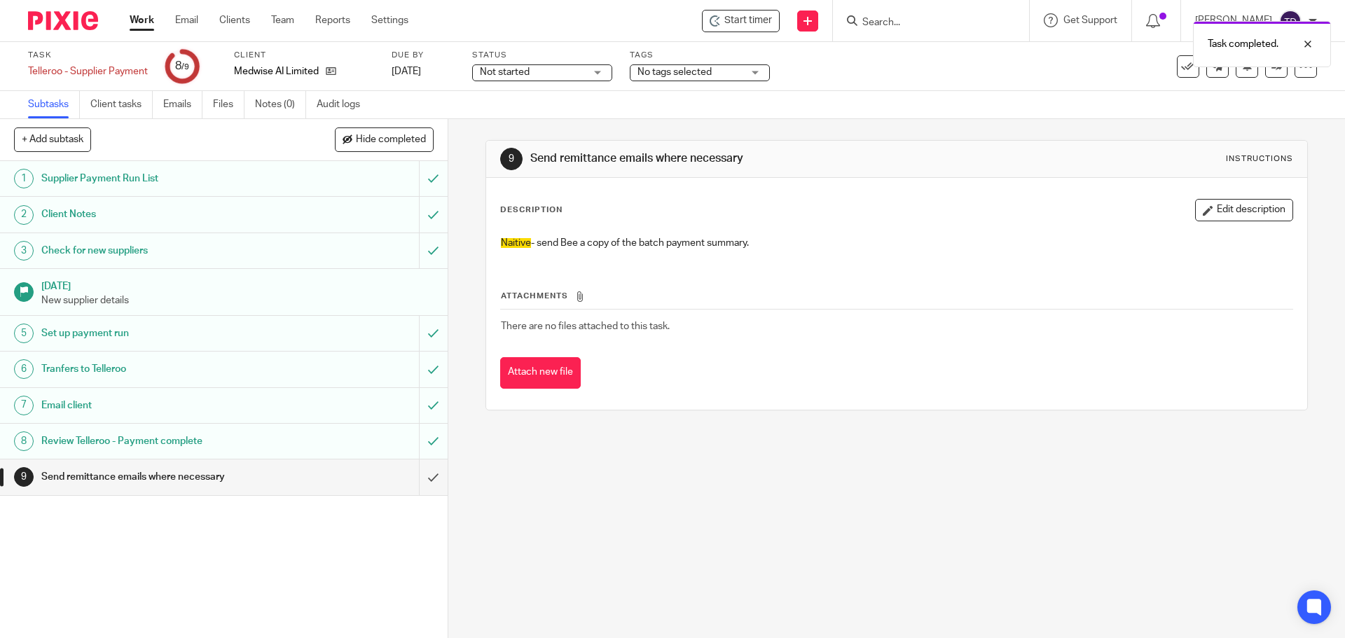
click at [386, 434] on div "Review Telleroo - Payment complete" at bounding box center [222, 441] width 363 height 21
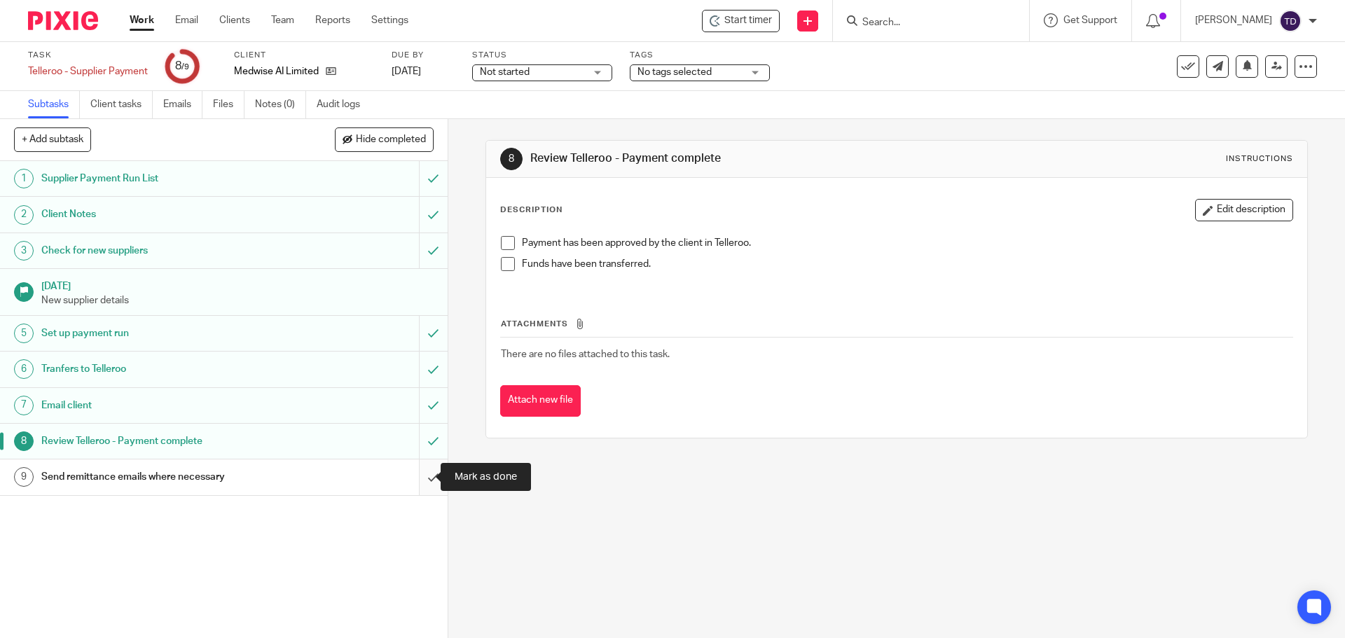
click at [415, 478] on input "submit" at bounding box center [224, 476] width 448 height 35
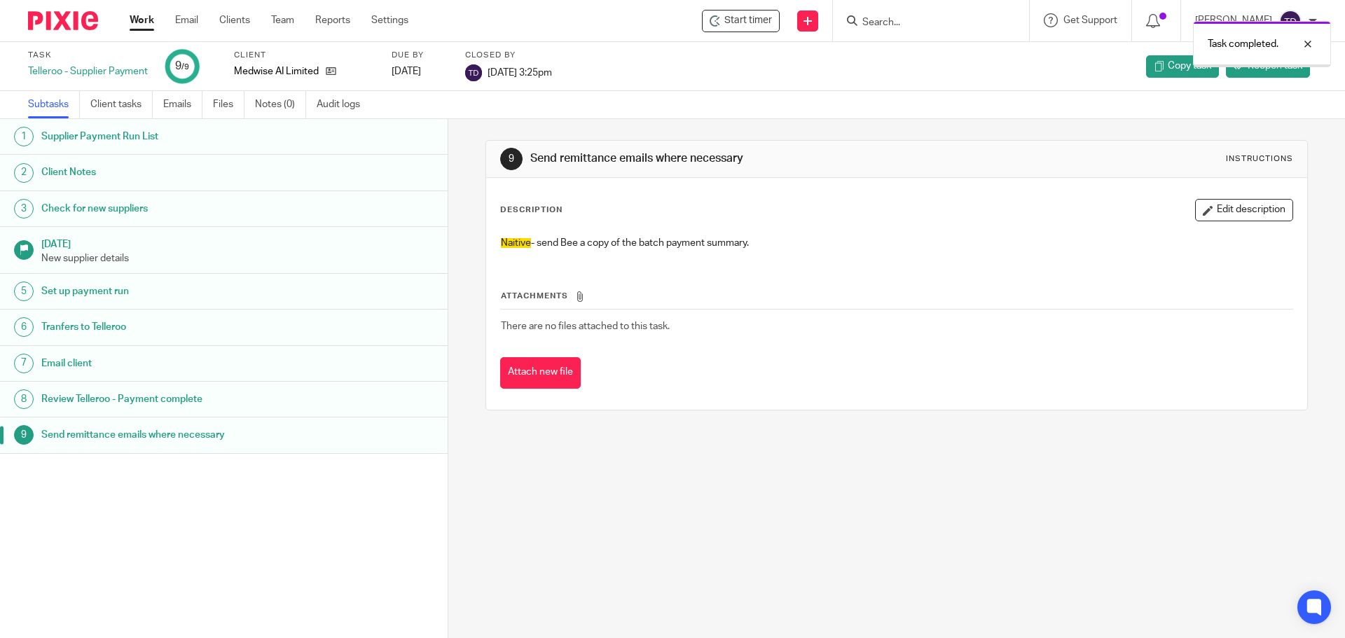
click at [139, 19] on link "Work" at bounding box center [142, 20] width 25 height 14
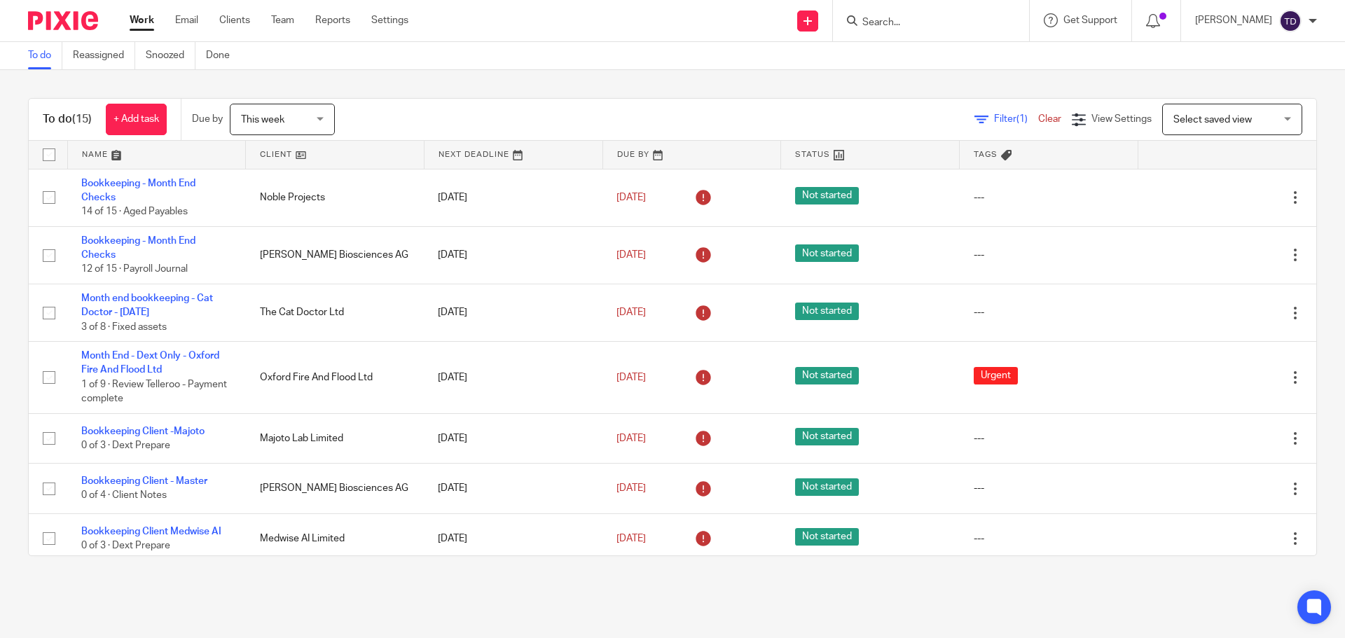
click at [146, 21] on link "Work" at bounding box center [142, 20] width 25 height 14
click at [27, 202] on div "To do (15) + Add task Due by This week This week [DATE] [DATE] This week Next w…" at bounding box center [672, 327] width 1345 height 514
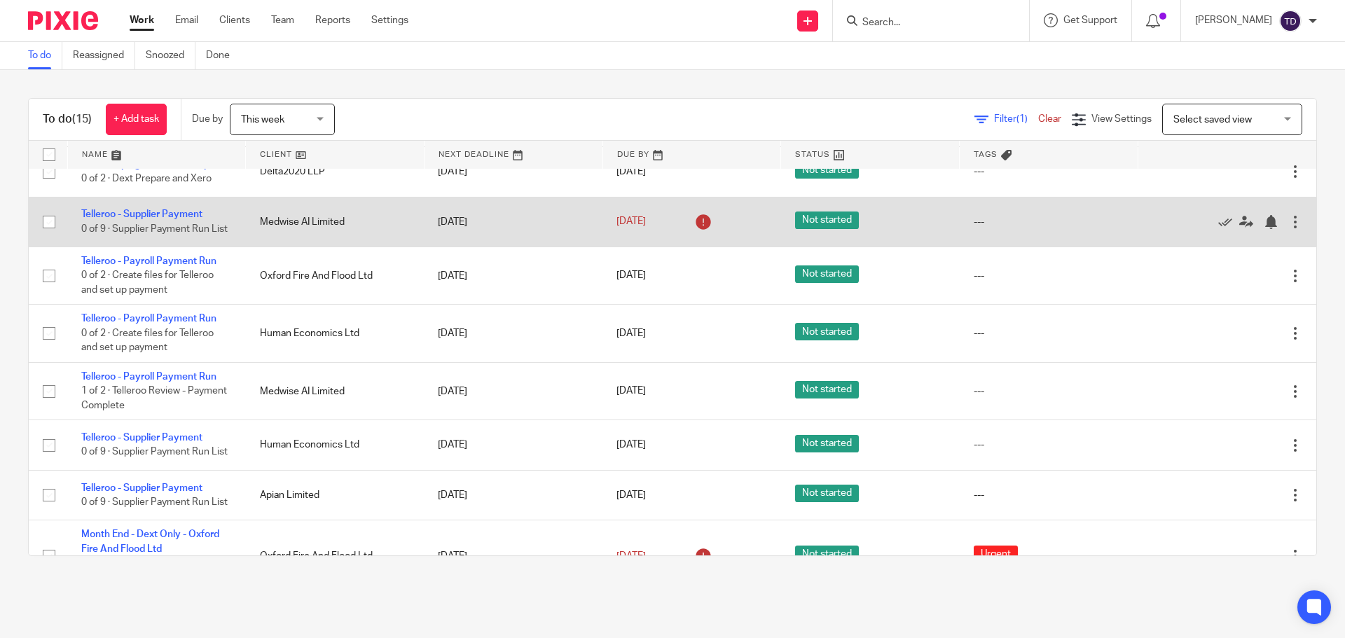
scroll to position [476, 0]
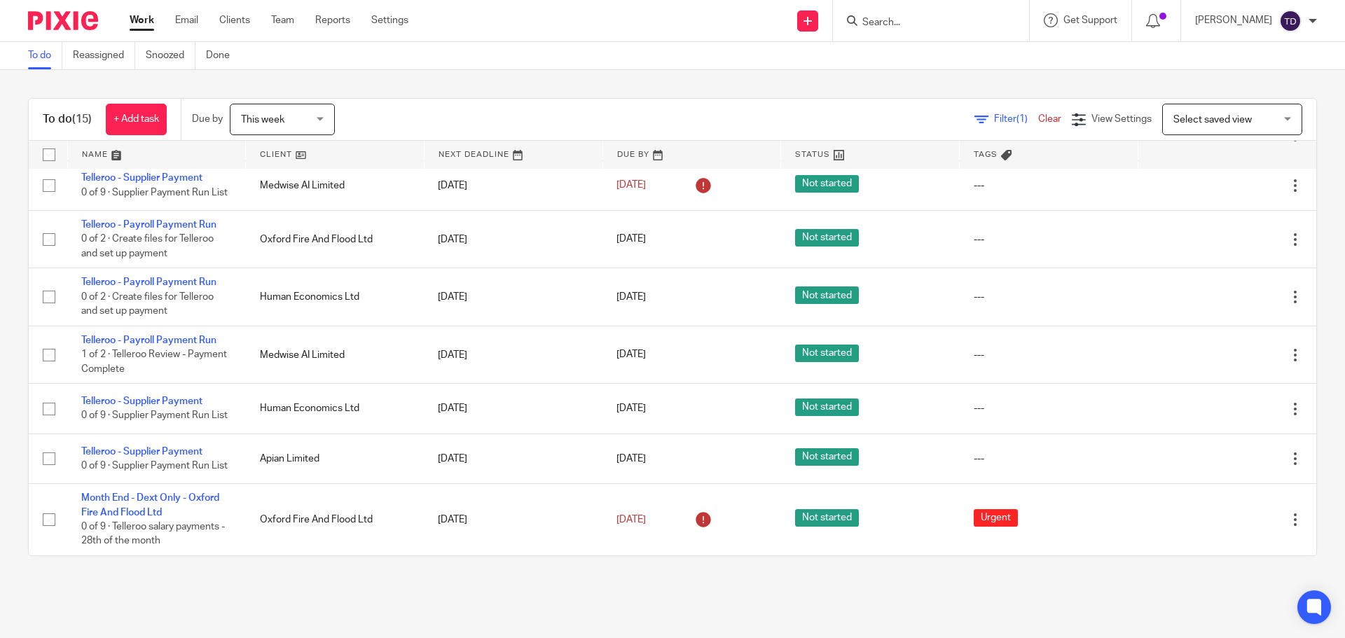
drag, startPoint x: 117, startPoint y: 186, endPoint x: 16, endPoint y: 207, distance: 103.0
click at [17, 209] on div "To do (15) + Add task Due by This week This week Today Tomorrow This week Next …" at bounding box center [672, 327] width 1345 height 514
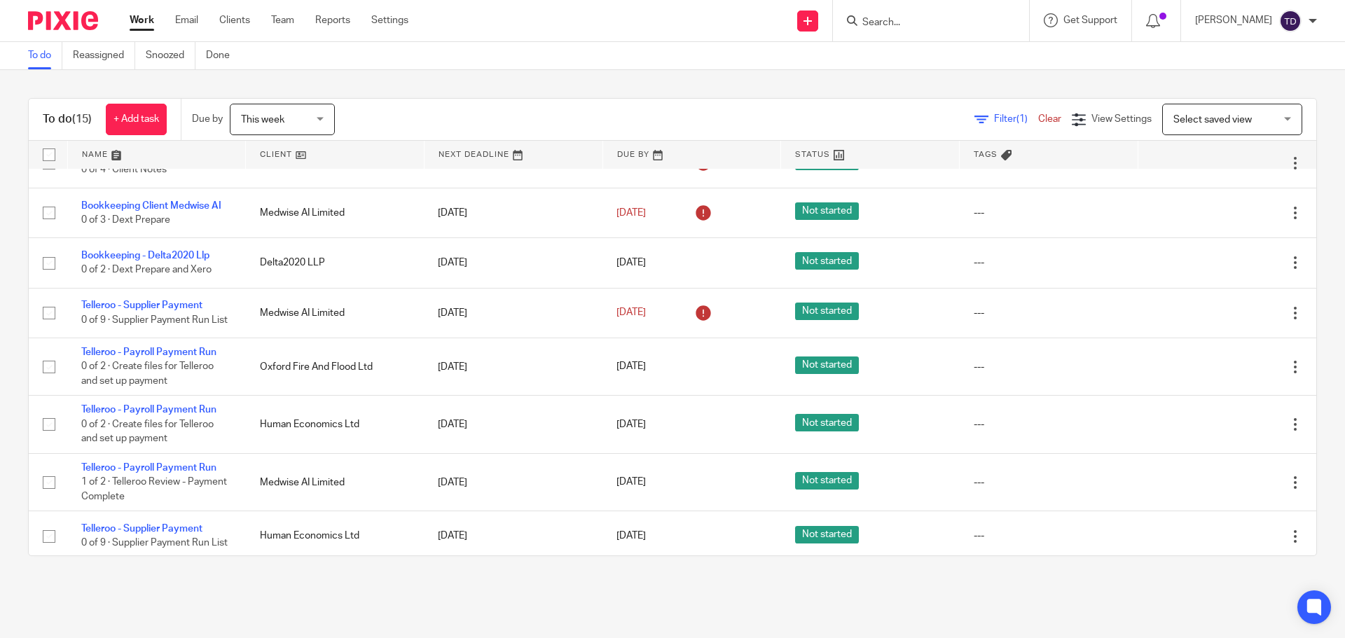
scroll to position [266, 0]
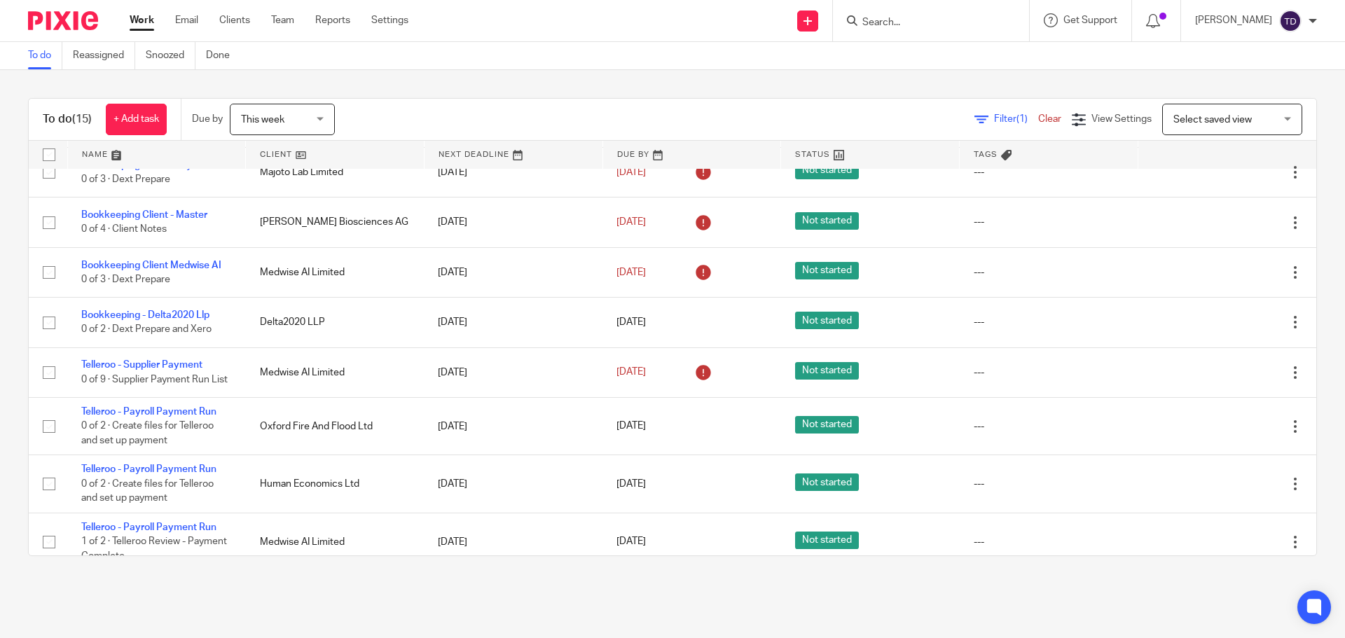
click at [646, 118] on div "Filter (1) Clear View Settings View Settings (1) Filters Clear Save Manage save…" at bounding box center [837, 120] width 957 height 32
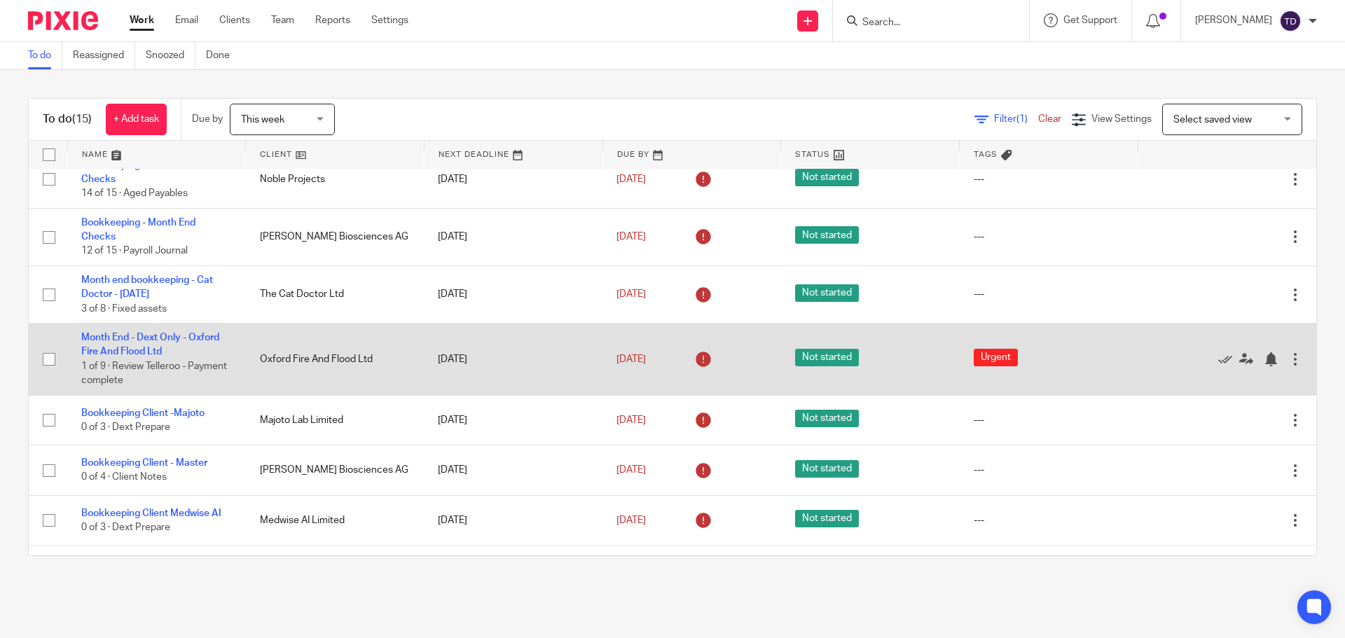
scroll to position [0, 0]
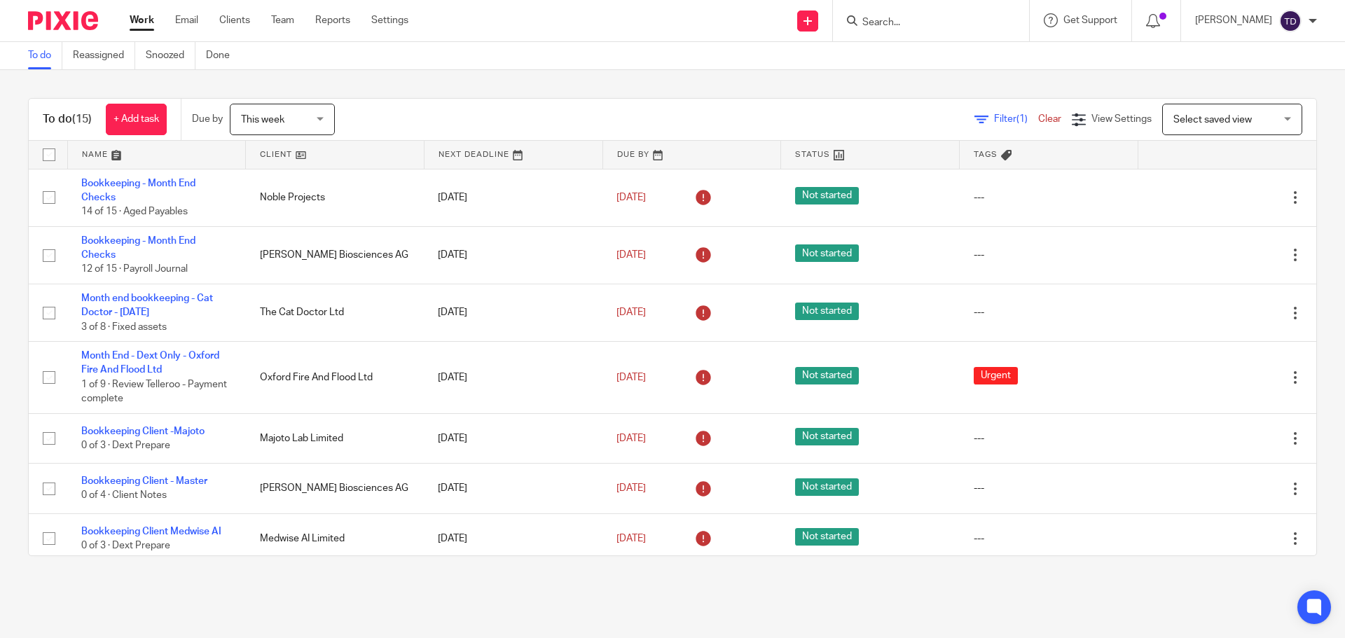
drag, startPoint x: 1310, startPoint y: 19, endPoint x: 1308, endPoint y: 29, distance: 10.0
click at [1309, 22] on div at bounding box center [1312, 21] width 8 height 8
click at [1280, 102] on li "Logout" at bounding box center [1263, 98] width 92 height 20
